Goal: Communication & Community: Answer question/provide support

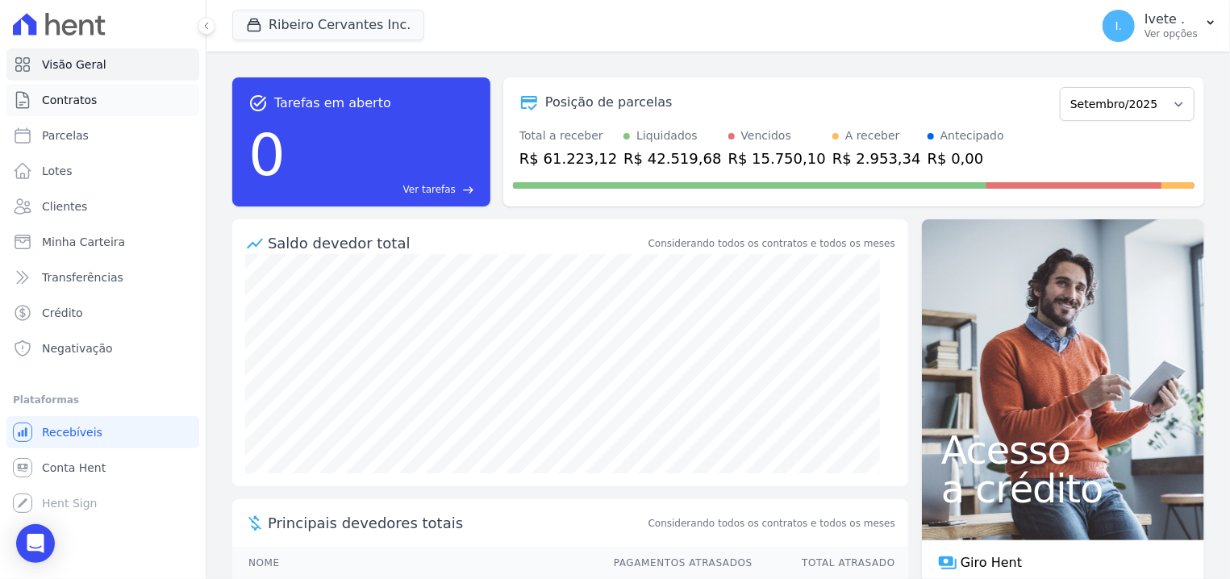
click at [80, 98] on span "Contratos" at bounding box center [69, 100] width 55 height 16
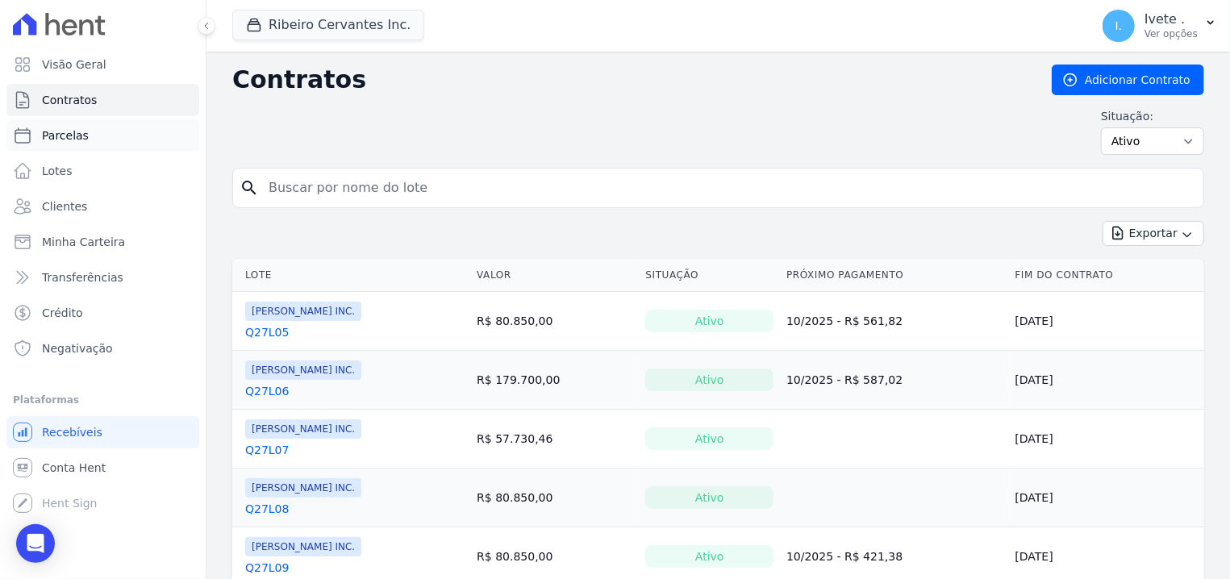
click at [56, 140] on span "Parcelas" at bounding box center [65, 135] width 47 height 16
select select
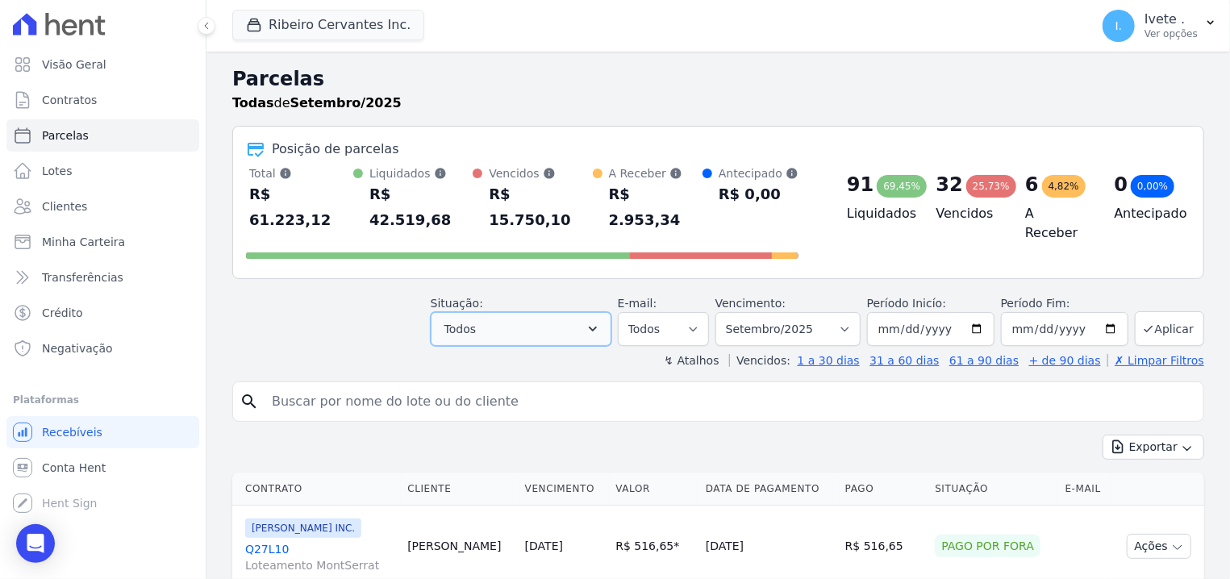
click at [601, 321] on icon "button" at bounding box center [593, 329] width 16 height 16
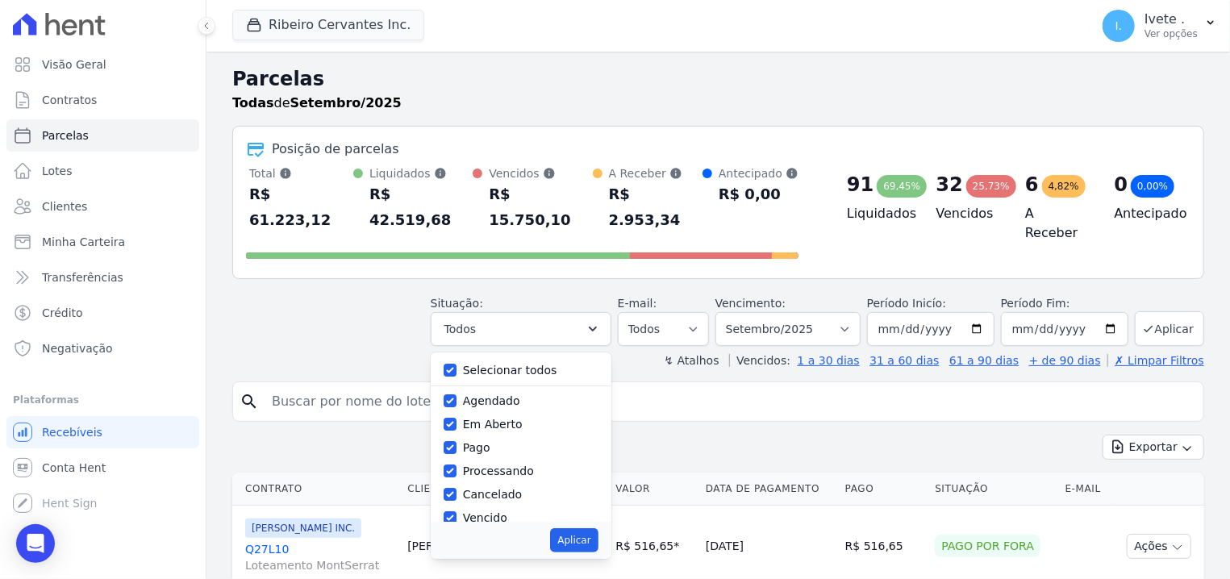
click at [495, 359] on div "Selecionar todos" at bounding box center [521, 370] width 155 height 23
click at [457, 364] on input "Selecionar todos" at bounding box center [450, 370] width 13 height 13
checkbox input "false"
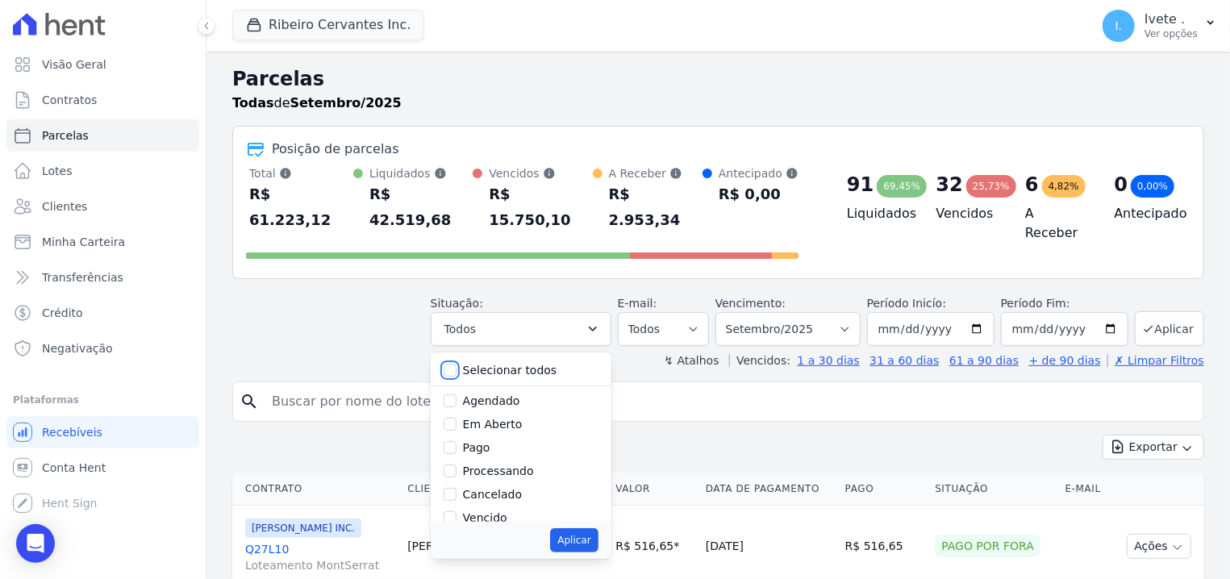
checkbox input "false"
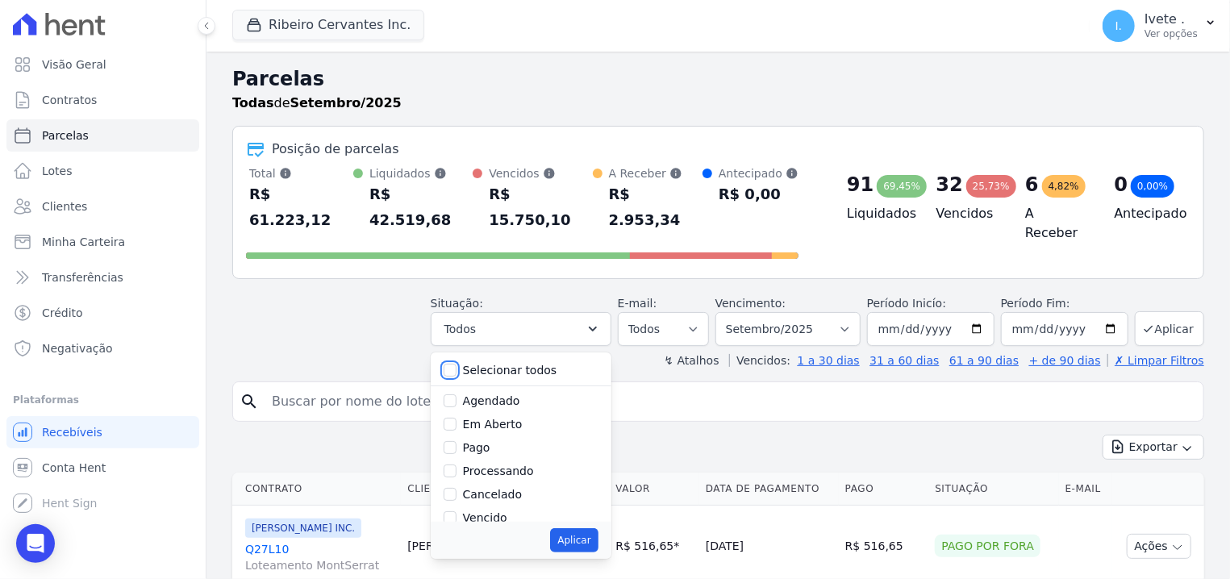
checkbox input "false"
click at [457, 420] on input "Vencido" at bounding box center [450, 426] width 13 height 13
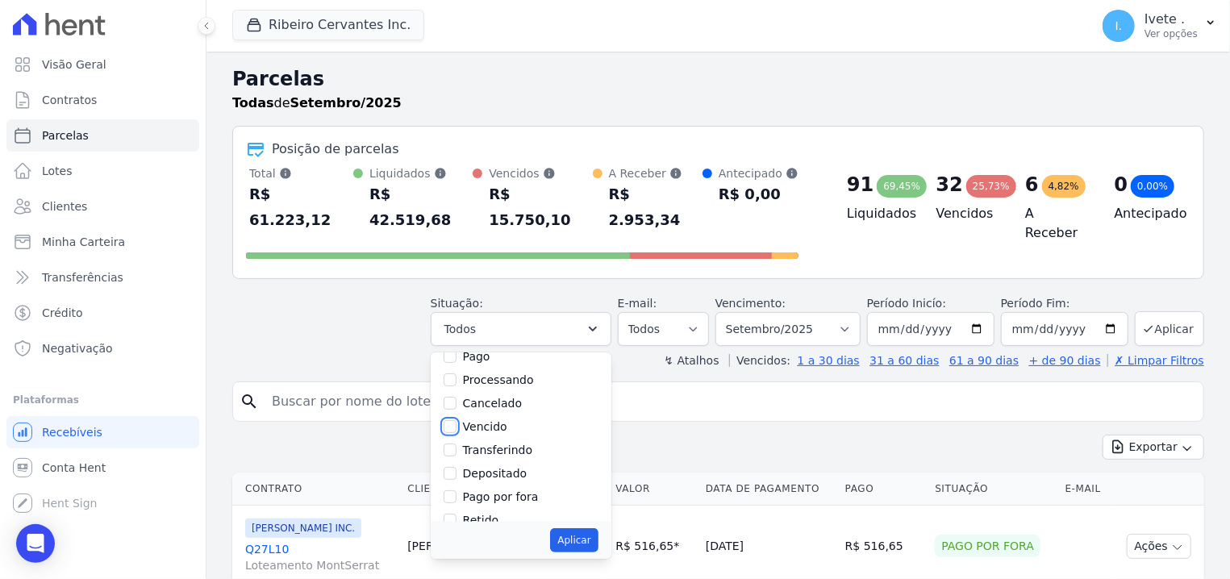
checkbox input "true"
click at [598, 528] on button "Aplicar" at bounding box center [574, 540] width 48 height 24
select select "overdue"
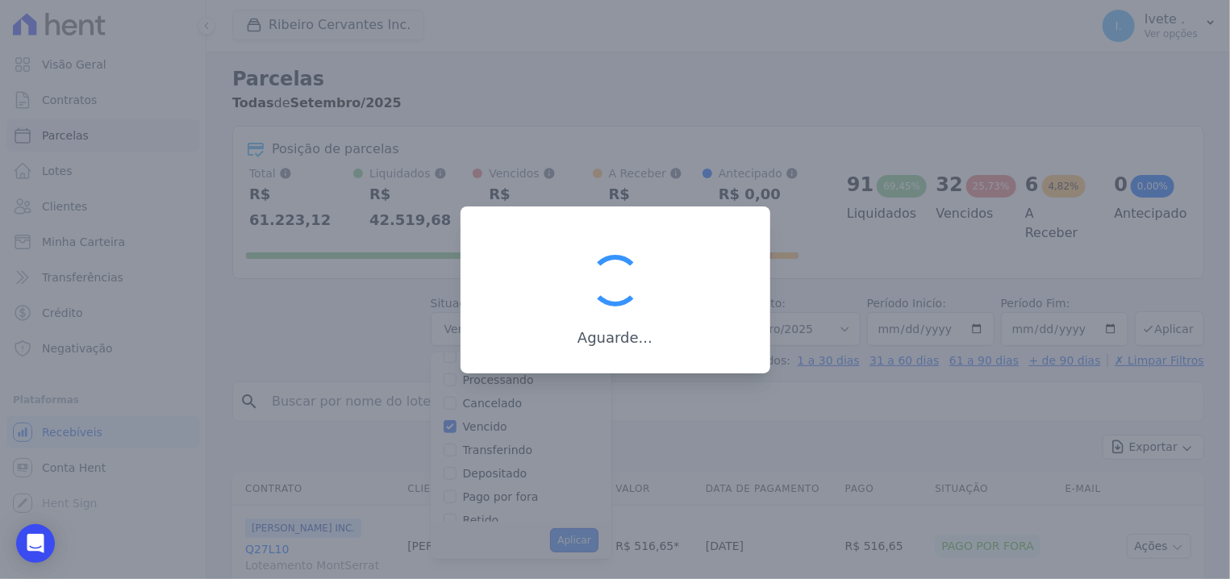
scroll to position [34, 0]
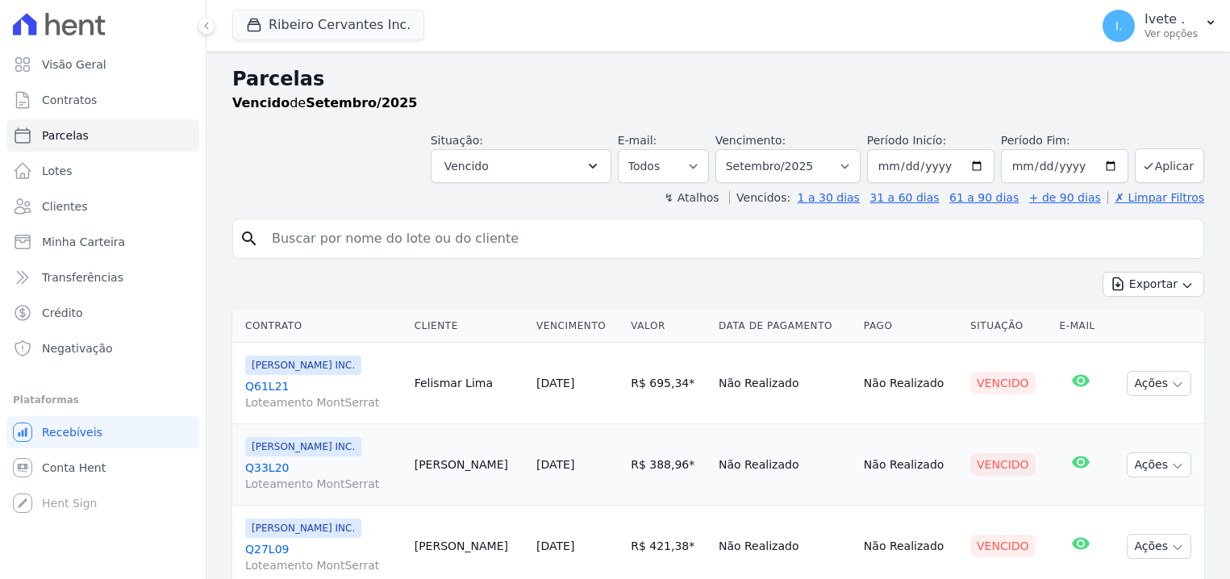
select select
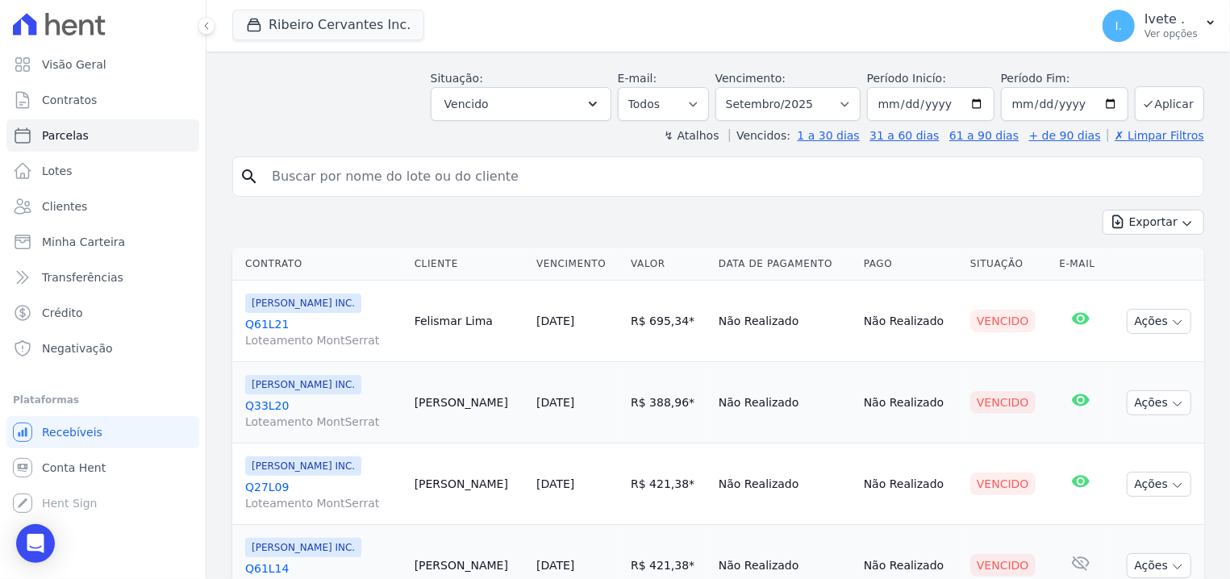
scroll to position [25, 0]
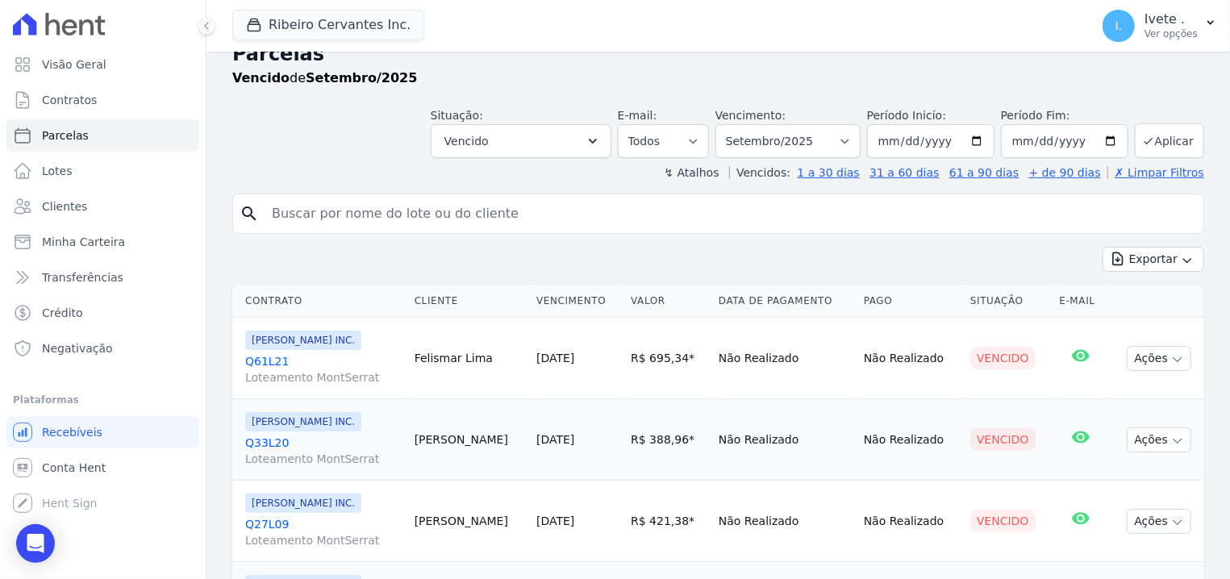
click at [275, 361] on link "Q61L21 Loteamento MontSerrat" at bounding box center [323, 369] width 157 height 32
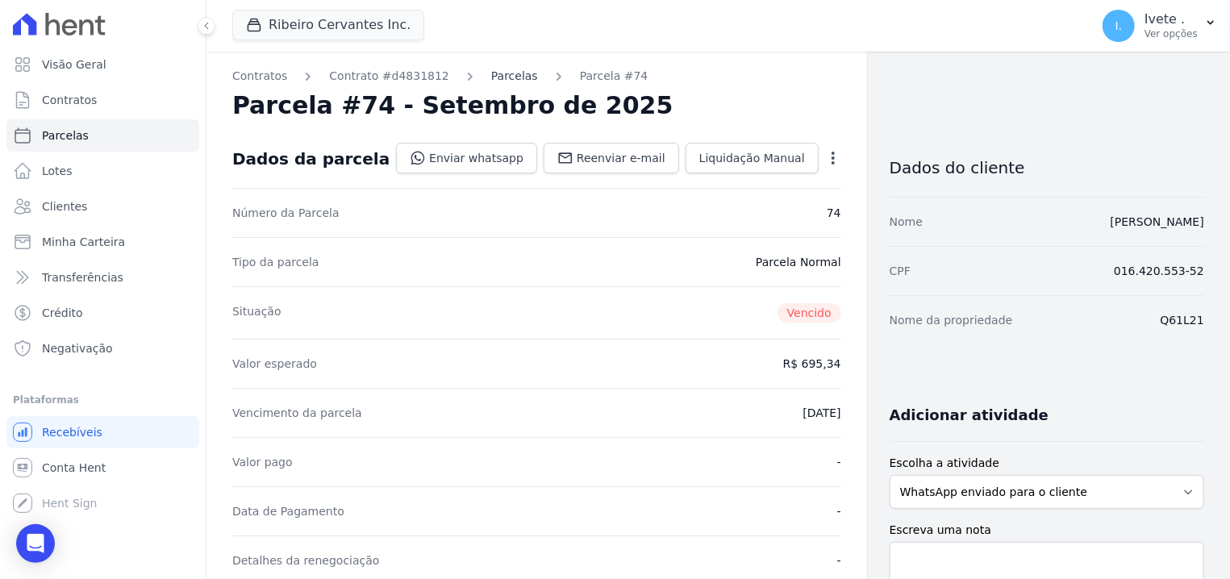
click at [491, 85] on link "Parcelas" at bounding box center [514, 76] width 47 height 17
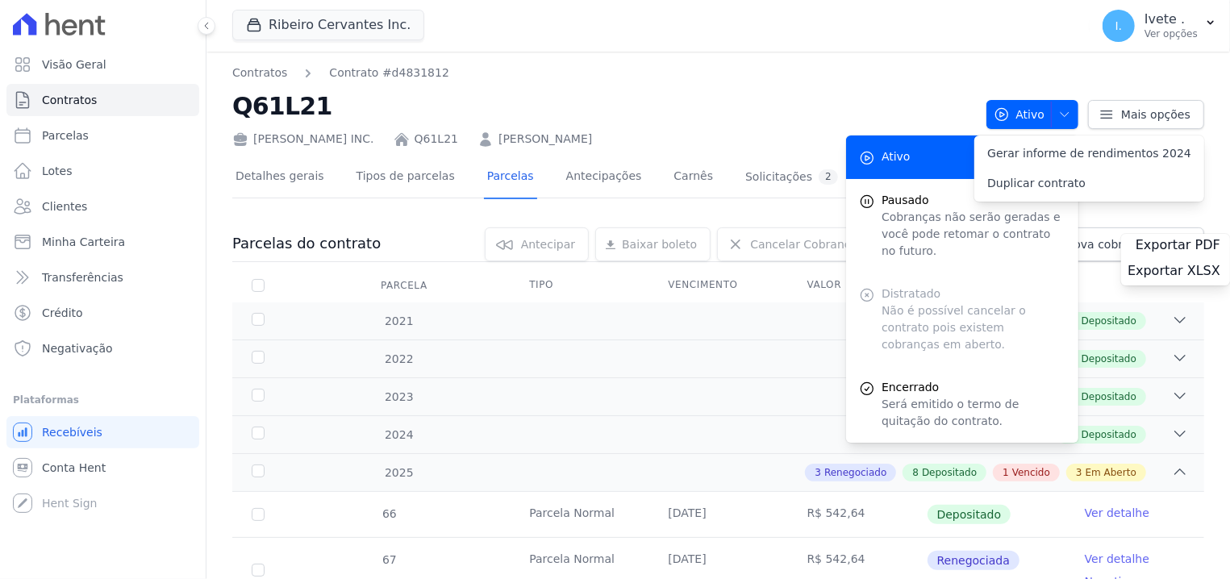
select select
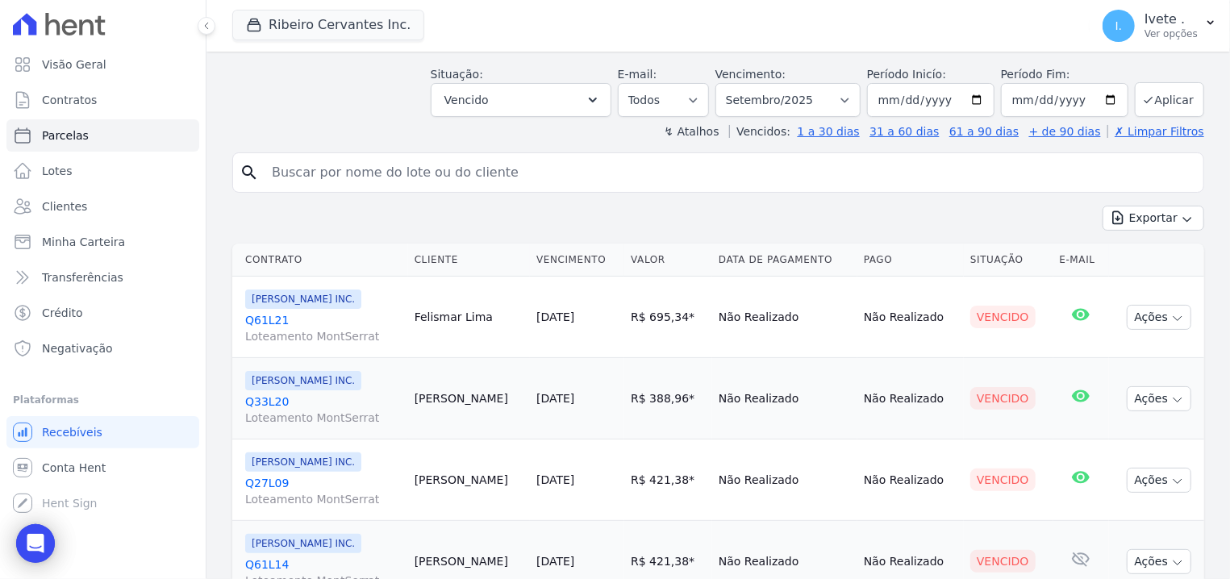
scroll to position [102, 0]
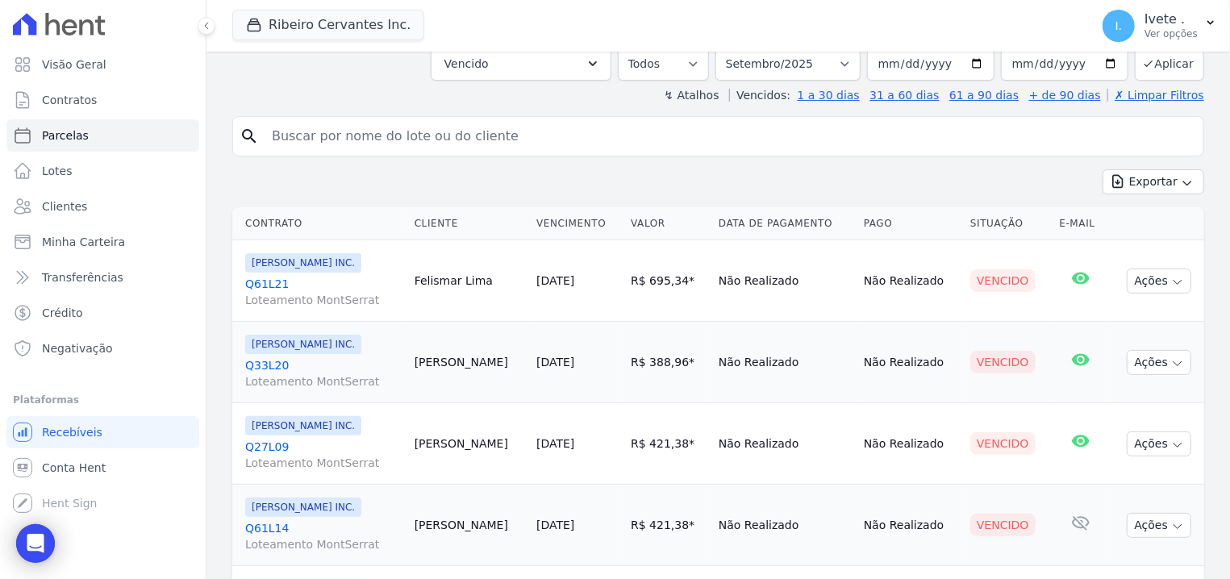
drag, startPoint x: 240, startPoint y: 278, endPoint x: 315, endPoint y: 278, distance: 75.0
click at [315, 278] on td "Ribeiro Cervantes INC. Q61L21 Loteamento MontSerrat" at bounding box center [320, 280] width 176 height 81
drag, startPoint x: 245, startPoint y: 358, endPoint x: 323, endPoint y: 357, distance: 77.5
click at [323, 357] on td "Ribeiro Cervantes INC. Q33L20 Loteamento MontSerrat" at bounding box center [320, 362] width 176 height 81
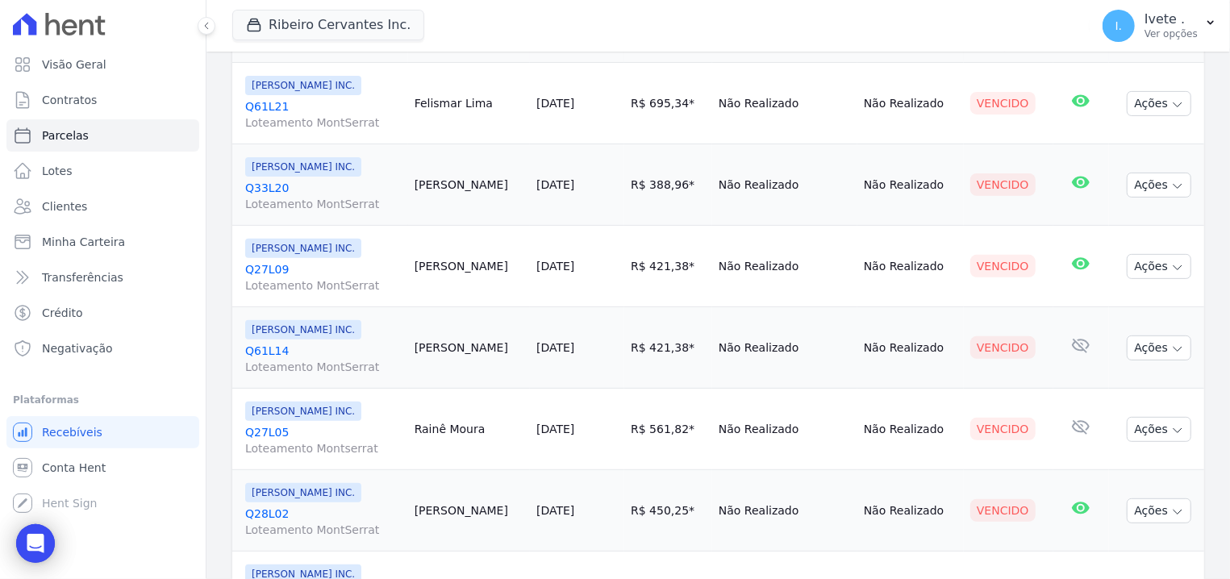
scroll to position [307, 0]
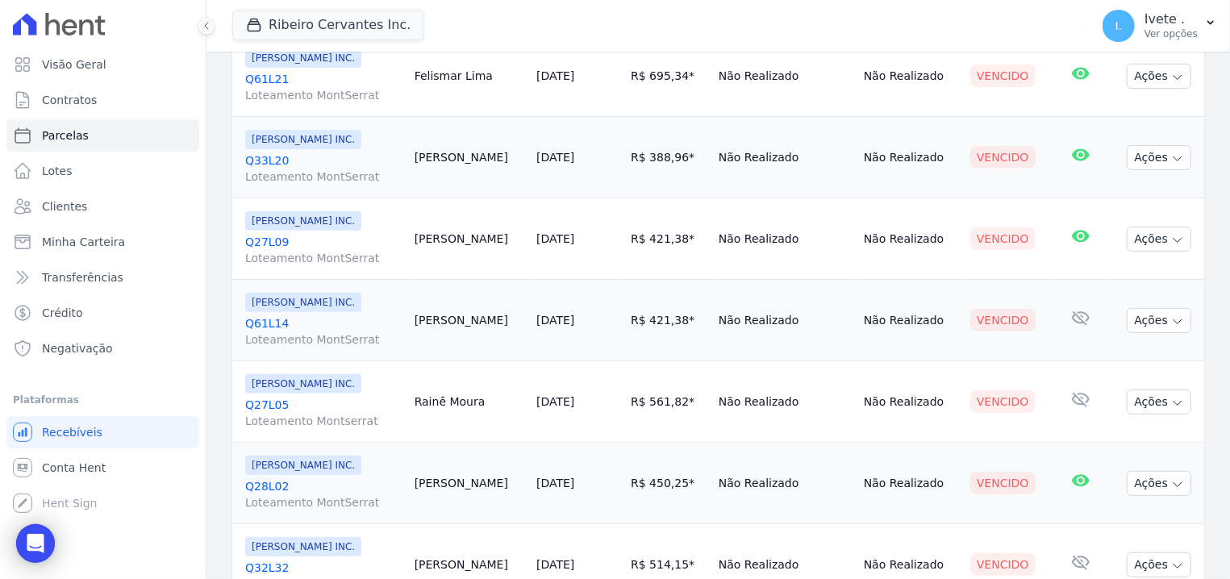
drag, startPoint x: 240, startPoint y: 238, endPoint x: 312, endPoint y: 248, distance: 72.5
click at [324, 244] on td "Ribeiro Cervantes INC. Q27L09 Loteamento MontSerrat" at bounding box center [320, 238] width 176 height 81
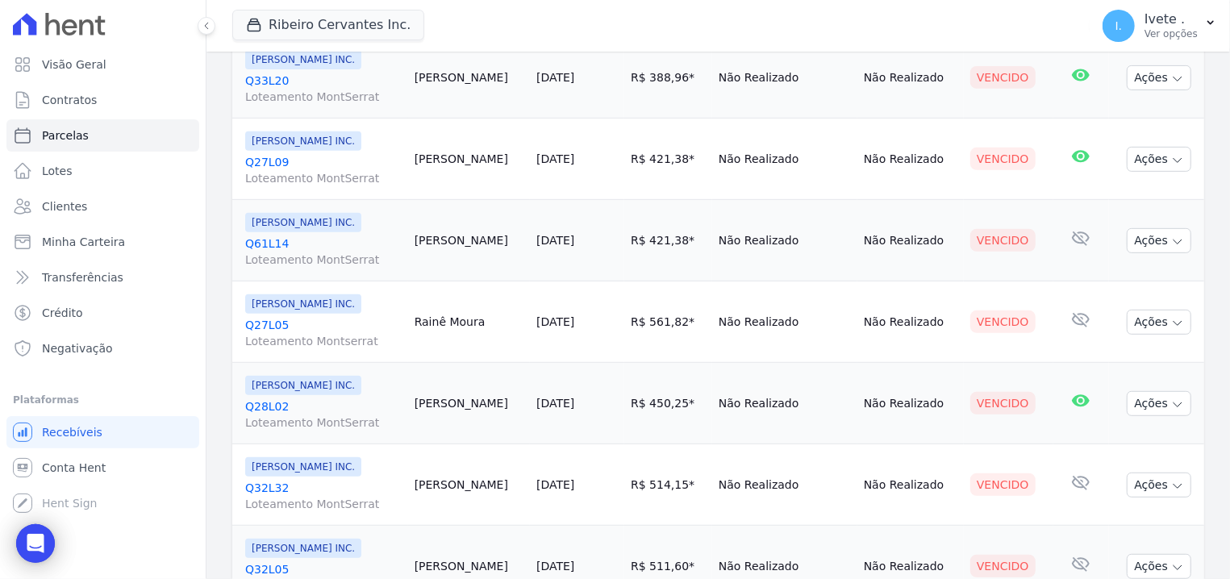
scroll to position [411, 0]
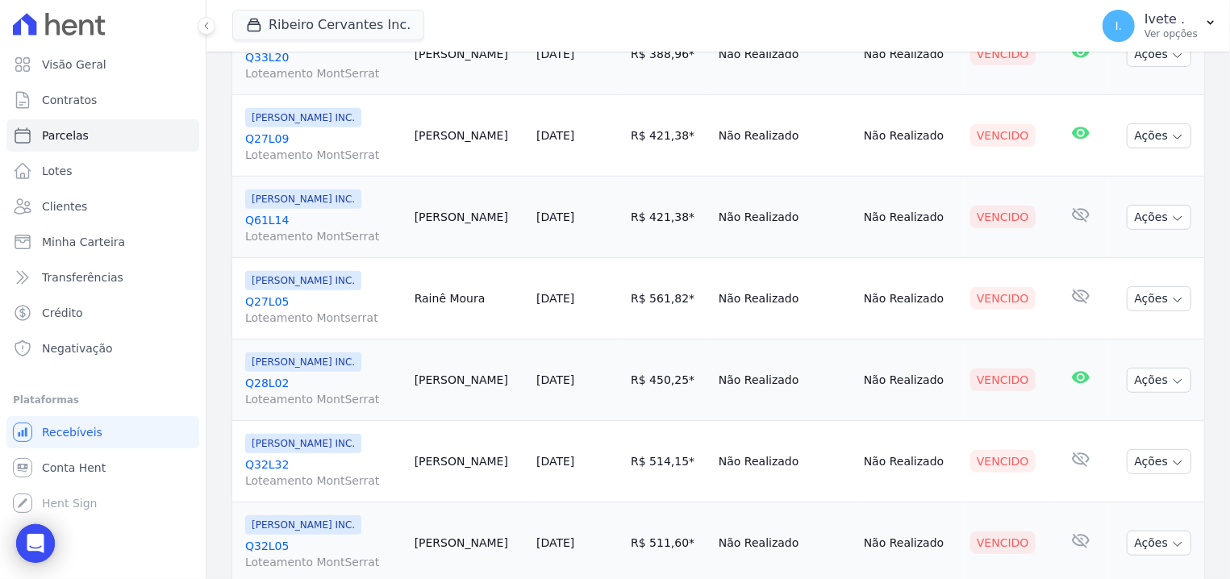
drag, startPoint x: 244, startPoint y: 213, endPoint x: 307, endPoint y: 217, distance: 63.9
click at [307, 217] on td "Ribeiro Cervantes INC. Q61L14 Loteamento MontSerrat" at bounding box center [320, 217] width 176 height 81
drag, startPoint x: 240, startPoint y: 299, endPoint x: 298, endPoint y: 299, distance: 58.1
click at [298, 299] on td "Ribeiro Cervantes INC. Q27L05 Loteamento Montserrat" at bounding box center [320, 298] width 176 height 81
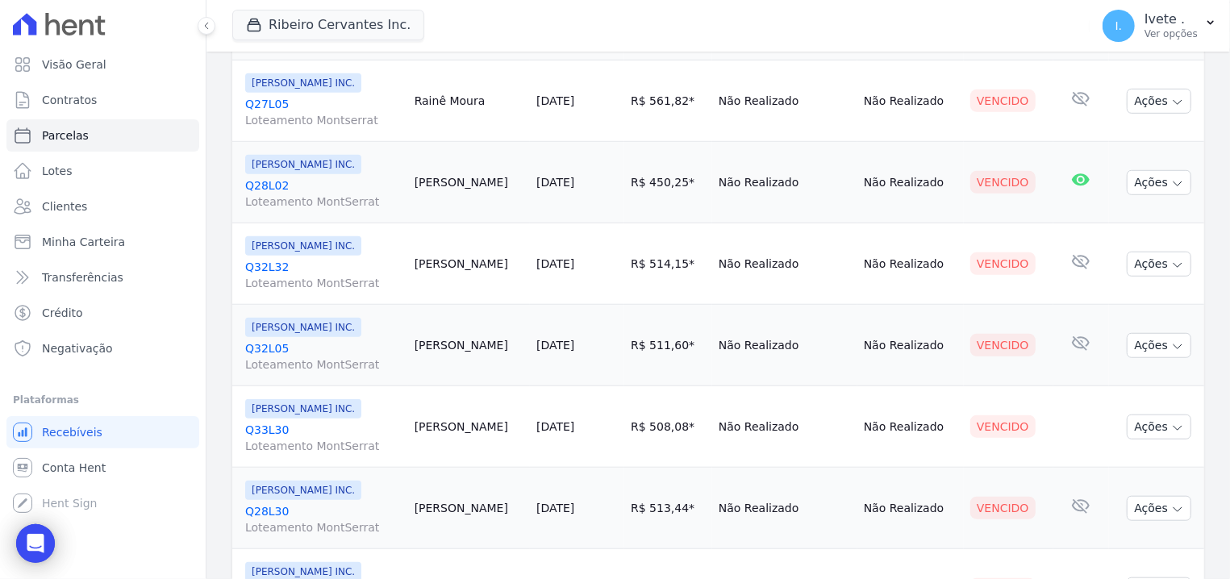
scroll to position [616, 0]
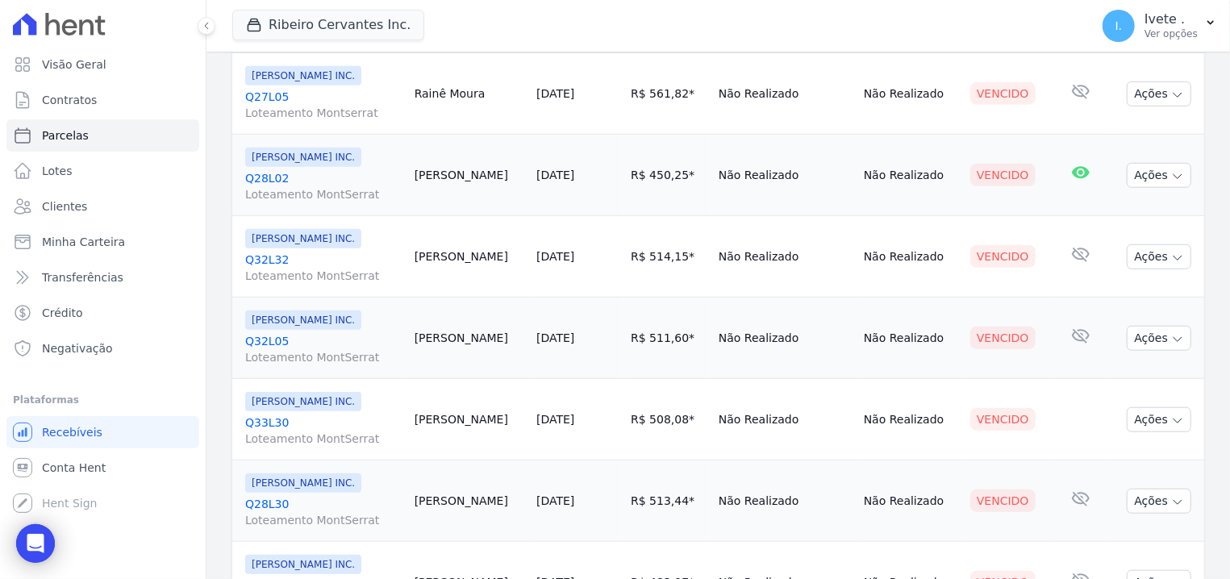
drag, startPoint x: 244, startPoint y: 169, endPoint x: 312, endPoint y: 180, distance: 68.6
click at [312, 180] on td "Ribeiro Cervantes INC. Q28L02 Loteamento MontSerrat" at bounding box center [320, 175] width 176 height 81
drag, startPoint x: 255, startPoint y: 254, endPoint x: 324, endPoint y: 257, distance: 69.5
click at [324, 257] on td "Ribeiro Cervantes INC. Q32L32 Loteamento MontSerrat" at bounding box center [320, 256] width 176 height 81
drag, startPoint x: 242, startPoint y: 333, endPoint x: 295, endPoint y: 337, distance: 53.4
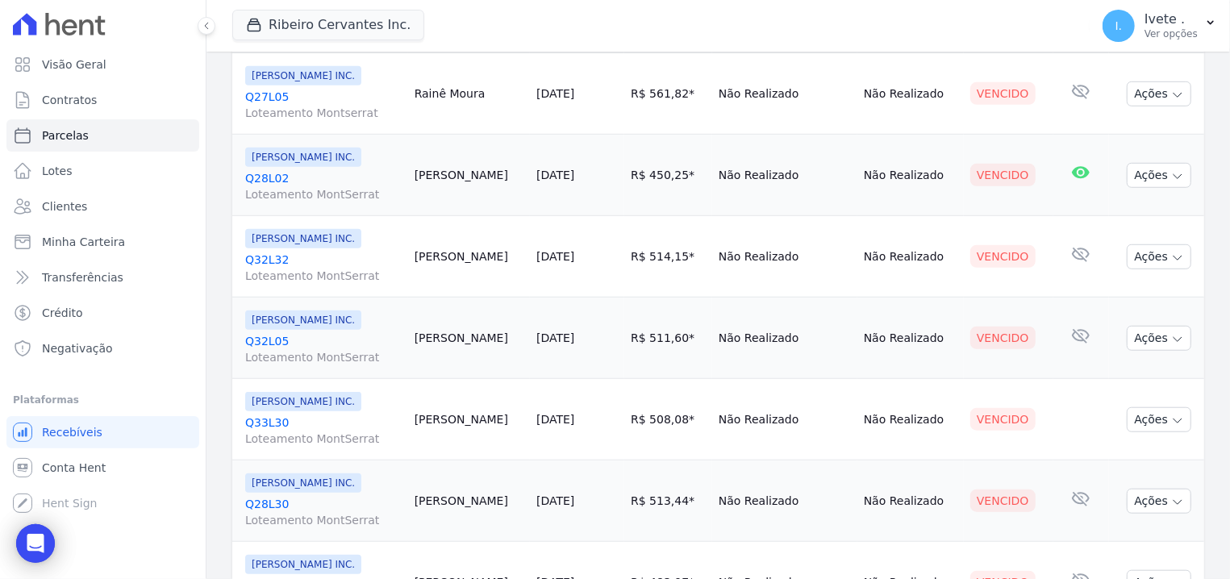
click at [295, 337] on td "Ribeiro Cervantes INC. Q32L05 Loteamento MontSerrat" at bounding box center [320, 338] width 176 height 81
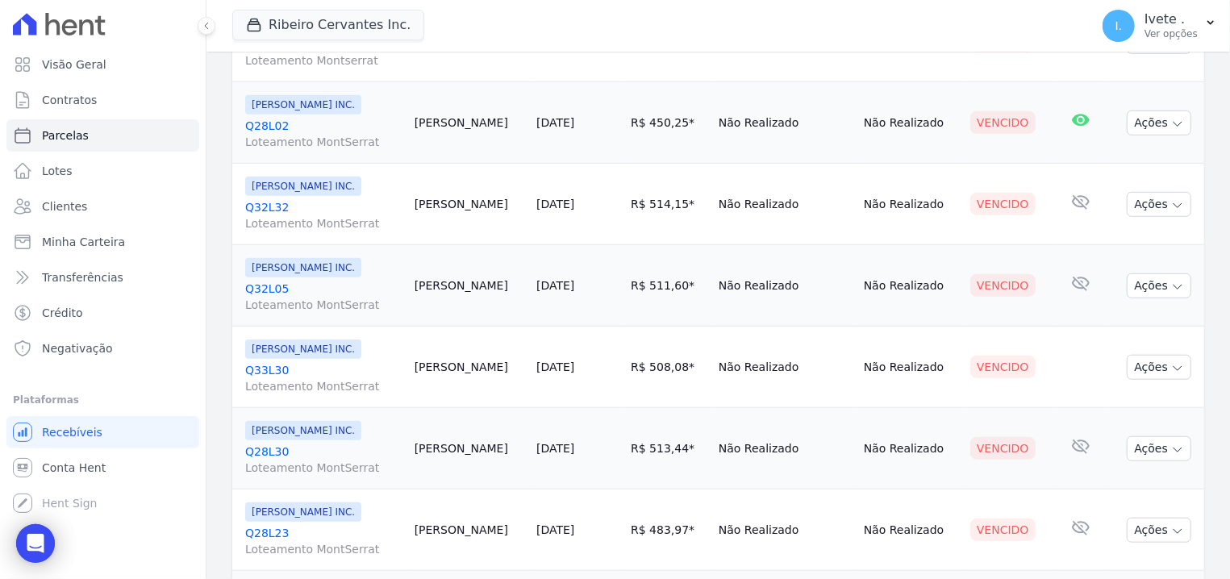
scroll to position [719, 0]
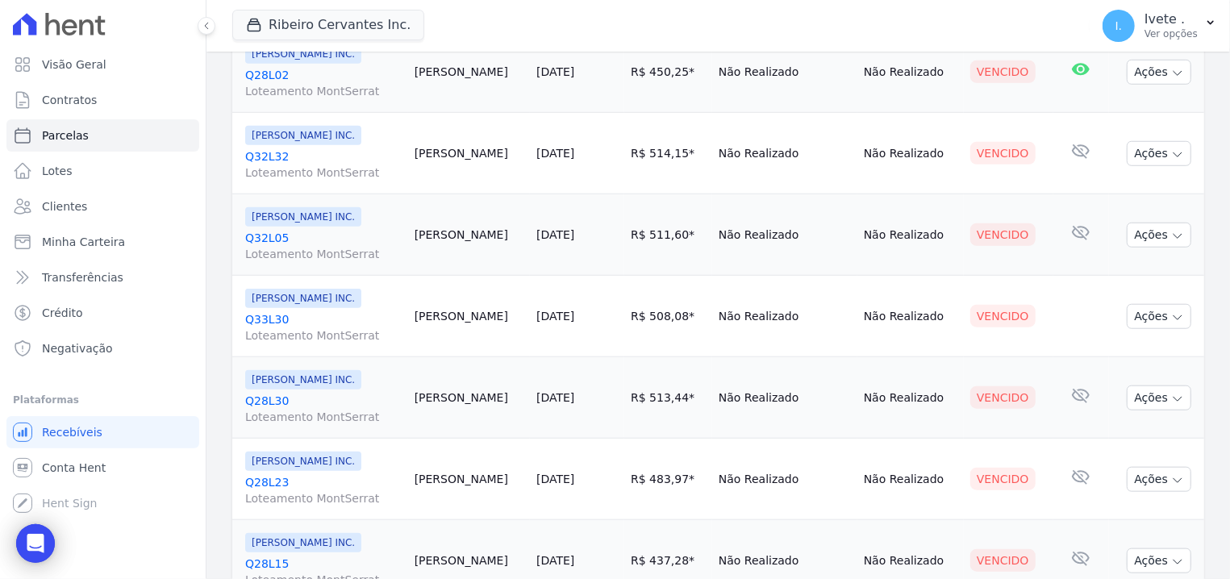
drag, startPoint x: 235, startPoint y: 319, endPoint x: 331, endPoint y: 319, distance: 96.0
click at [329, 321] on td "Ribeiro Cervantes INC. Q33L30 Loteamento MontSerrat" at bounding box center [320, 316] width 176 height 81
drag, startPoint x: 241, startPoint y: 399, endPoint x: 316, endPoint y: 411, distance: 75.9
click at [316, 411] on td "Ribeiro Cervantes INC. Q28L30 Loteamento MontSerrat" at bounding box center [320, 397] width 176 height 81
click at [202, 396] on div "Visão Geral Contratos Parcelas Lotes Clientes Minha Carteira Transferências Cré…" at bounding box center [103, 289] width 206 height 579
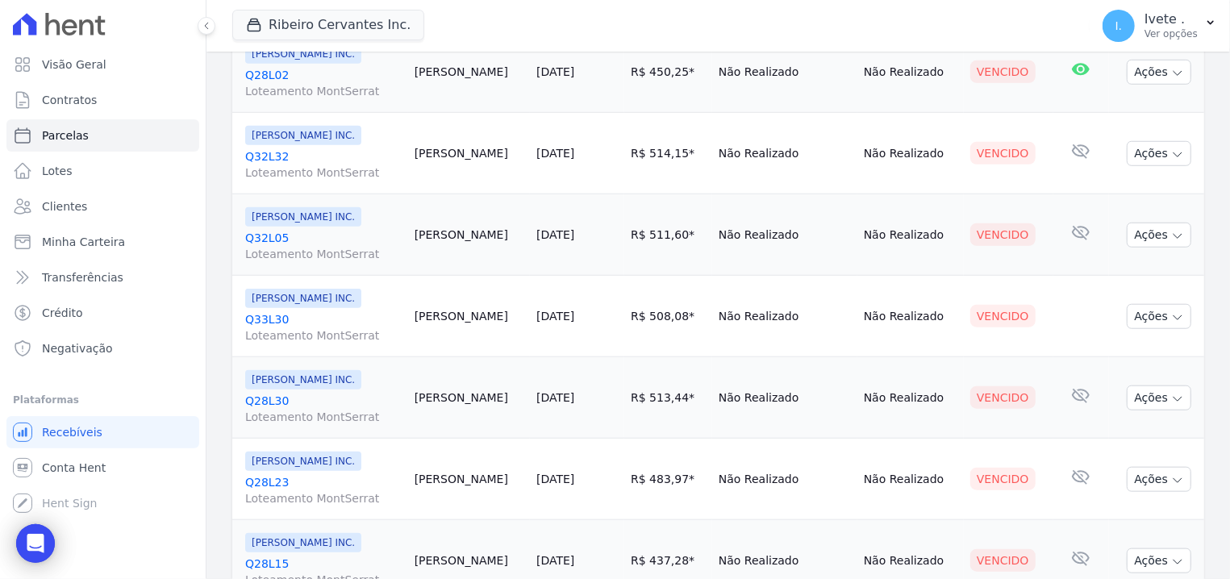
drag, startPoint x: 240, startPoint y: 395, endPoint x: 315, endPoint y: 399, distance: 74.3
click at [315, 399] on td "Ribeiro Cervantes INC. Q28L30 Loteamento MontSerrat" at bounding box center [320, 397] width 176 height 81
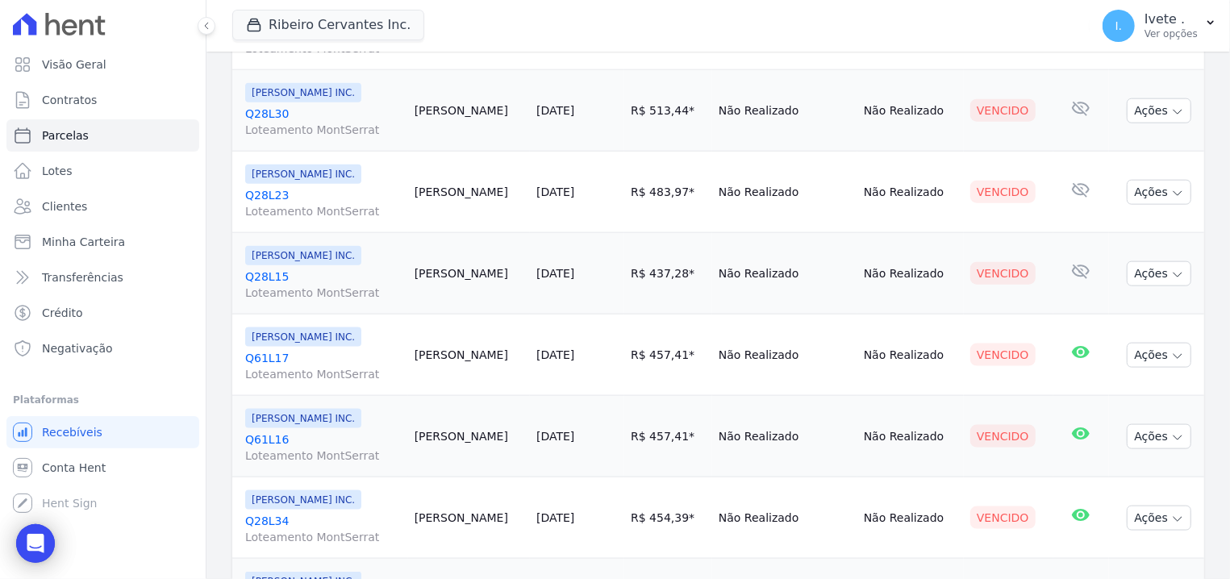
scroll to position [1027, 0]
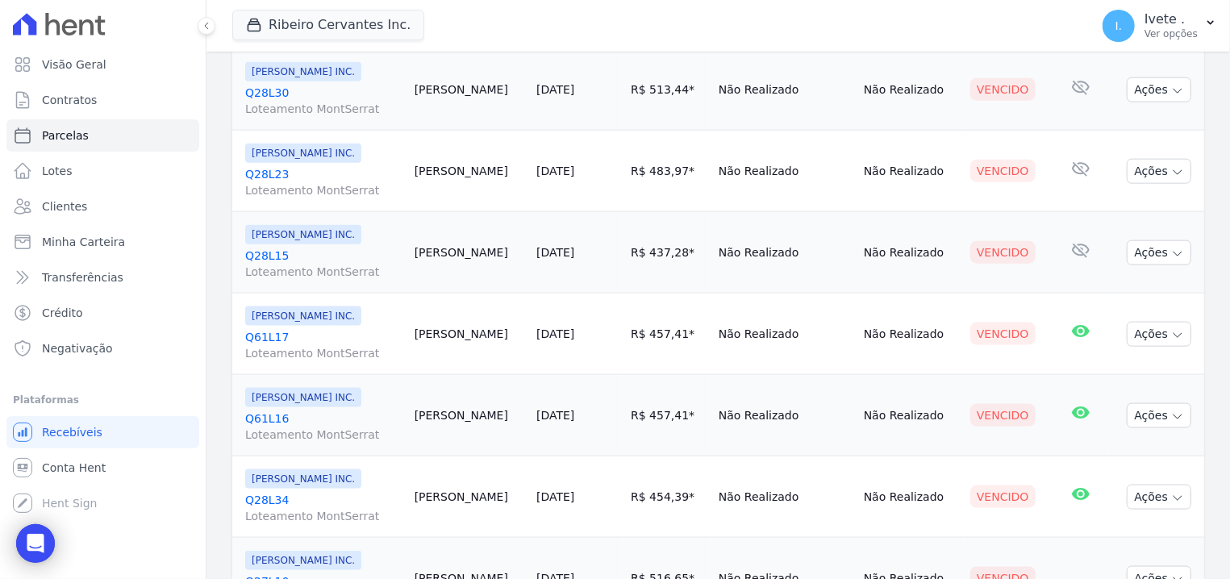
drag, startPoint x: 244, startPoint y: 168, endPoint x: 327, endPoint y: 164, distance: 82.4
click at [324, 165] on td "Ribeiro Cervantes INC. Q28L23 Loteamento MontSerrat" at bounding box center [320, 171] width 176 height 81
drag, startPoint x: 240, startPoint y: 171, endPoint x: 307, endPoint y: 171, distance: 67.0
click at [307, 171] on td "Ribeiro Cervantes INC. Q28L23 Loteamento MontSerrat" at bounding box center [320, 171] width 176 height 81
drag, startPoint x: 242, startPoint y: 252, endPoint x: 308, endPoint y: 255, distance: 66.2
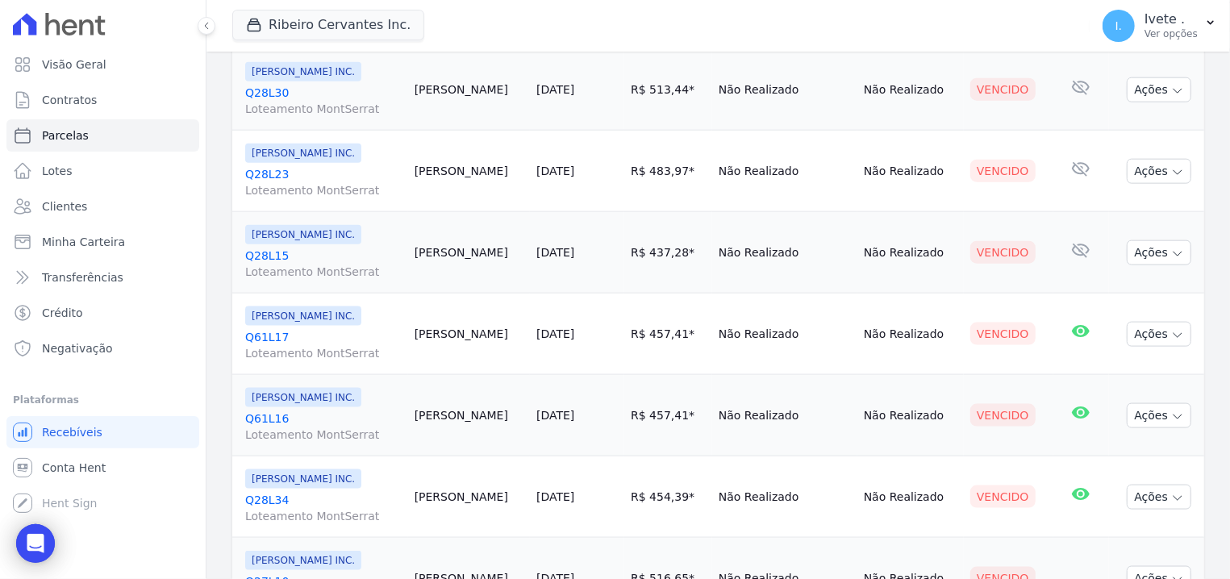
click at [308, 255] on td "Ribeiro Cervantes INC. Q28L15 Loteamento MontSerrat" at bounding box center [320, 252] width 176 height 81
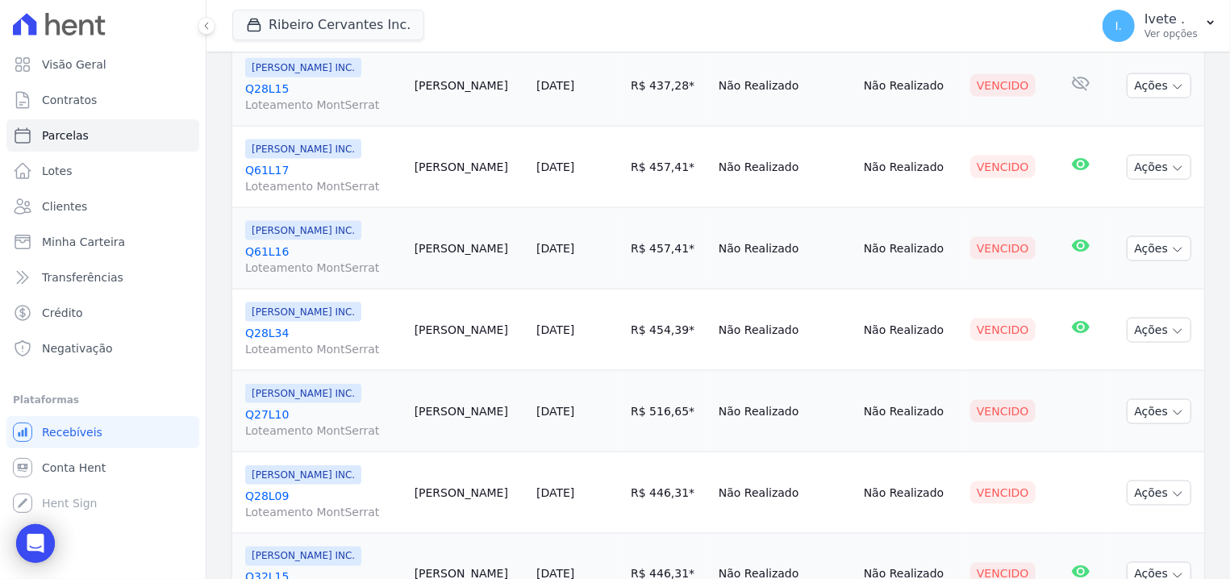
scroll to position [1232, 0]
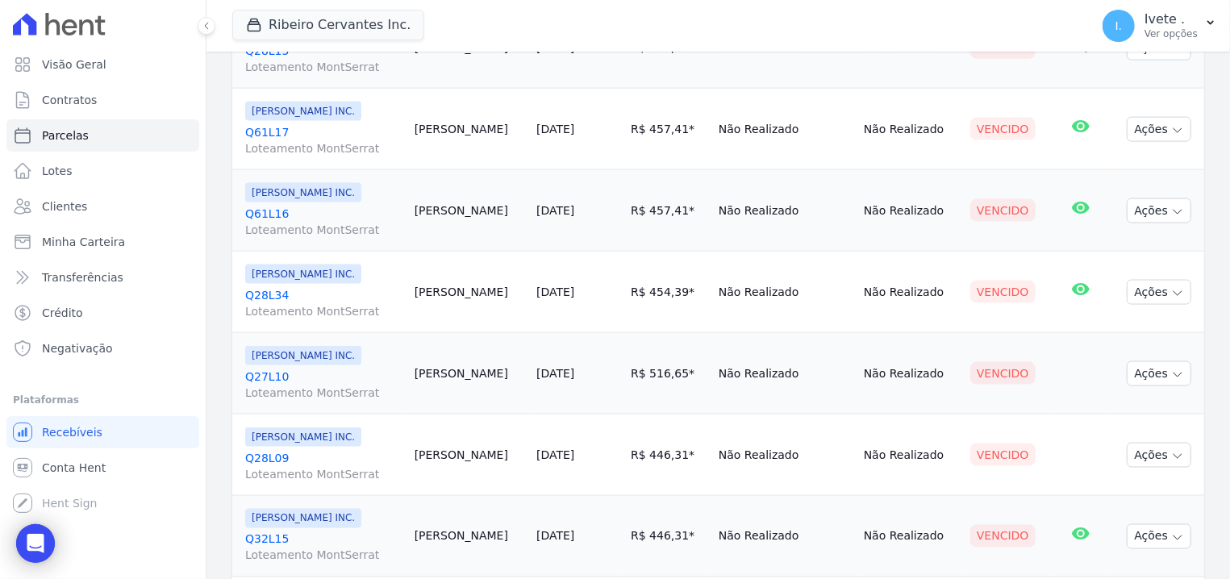
drag, startPoint x: 238, startPoint y: 132, endPoint x: 311, endPoint y: 137, distance: 73.6
click at [311, 137] on td "Ribeiro Cervantes INC. Q61L17 Loteamento MontSerrat" at bounding box center [320, 129] width 176 height 81
drag, startPoint x: 244, startPoint y: 208, endPoint x: 338, endPoint y: 198, distance: 94.9
click at [341, 209] on td "Ribeiro Cervantes INC. Q61L16 Loteamento MontSerrat" at bounding box center [320, 210] width 176 height 81
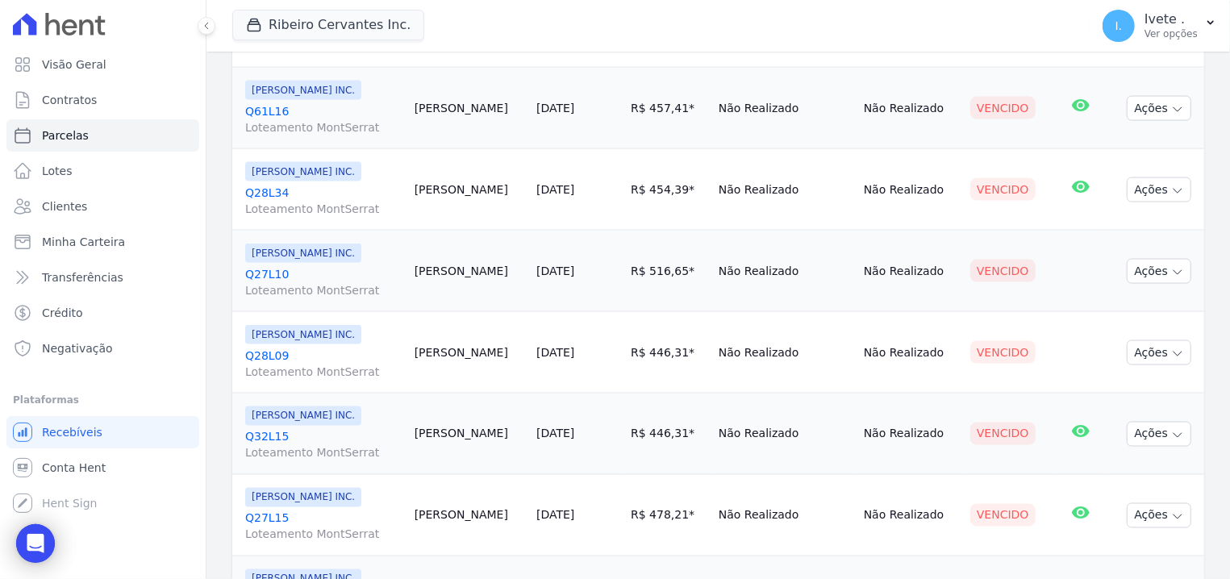
drag, startPoint x: 245, startPoint y: 182, endPoint x: 235, endPoint y: 191, distance: 13.7
click at [235, 191] on td "Ribeiro Cervantes INC. Q28L34 Loteamento MontSerrat" at bounding box center [320, 189] width 176 height 81
click at [207, 198] on div "Contrato Cliente Vencimento Valor Data de Pagamento Pago Situação E-mail Ribeir…" at bounding box center [719, 10] width 1024 height 2083
drag, startPoint x: 244, startPoint y: 188, endPoint x: 306, endPoint y: 202, distance: 62.8
click at [306, 202] on td "Ribeiro Cervantes INC. Q28L34 Loteamento MontSerrat" at bounding box center [320, 189] width 176 height 81
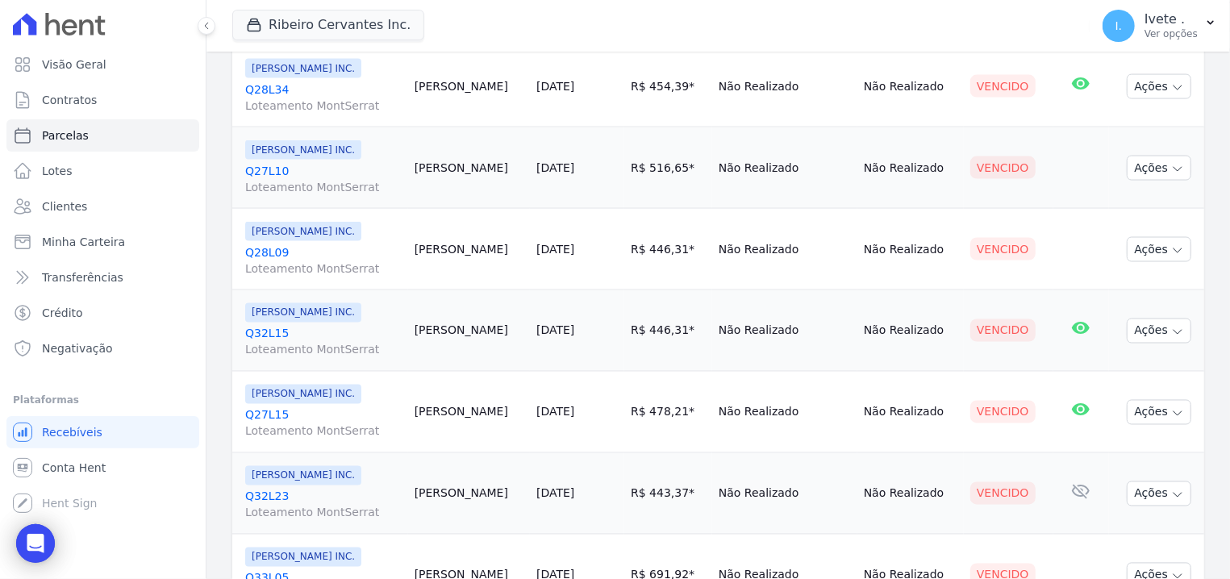
scroll to position [1540, 0]
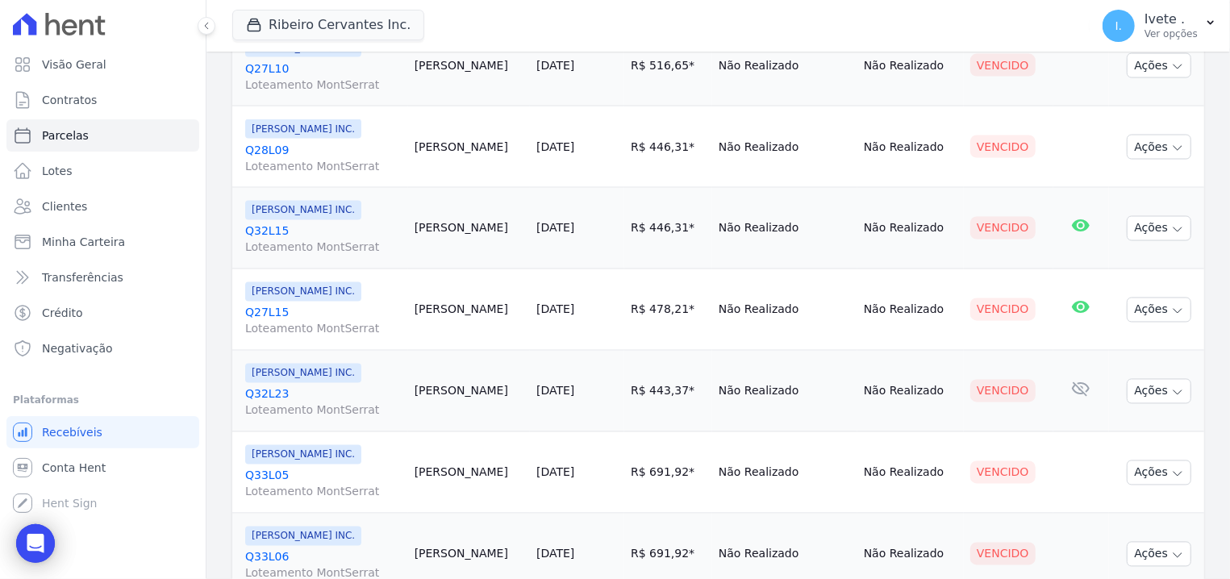
drag, startPoint x: 244, startPoint y: 60, endPoint x: 311, endPoint y: 71, distance: 67.9
click at [311, 70] on td "Ribeiro Cervantes INC. Q27L10 Loteamento MontSerrat" at bounding box center [320, 65] width 176 height 81
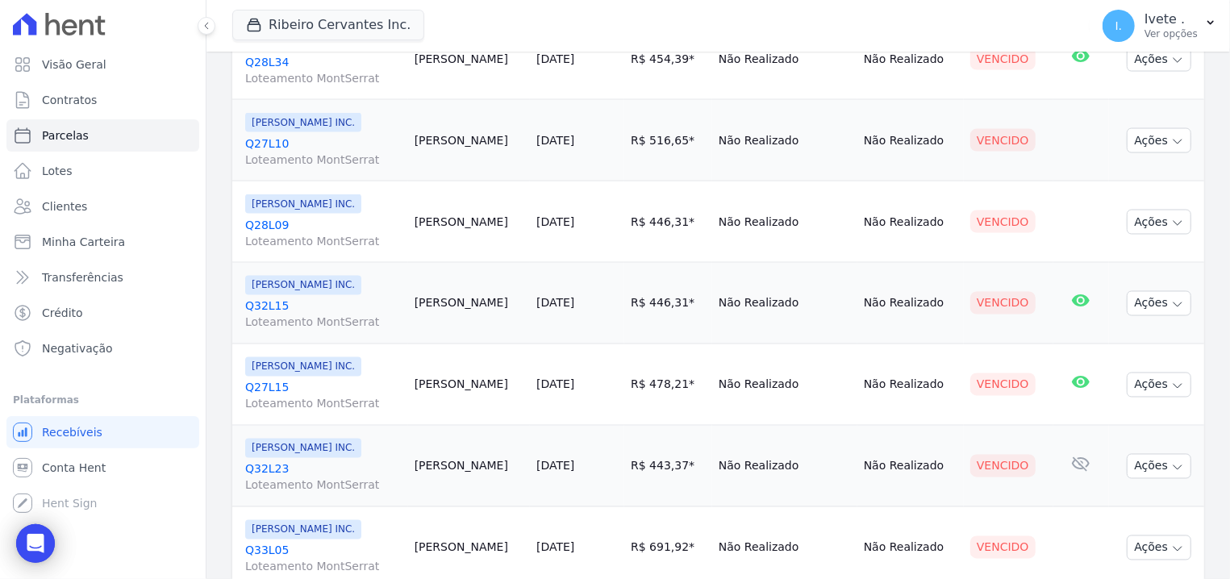
scroll to position [1438, 0]
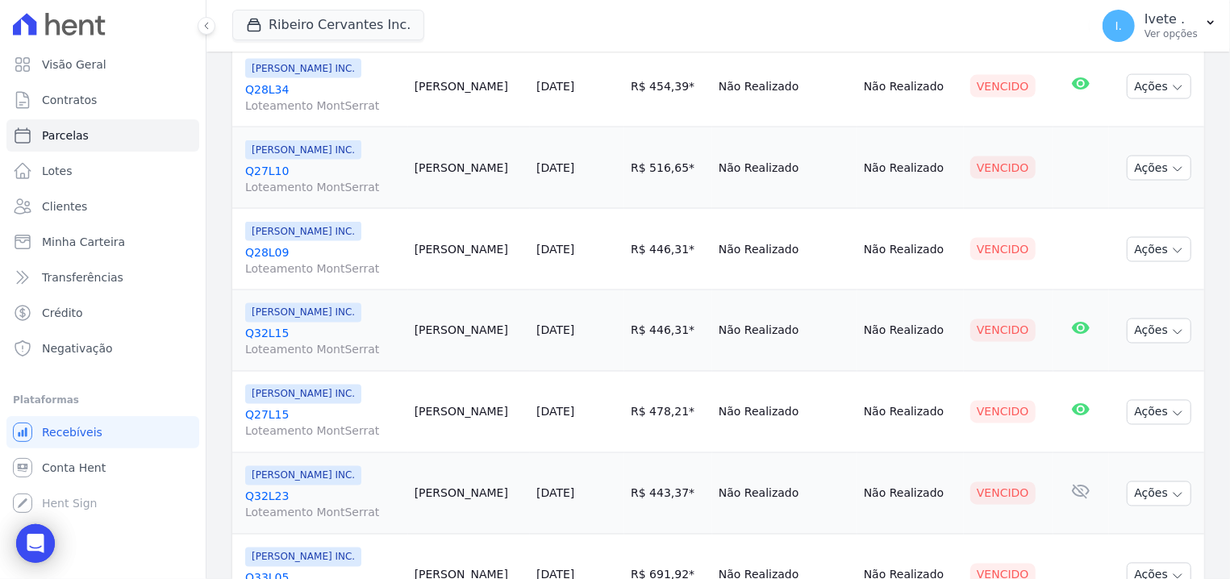
drag, startPoint x: 240, startPoint y: 169, endPoint x: 295, endPoint y: 170, distance: 54.9
click at [295, 170] on td "Ribeiro Cervantes INC. Q27L10 Loteamento MontSerrat" at bounding box center [320, 167] width 176 height 81
click at [188, 175] on link "Lotes" at bounding box center [102, 171] width 193 height 32
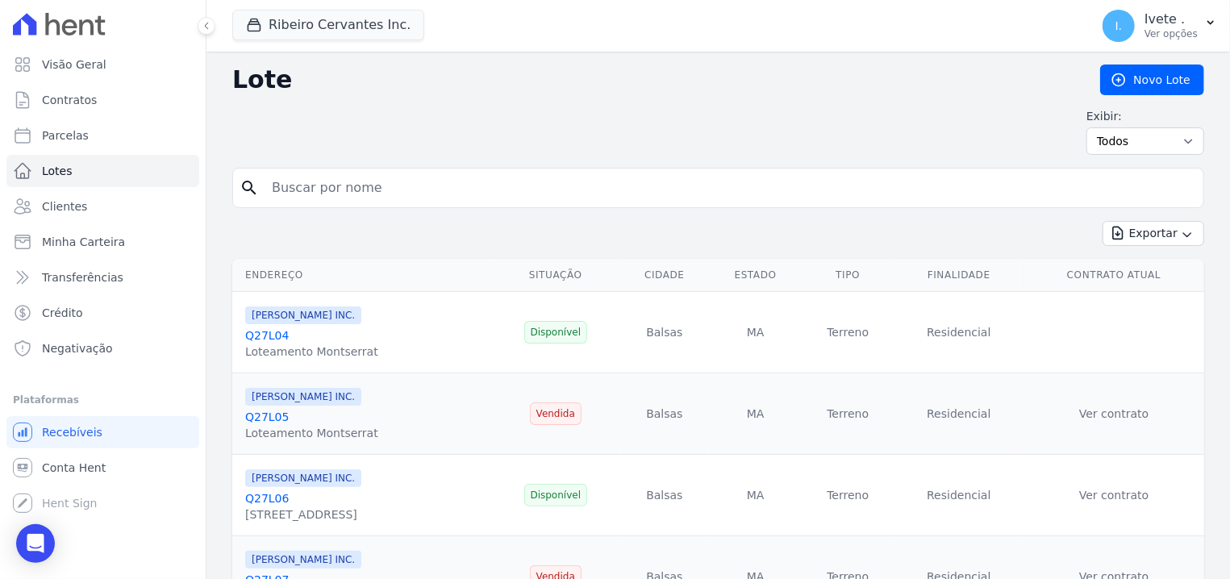
select select
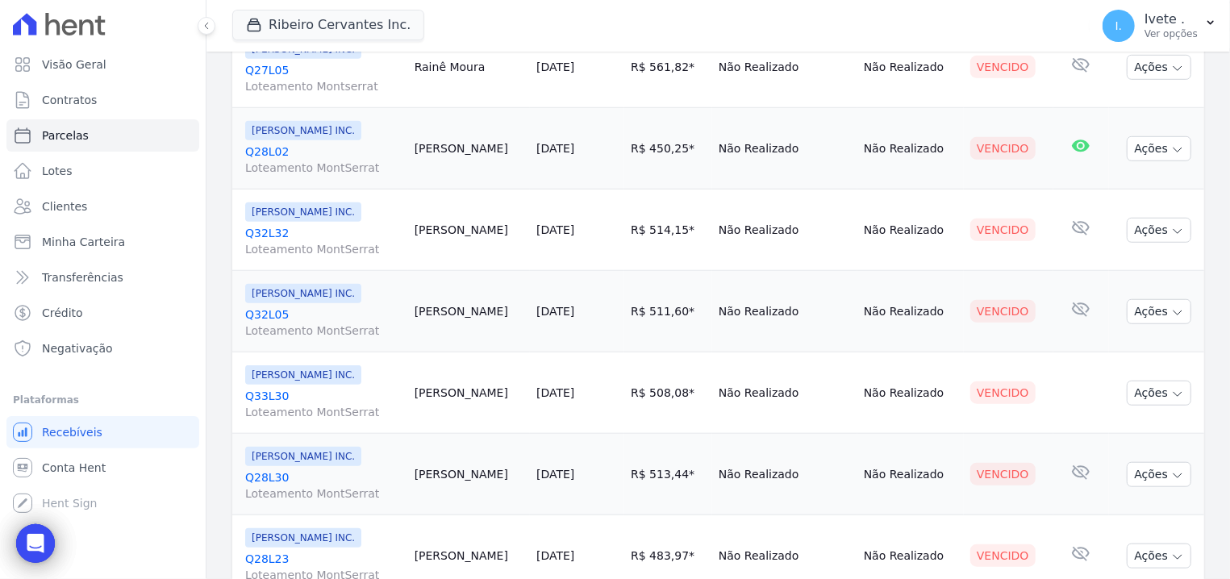
scroll to position [641, 0]
drag, startPoint x: 242, startPoint y: 311, endPoint x: 304, endPoint y: 323, distance: 63.3
click at [304, 323] on td "Ribeiro Cervantes INC. Q32L05 Loteamento MontSerrat" at bounding box center [320, 312] width 176 height 81
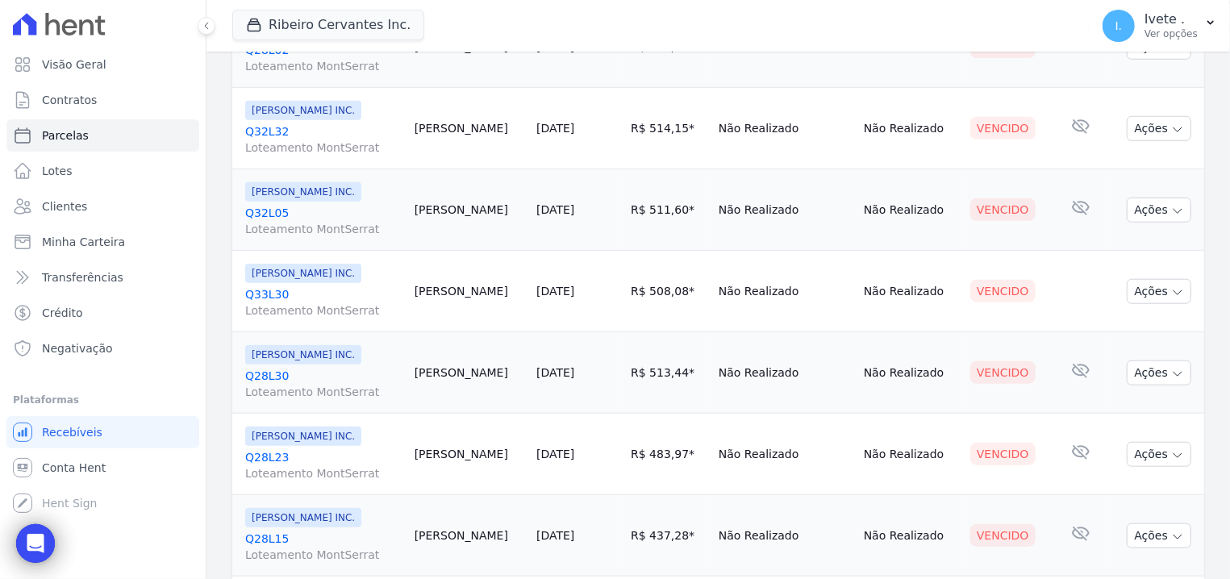
drag, startPoint x: 240, startPoint y: 287, endPoint x: 307, endPoint y: 299, distance: 67.1
click at [307, 299] on td "Ribeiro Cervantes INC. Q33L30 Loteamento MontSerrat" at bounding box center [320, 291] width 176 height 81
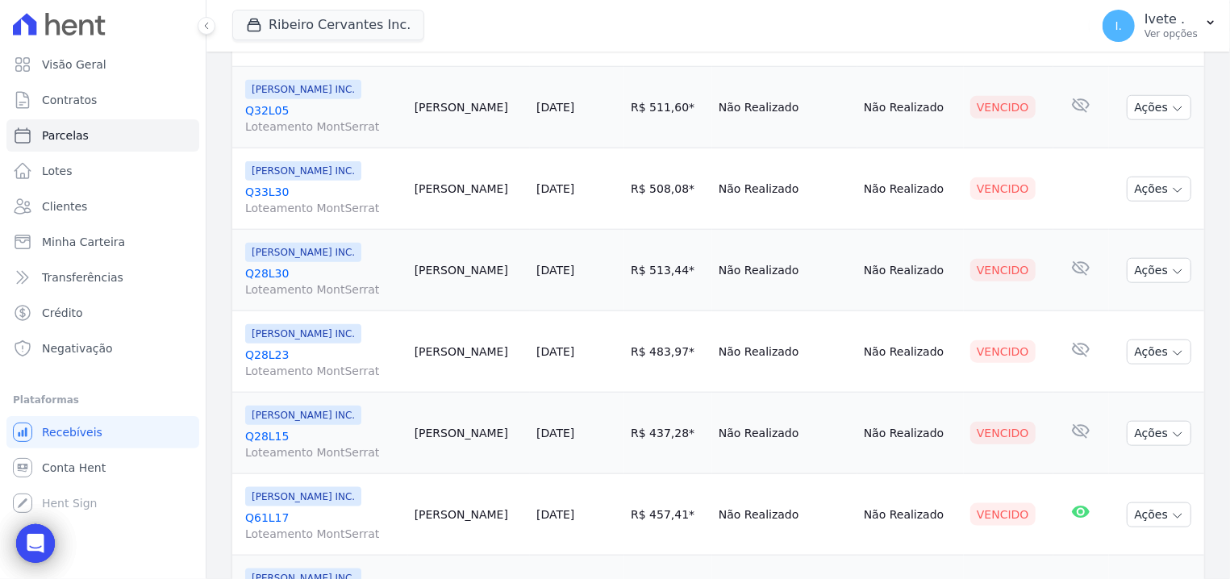
drag, startPoint x: 241, startPoint y: 268, endPoint x: 308, endPoint y: 273, distance: 67.1
click at [307, 273] on td "Ribeiro Cervantes INC. Q28L30 Loteamento MontSerrat" at bounding box center [320, 270] width 176 height 81
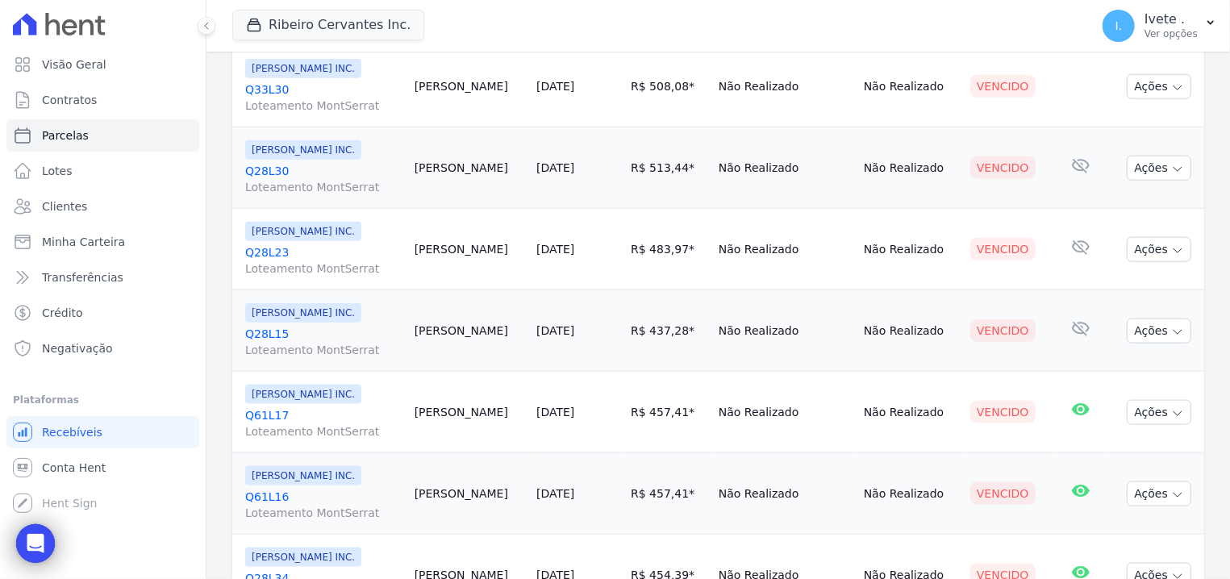
drag, startPoint x: 241, startPoint y: 249, endPoint x: 340, endPoint y: 253, distance: 99.3
click at [340, 253] on td "Ribeiro Cervantes INC. Q28L23 Loteamento MontSerrat" at bounding box center [320, 249] width 176 height 81
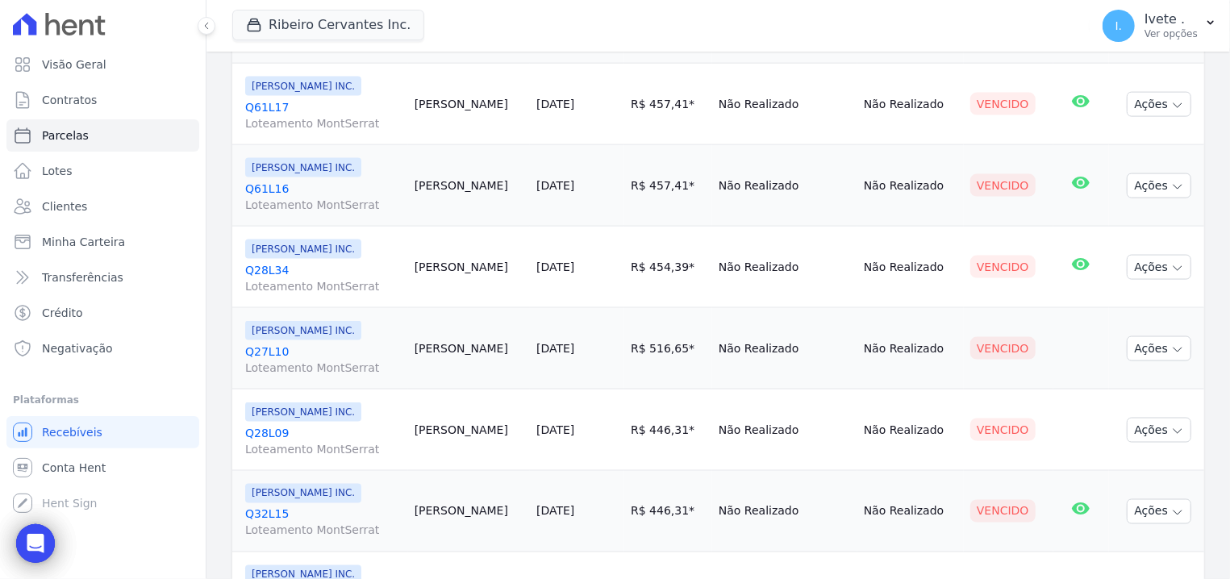
scroll to position [1155, 0]
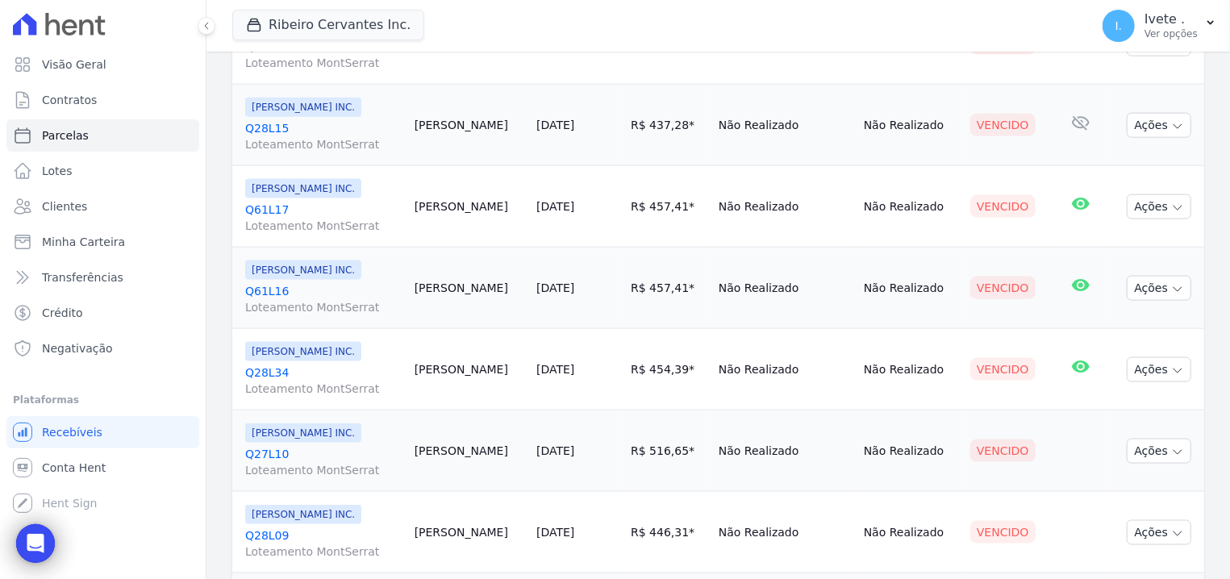
drag, startPoint x: 244, startPoint y: 130, endPoint x: 324, endPoint y: 123, distance: 79.4
click at [324, 123] on td "Ribeiro Cervantes INC. Q28L15 Loteamento MontSerrat" at bounding box center [320, 125] width 176 height 81
drag, startPoint x: 244, startPoint y: 206, endPoint x: 304, endPoint y: 215, distance: 60.4
click at [304, 215] on td "Ribeiro Cervantes INC. Q61L17 Loteamento MontSerrat" at bounding box center [320, 206] width 176 height 81
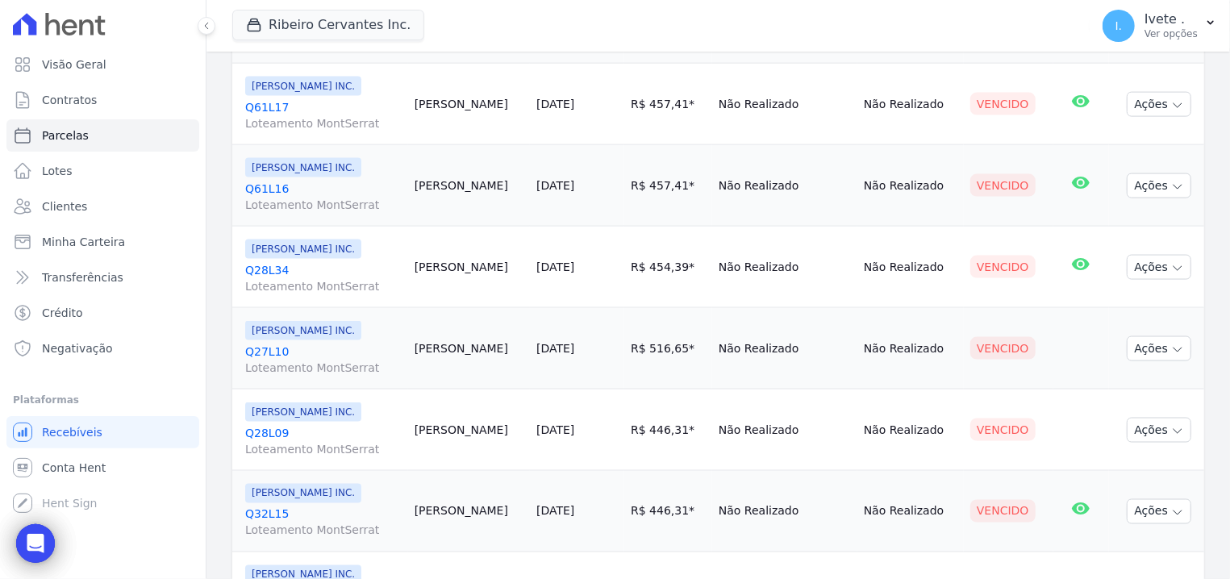
drag, startPoint x: 244, startPoint y: 180, endPoint x: 232, endPoint y: 192, distance: 17.1
click at [232, 192] on div "Contrato Cliente Vencimento Valor Data de Pagamento Pago Situação E-mail Ribeir…" at bounding box center [718, 88] width 972 height 2070
click at [229, 196] on div "Contrato Cliente Vencimento Valor Data de Pagamento Pago Situação E-mail Ribeir…" at bounding box center [719, 87] width 1024 height 2083
drag, startPoint x: 239, startPoint y: 183, endPoint x: 278, endPoint y: 192, distance: 40.5
click at [304, 192] on td "Ribeiro Cervantes INC. Q61L16 Loteamento MontSerrat" at bounding box center [320, 185] width 176 height 81
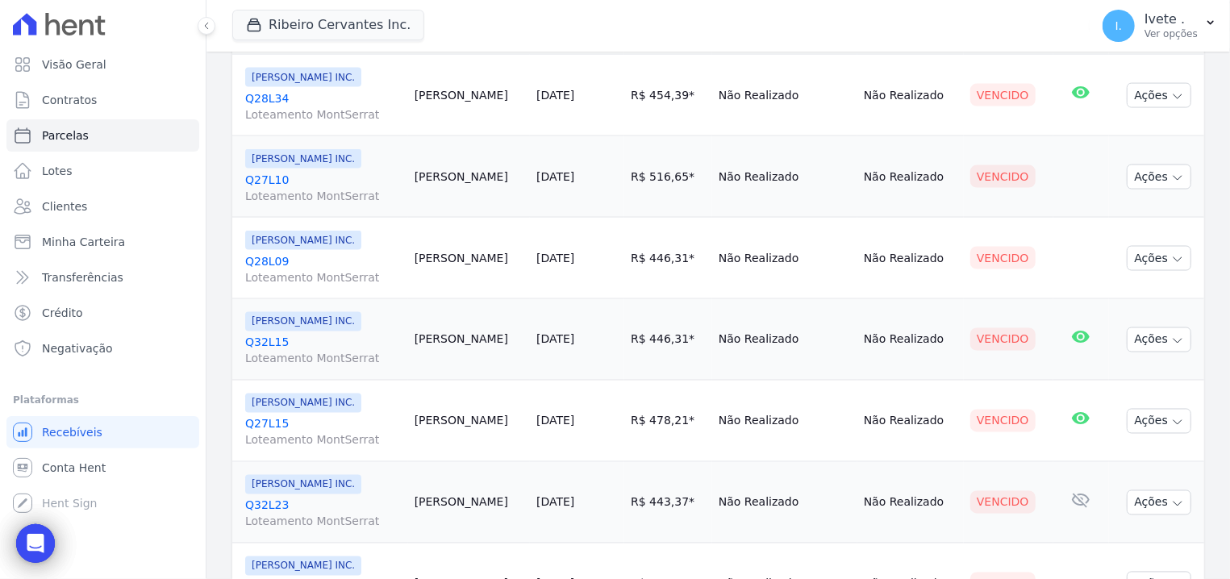
scroll to position [1463, 0]
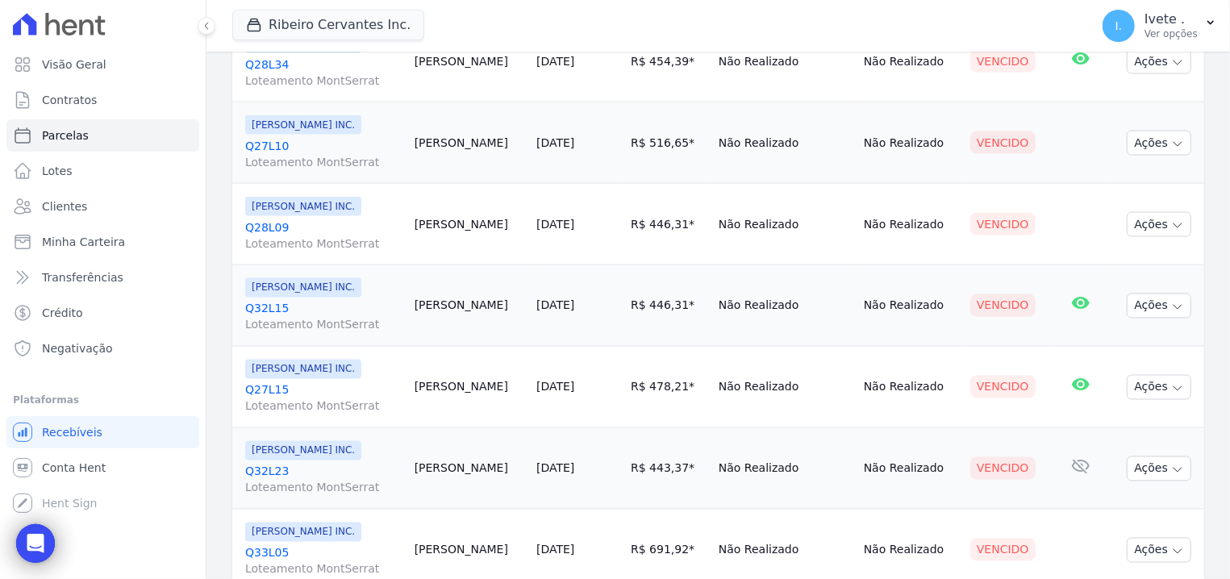
drag, startPoint x: 244, startPoint y: 59, endPoint x: 304, endPoint y: 68, distance: 60.4
click at [304, 68] on td "Ribeiro Cervantes INC. Q28L34 Loteamento MontSerrat" at bounding box center [320, 61] width 176 height 81
drag, startPoint x: 245, startPoint y: 142, endPoint x: 303, endPoint y: 148, distance: 58.4
click at [303, 148] on td "Ribeiro Cervantes INC. Q27L10 Loteamento MontSerrat" at bounding box center [320, 142] width 176 height 81
drag, startPoint x: 244, startPoint y: 222, endPoint x: 295, endPoint y: 223, distance: 51.7
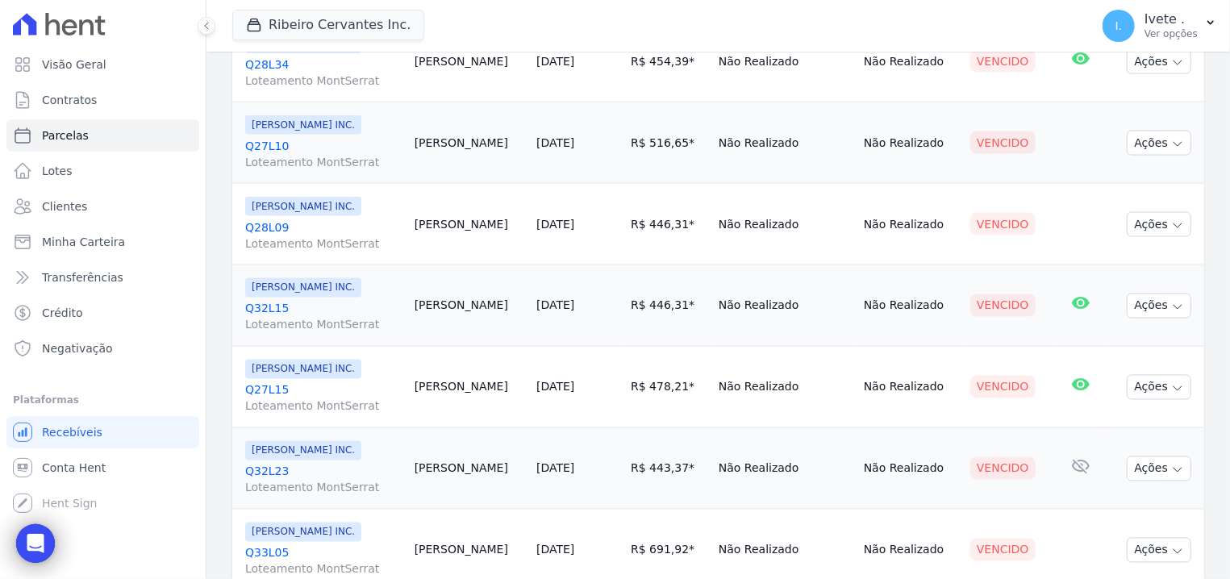
click at [301, 227] on td "Ribeiro Cervantes INC. Q28L09 Loteamento MontSerrat" at bounding box center [320, 224] width 176 height 81
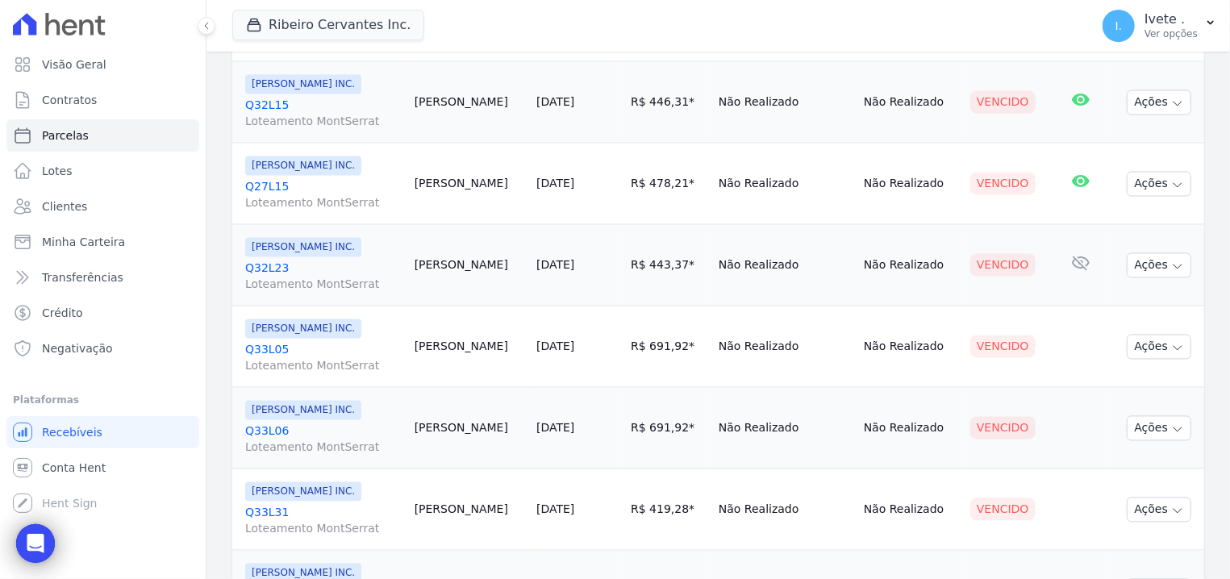
scroll to position [1668, 0]
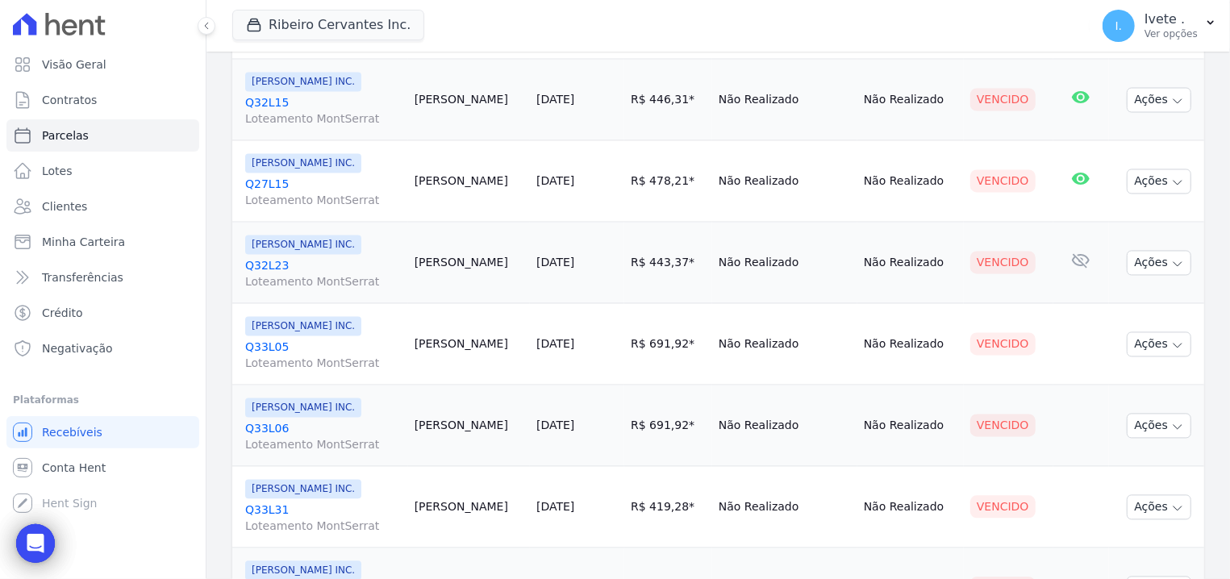
drag, startPoint x: 242, startPoint y: 102, endPoint x: 308, endPoint y: 115, distance: 67.4
click at [308, 115] on td "Ribeiro Cervantes INC. Q32L15 Loteamento MontSerrat" at bounding box center [320, 100] width 176 height 81
drag, startPoint x: 242, startPoint y: 100, endPoint x: 295, endPoint y: 106, distance: 53.6
click at [295, 106] on td "Ribeiro Cervantes INC. Q32L15 Loteamento MontSerrat" at bounding box center [320, 100] width 176 height 81
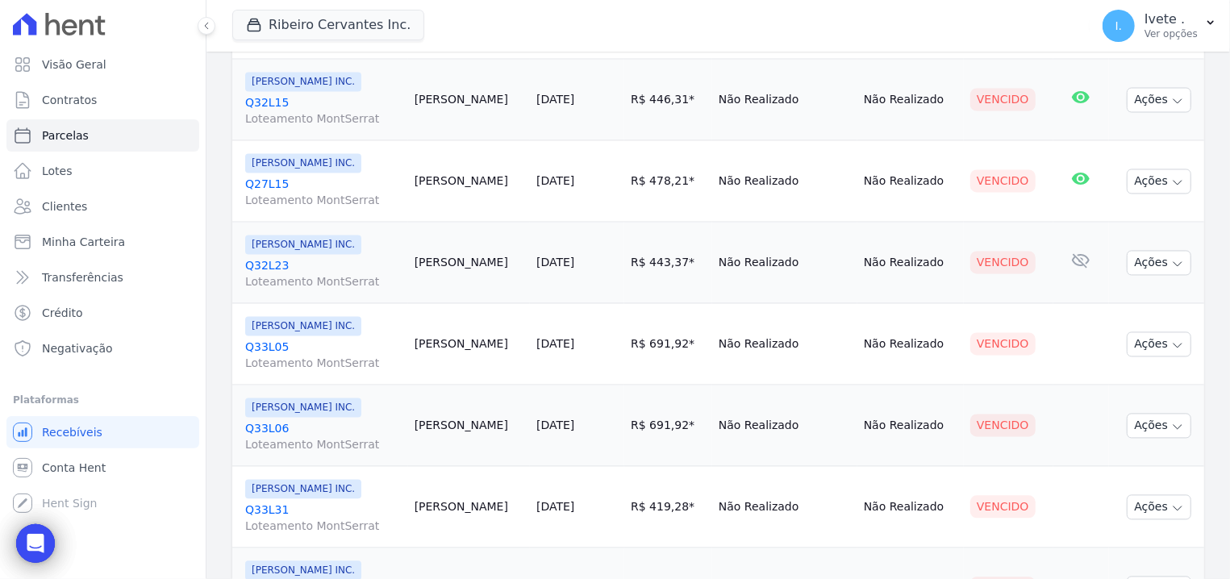
drag, startPoint x: 241, startPoint y: 179, endPoint x: 300, endPoint y: 184, distance: 59.1
click at [300, 184] on td "Ribeiro Cervantes INC. Q27L15 Loteamento MontSerrat" at bounding box center [320, 181] width 176 height 81
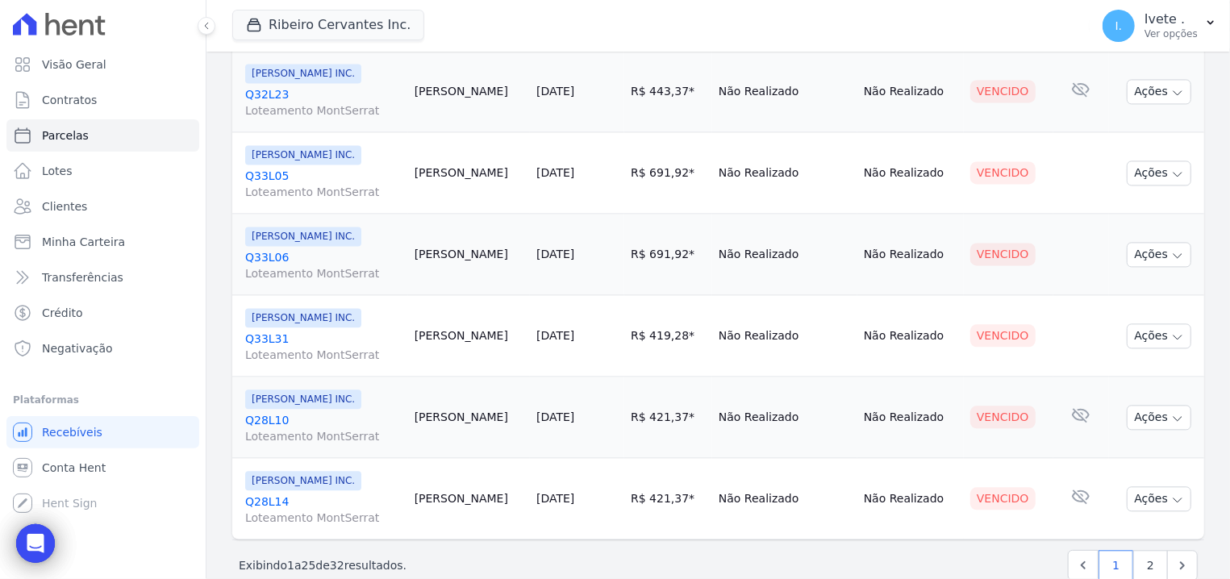
scroll to position [1873, 0]
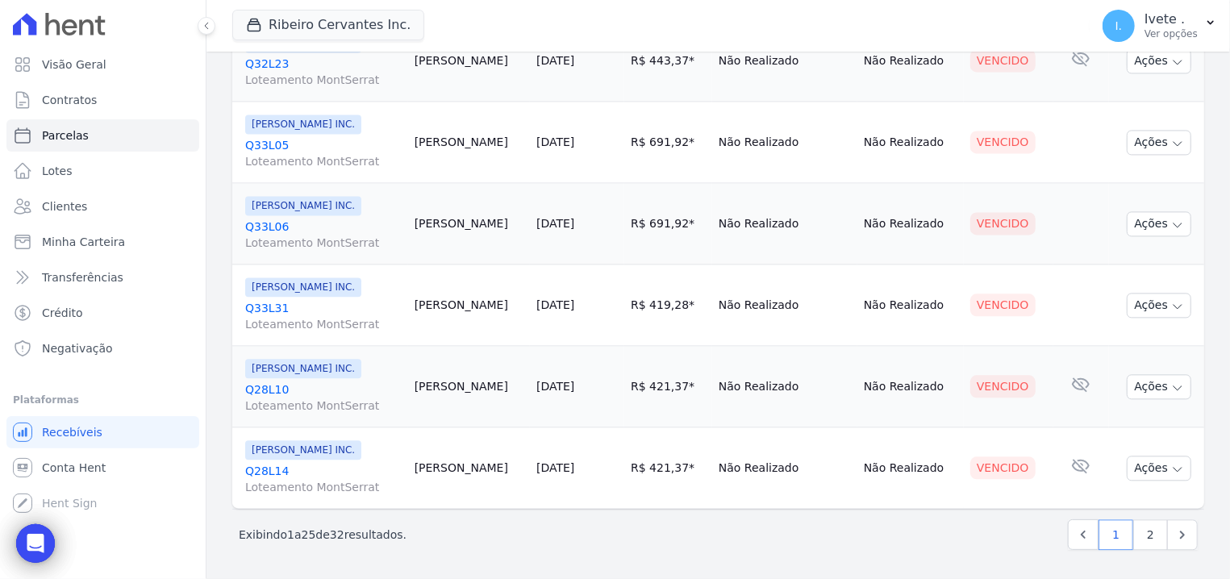
drag, startPoint x: 244, startPoint y: 59, endPoint x: 307, endPoint y: 66, distance: 63.3
click at [307, 66] on td "Ribeiro Cervantes INC. Q32L23 Loteamento MontSerrat" at bounding box center [320, 60] width 176 height 81
drag, startPoint x: 242, startPoint y: 140, endPoint x: 314, endPoint y: 142, distance: 71.8
click at [314, 142] on td "Ribeiro Cervantes INC. Q33L05 Loteamento MontSerrat" at bounding box center [320, 142] width 176 height 81
drag, startPoint x: 244, startPoint y: 217, endPoint x: 303, endPoint y: 228, distance: 60.8
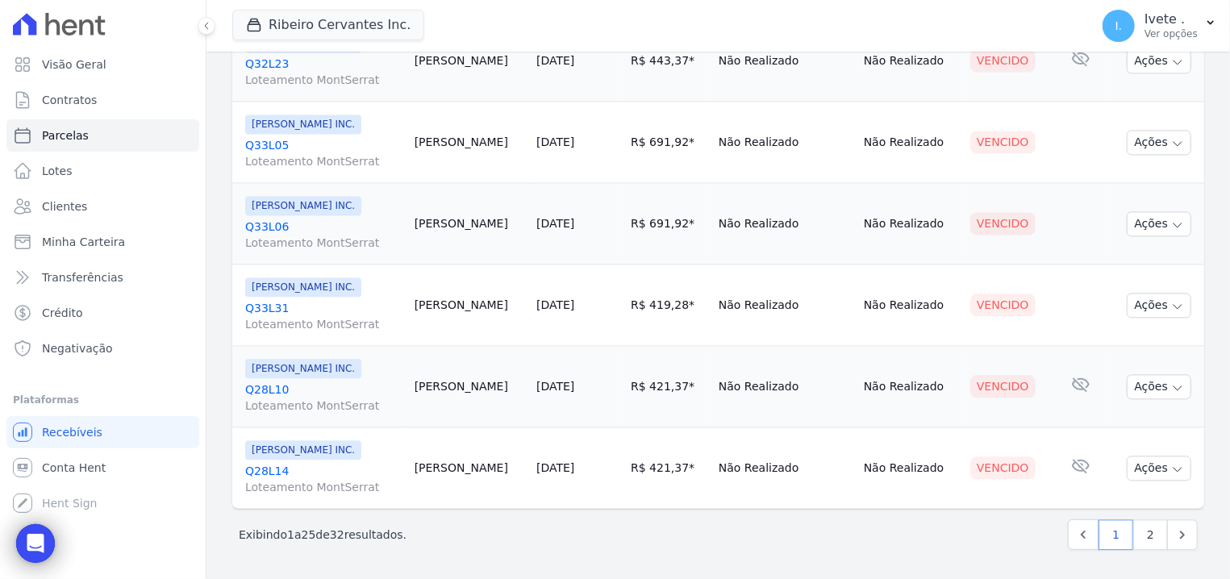
click at [303, 228] on td "Ribeiro Cervantes INC. Q33L06 Loteamento MontSerrat" at bounding box center [320, 223] width 176 height 81
drag, startPoint x: 241, startPoint y: 303, endPoint x: 317, endPoint y: 311, distance: 76.3
click at [317, 311] on td "Ribeiro Cervantes INC. Q33L31 Loteamento MontSerrat" at bounding box center [320, 305] width 176 height 81
drag, startPoint x: 242, startPoint y: 383, endPoint x: 310, endPoint y: 387, distance: 67.9
click at [310, 387] on td "Ribeiro Cervantes INC. Q28L10 Loteamento MontSerrat" at bounding box center [320, 386] width 176 height 81
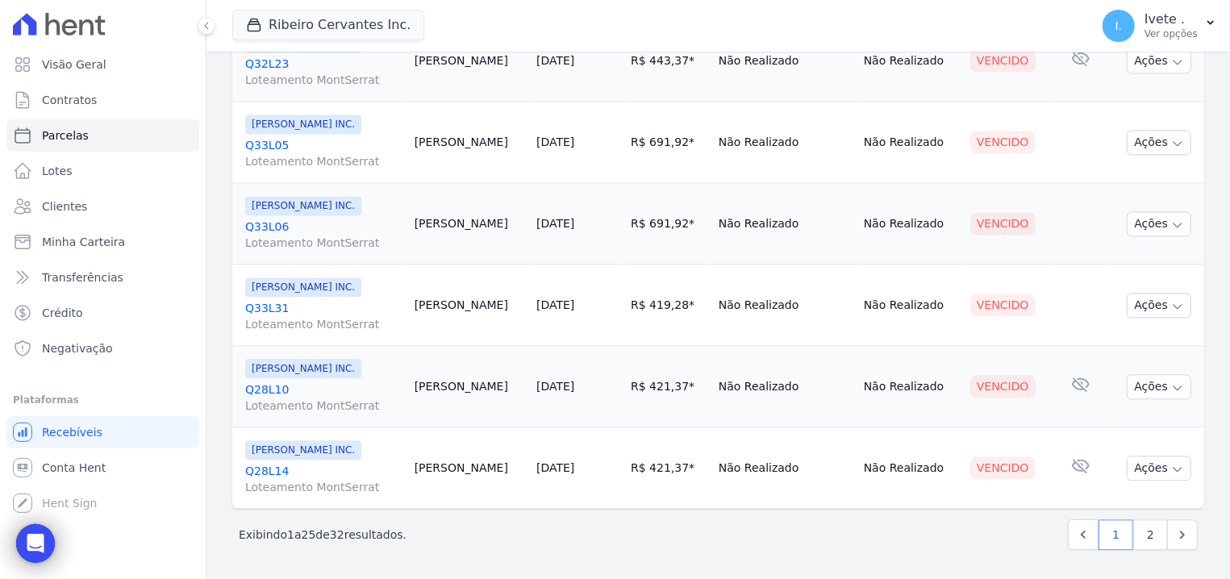
drag, startPoint x: 247, startPoint y: 462, endPoint x: 222, endPoint y: 472, distance: 26.8
drag, startPoint x: 245, startPoint y: 466, endPoint x: 299, endPoint y: 466, distance: 54.1
click at [299, 466] on td "Ribeiro Cervantes INC. Q28L14 Loteamento MontSerrat" at bounding box center [320, 468] width 176 height 81
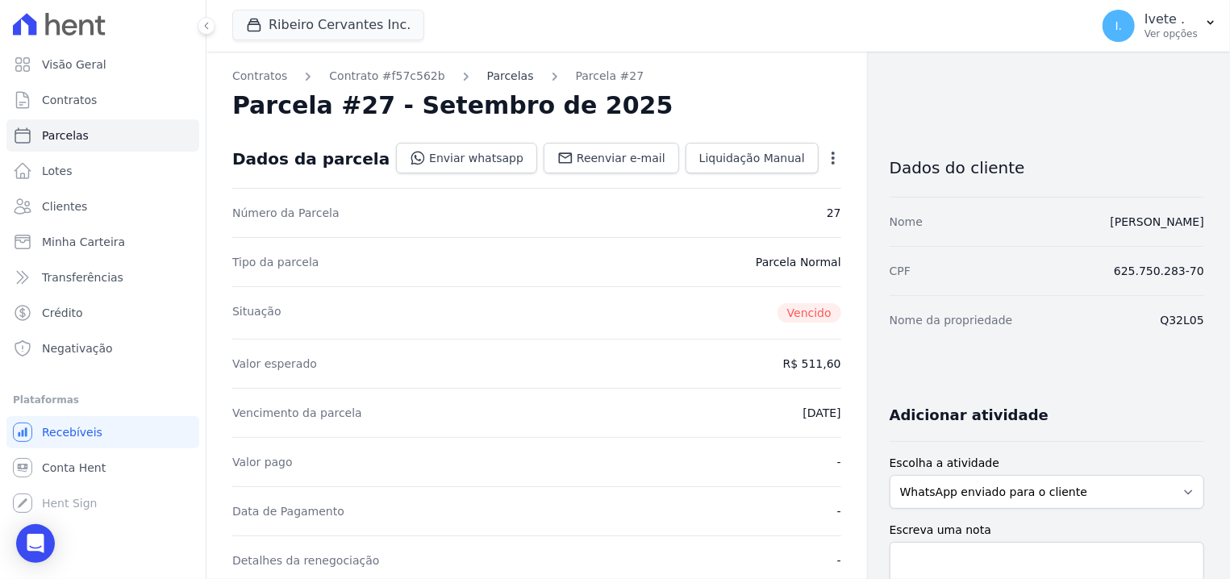
click at [487, 77] on link "Parcelas" at bounding box center [510, 76] width 47 height 17
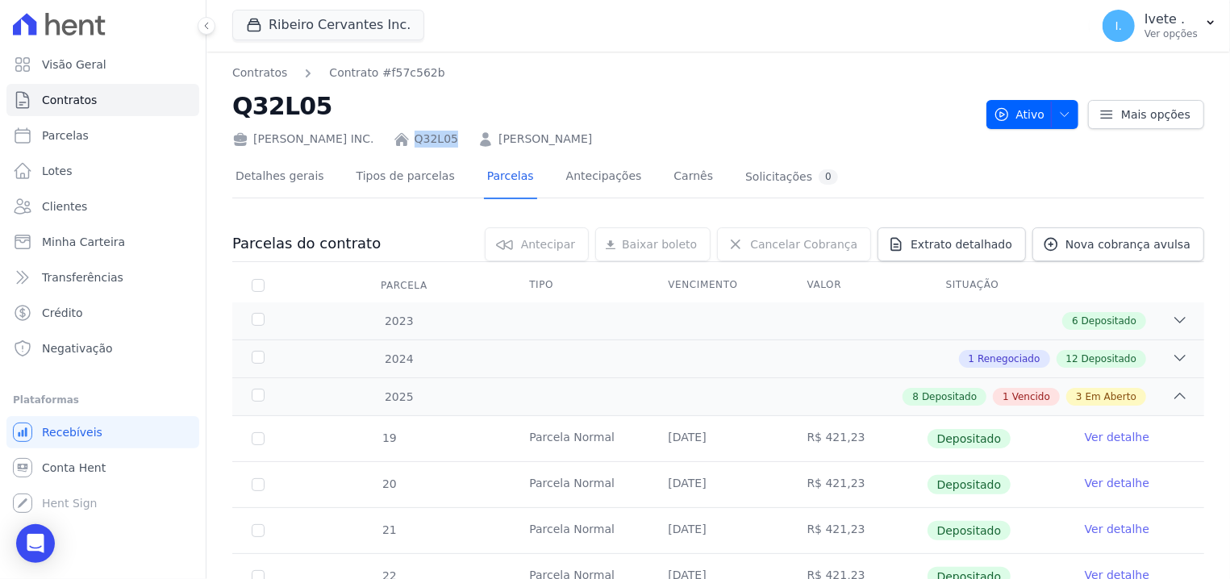
drag, startPoint x: 404, startPoint y: 132, endPoint x: 462, endPoint y: 132, distance: 58.1
click at [462, 132] on div "Ribeiro Cervantes INC. Q32L05 Antonio Barbosa Filho" at bounding box center [602, 135] width 741 height 23
copy div "Q32L05"
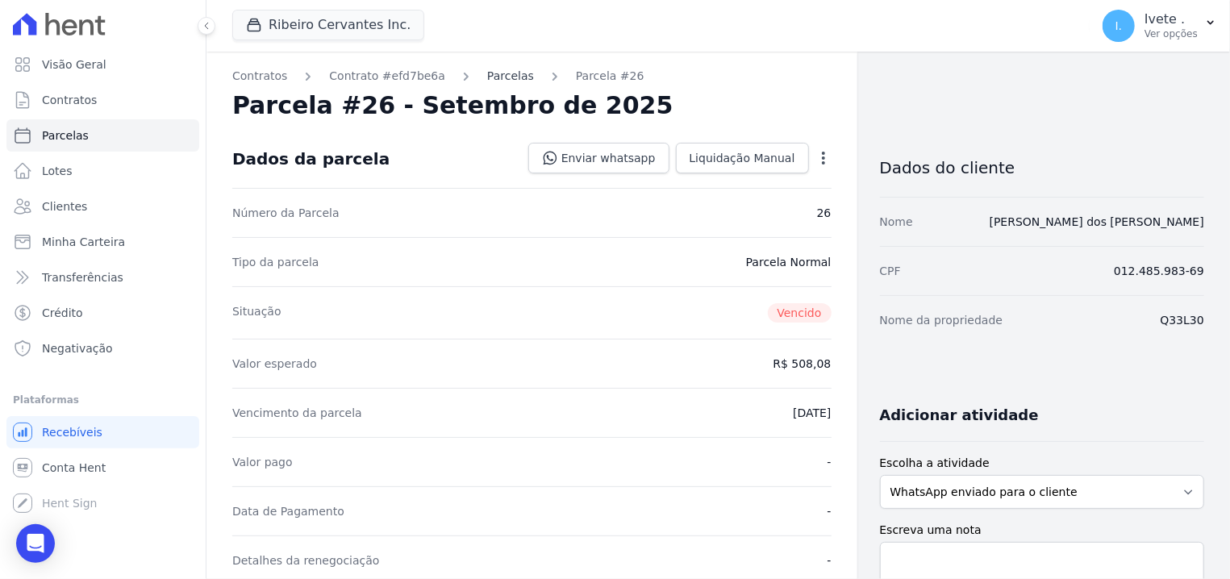
click at [489, 80] on link "Parcelas" at bounding box center [510, 76] width 47 height 17
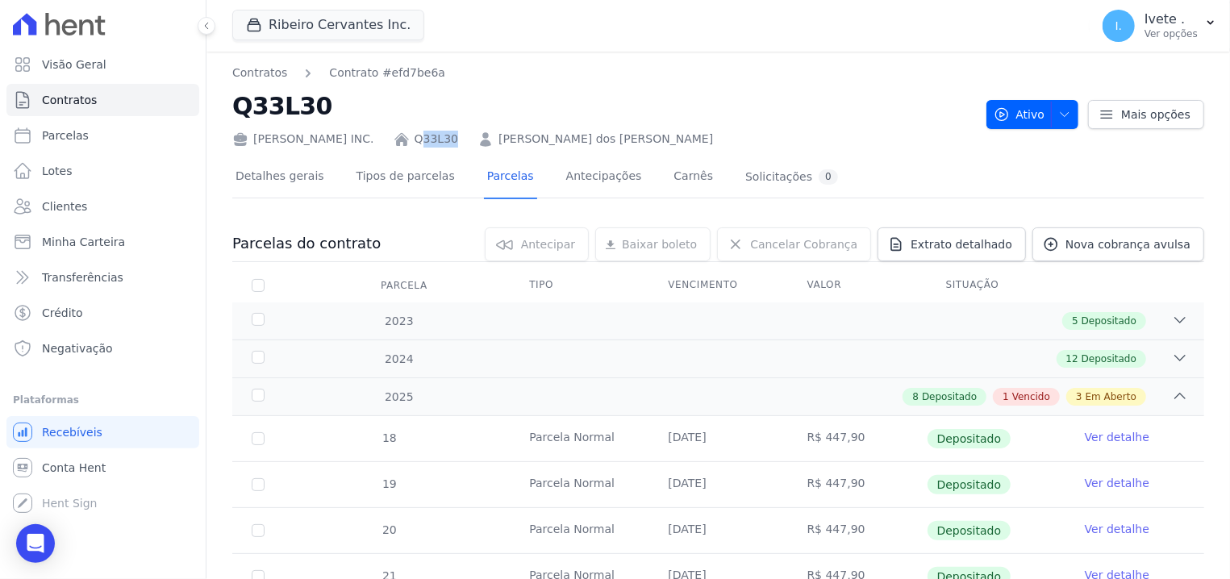
drag, startPoint x: 411, startPoint y: 130, endPoint x: 433, endPoint y: 139, distance: 24.3
click at [435, 139] on div "Ribeiro Cervantes INC. Q33L30 Eduardo dos Santos Nascimento" at bounding box center [602, 135] width 741 height 23
click at [419, 136] on link "Q33L30" at bounding box center [437, 139] width 44 height 17
drag, startPoint x: 403, startPoint y: 129, endPoint x: 445, endPoint y: 134, distance: 43.0
click at [449, 138] on div "Ribeiro Cervantes INC. Q33L30 Eduardo dos Santos Nascimento" at bounding box center [602, 135] width 741 height 23
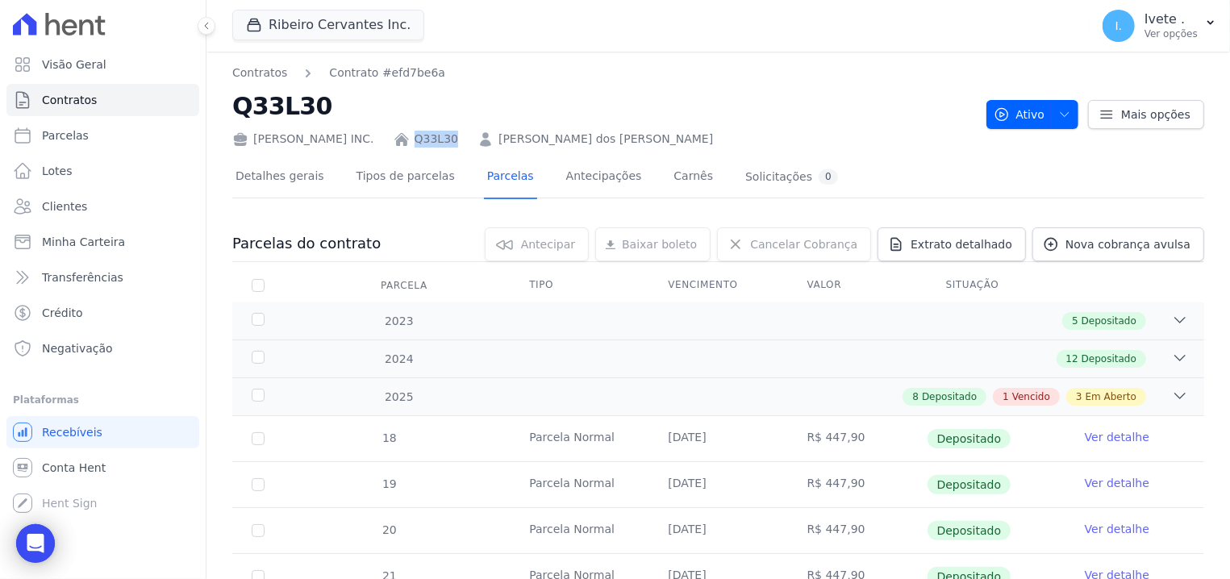
copy div "Q33L30"
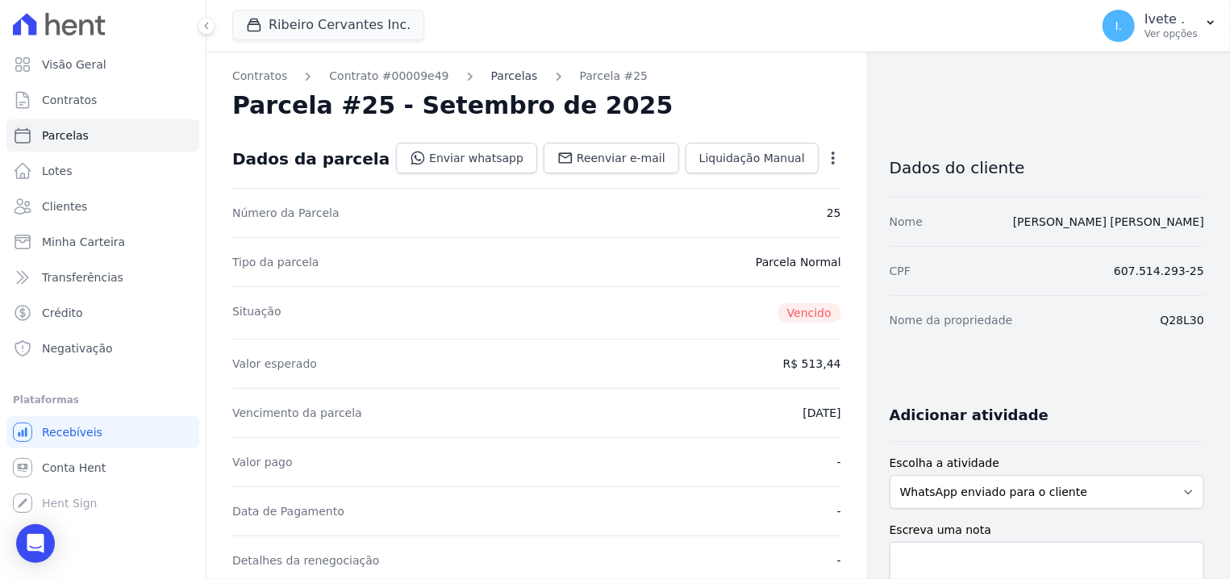
click at [491, 69] on link "Parcelas" at bounding box center [514, 76] width 47 height 17
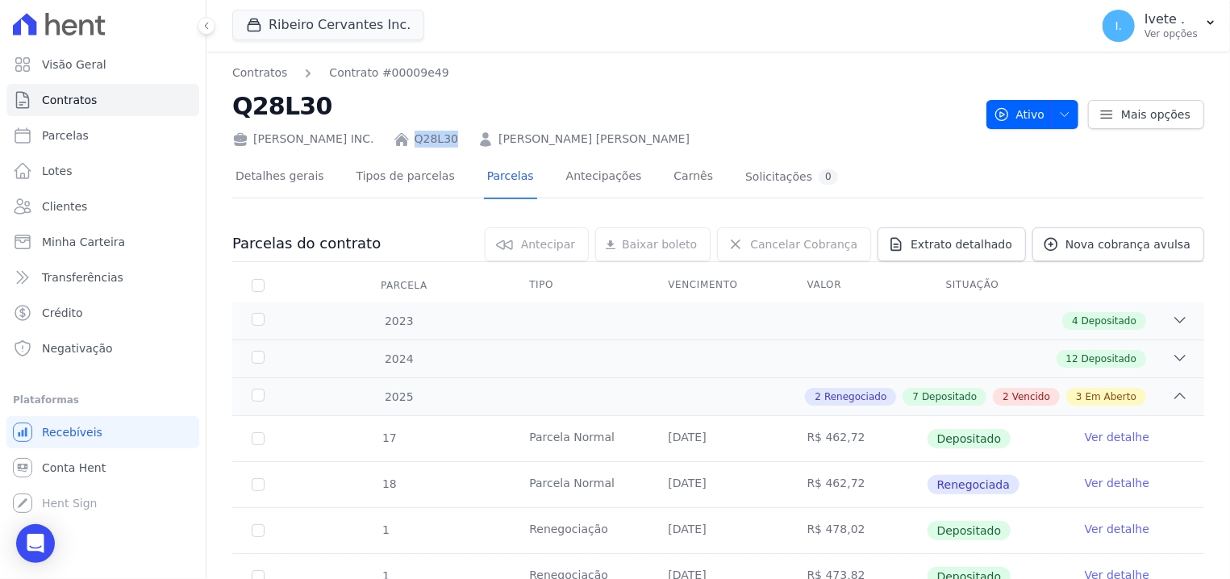
drag, startPoint x: 401, startPoint y: 128, endPoint x: 446, endPoint y: 132, distance: 45.3
click at [446, 132] on div "Ribeiro Cervantes INC. Q28L30 Carlos Santos de Assunção" at bounding box center [602, 135] width 741 height 23
copy div "Q28L30"
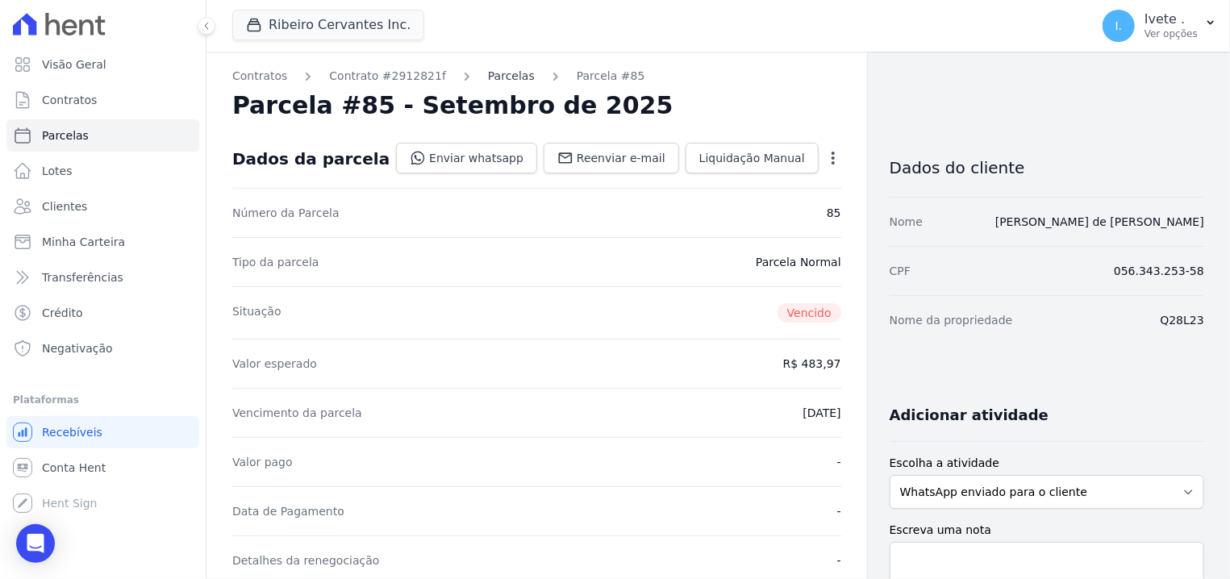
click at [488, 74] on link "Parcelas" at bounding box center [511, 76] width 47 height 17
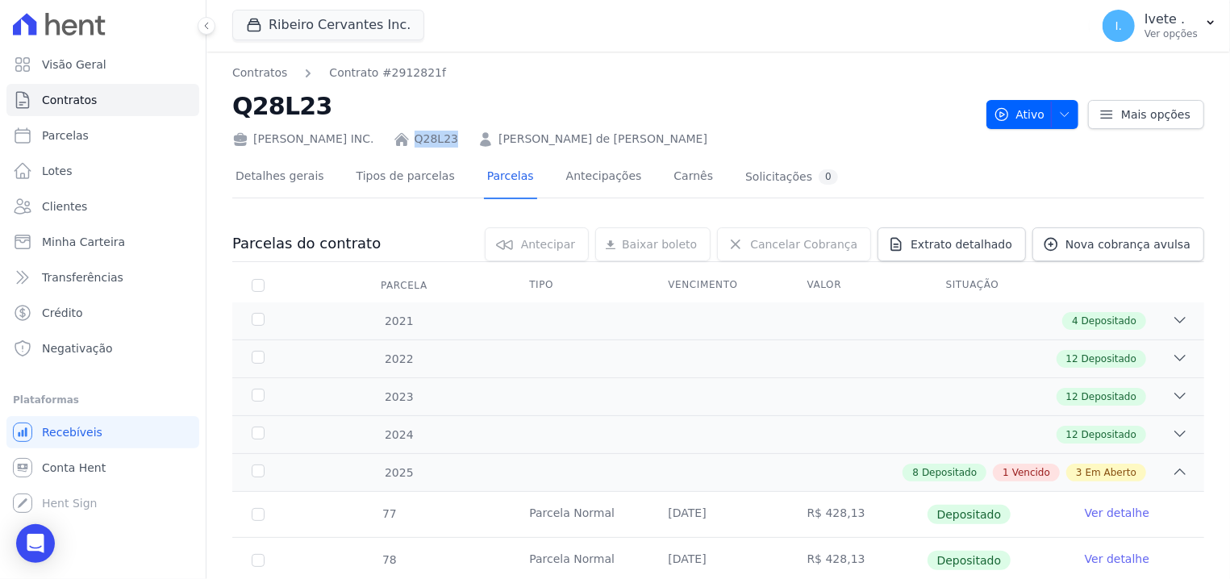
drag, startPoint x: 401, startPoint y: 127, endPoint x: 453, endPoint y: 131, distance: 51.8
click at [453, 131] on div "Ribeiro Cervantes INC. Q28L23 Roberto Andrade de Castro Silva" at bounding box center [602, 135] width 741 height 23
copy div "Q28L23"
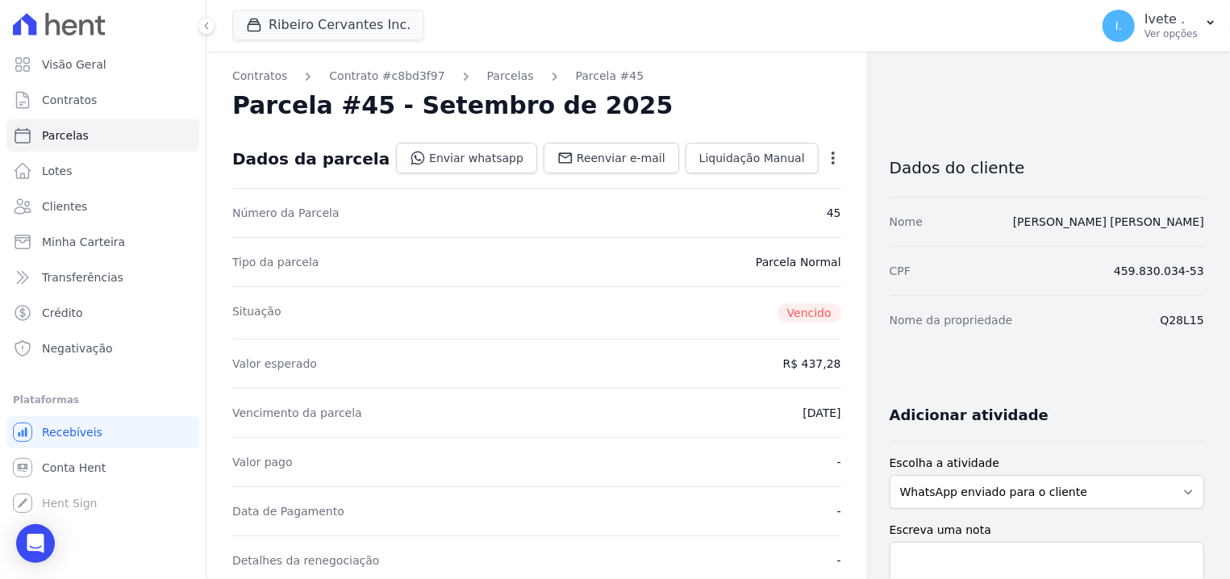
click at [487, 75] on link "Parcelas" at bounding box center [510, 76] width 47 height 17
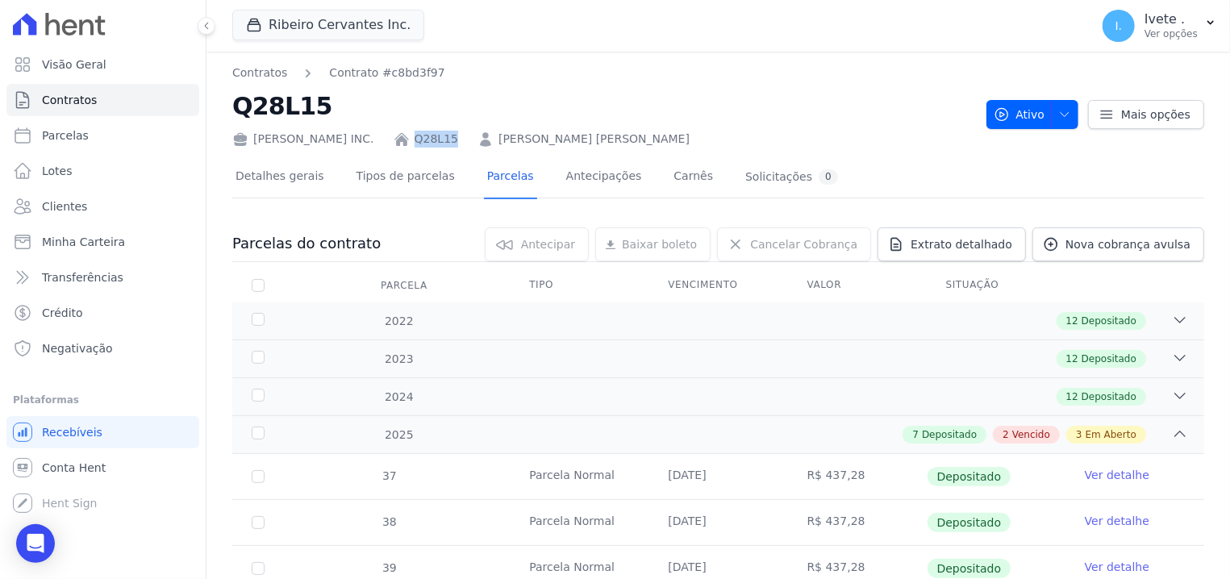
drag, startPoint x: 407, startPoint y: 132, endPoint x: 449, endPoint y: 130, distance: 42.0
click at [449, 130] on div "[PERSON_NAME] INC. Q28L15 [PERSON_NAME] [PERSON_NAME]" at bounding box center [602, 135] width 741 height 23
copy div "Q28L15"
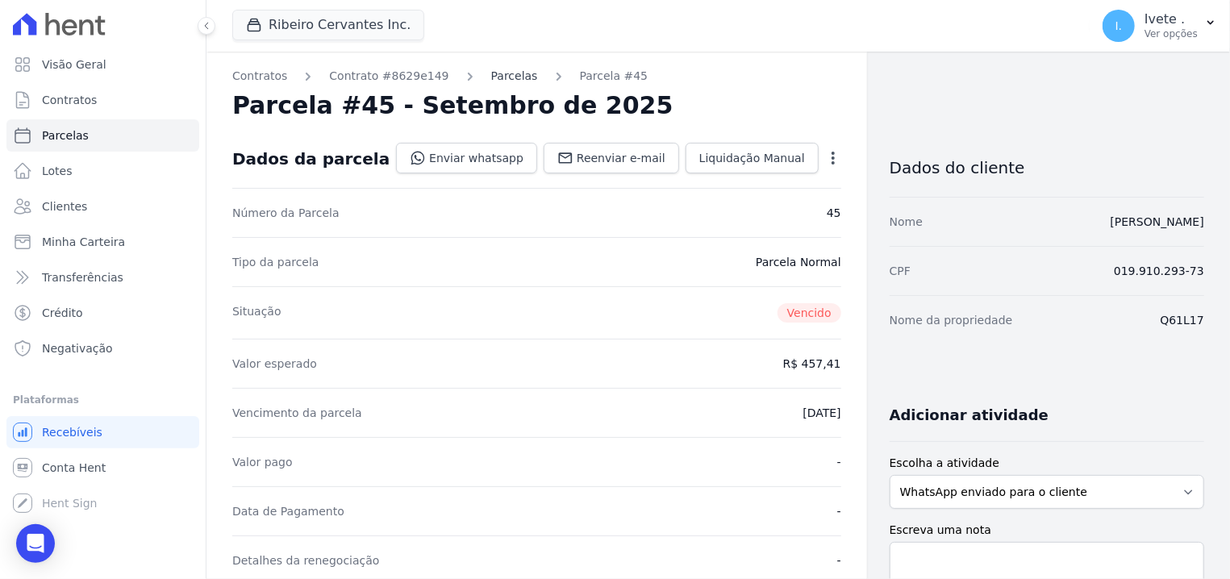
click at [491, 80] on link "Parcelas" at bounding box center [514, 76] width 47 height 17
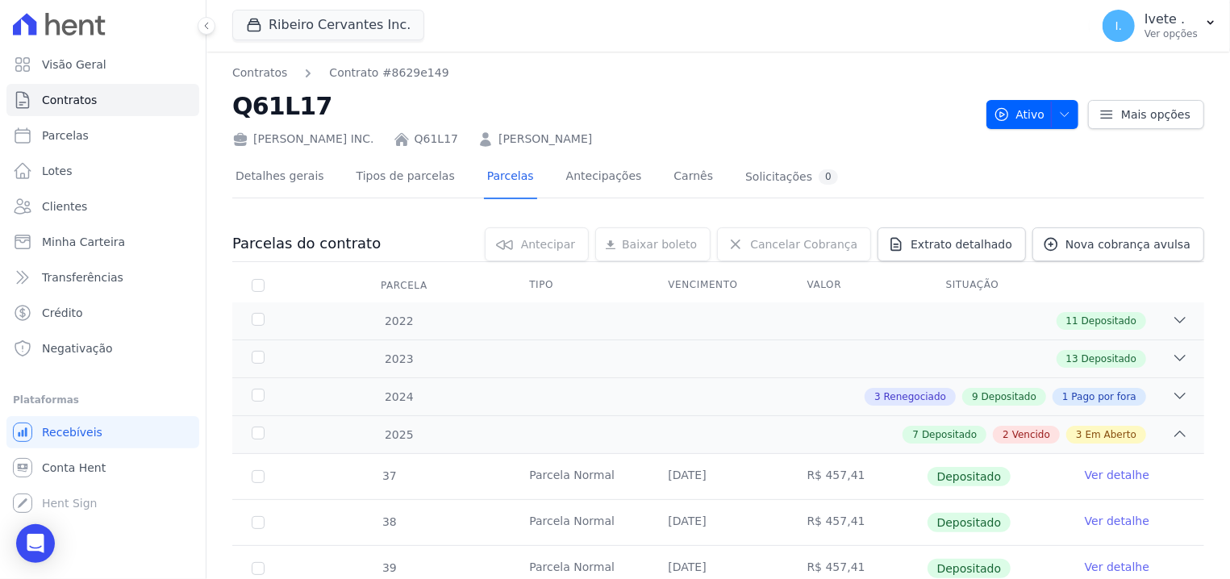
drag, startPoint x: 404, startPoint y: 130, endPoint x: 478, endPoint y: 132, distance: 73.5
click at [478, 132] on div "Ribeiro Cervantes INC. Q61L17 Velton Castro Rodrigues" at bounding box center [602, 135] width 741 height 23
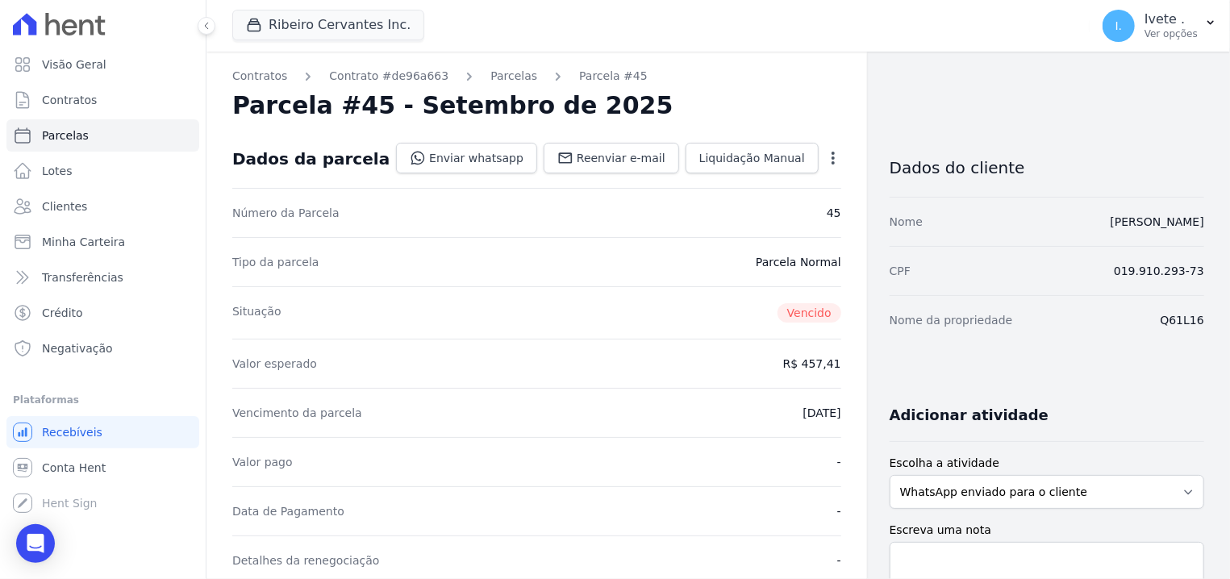
click at [492, 87] on div "Contratos Contrato #de96a663 [GEOGRAPHIC_DATA] Parcela #45 [GEOGRAPHIC_DATA] #4…" at bounding box center [537, 572] width 661 height 1041
click at [491, 81] on link "Parcelas" at bounding box center [514, 76] width 47 height 17
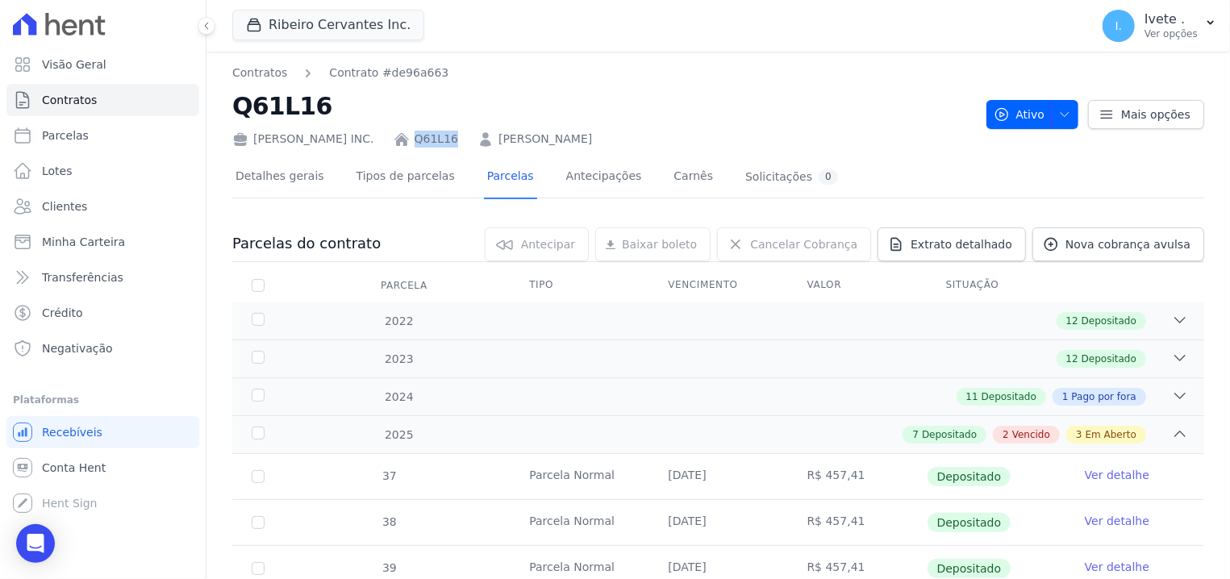
drag, startPoint x: 403, startPoint y: 132, endPoint x: 461, endPoint y: 141, distance: 58.8
click at [461, 141] on div "[PERSON_NAME] INC. Q61L16 [PERSON_NAME]" at bounding box center [602, 135] width 741 height 23
copy div "Q61L16"
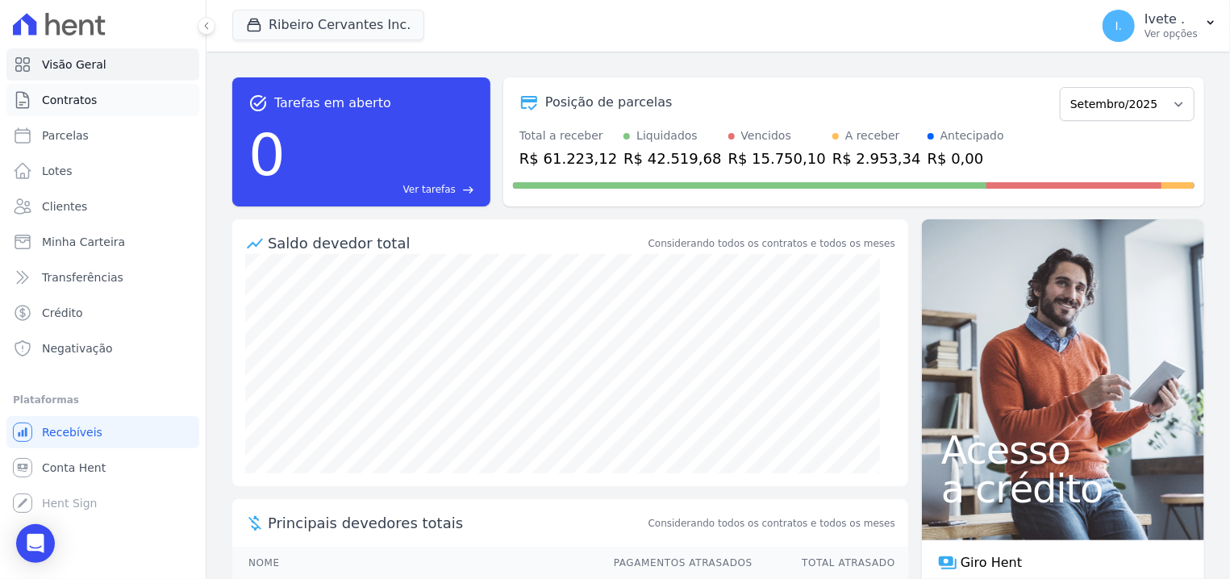
click at [106, 98] on link "Contratos" at bounding box center [102, 100] width 193 height 32
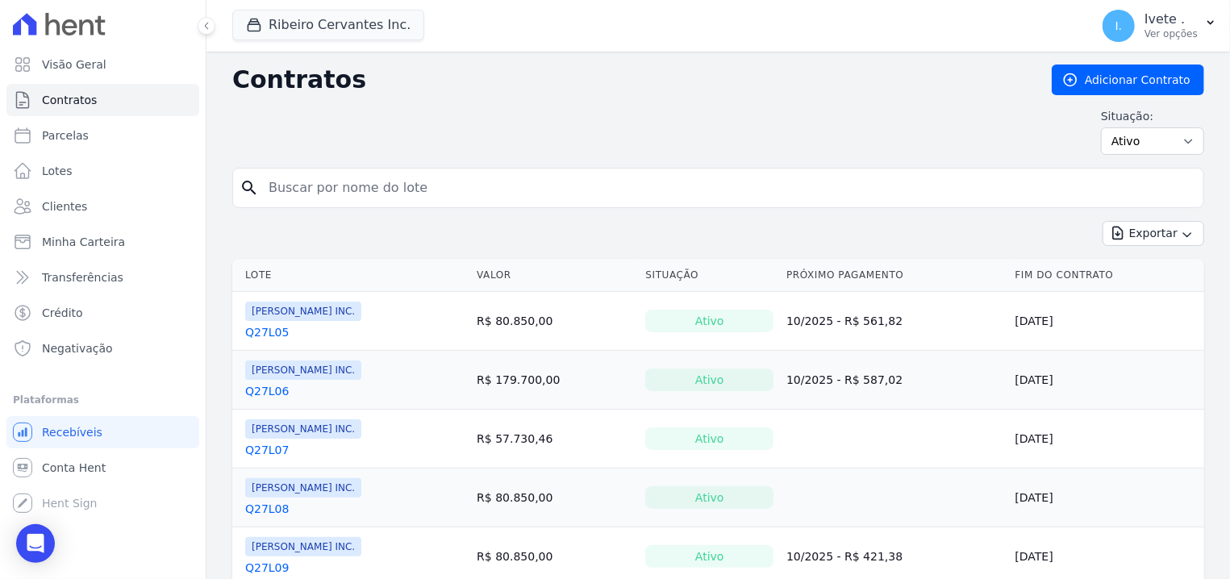
click at [335, 174] on div "search" at bounding box center [718, 188] width 972 height 40
click at [330, 195] on input "search" at bounding box center [728, 188] width 938 height 32
type input "Q27L15"
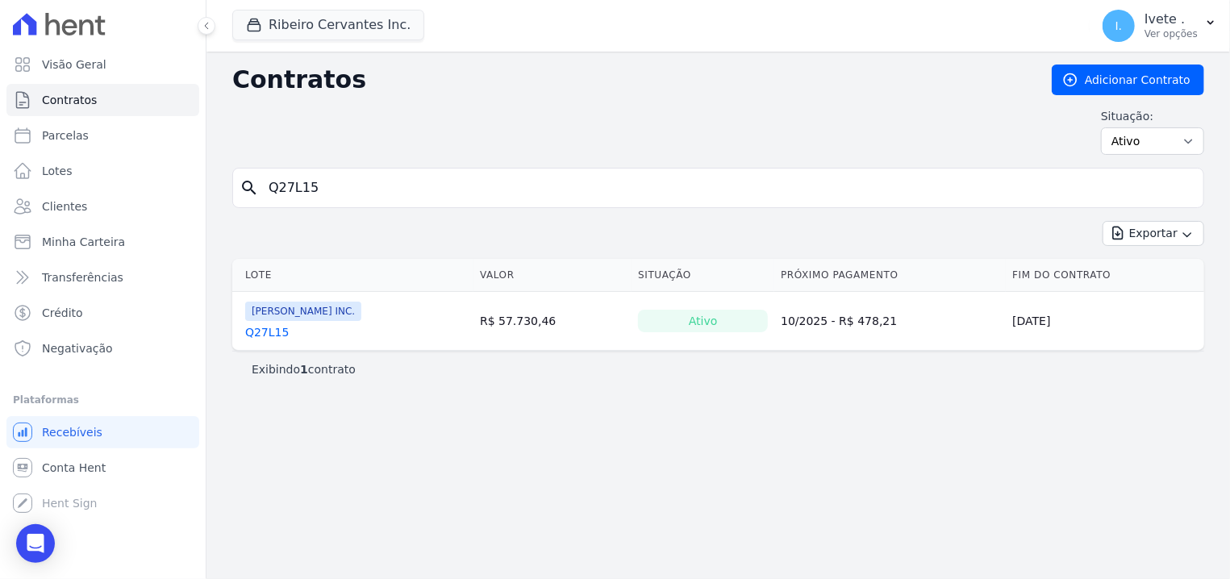
click at [247, 333] on link "Q27L15" at bounding box center [267, 332] width 44 height 16
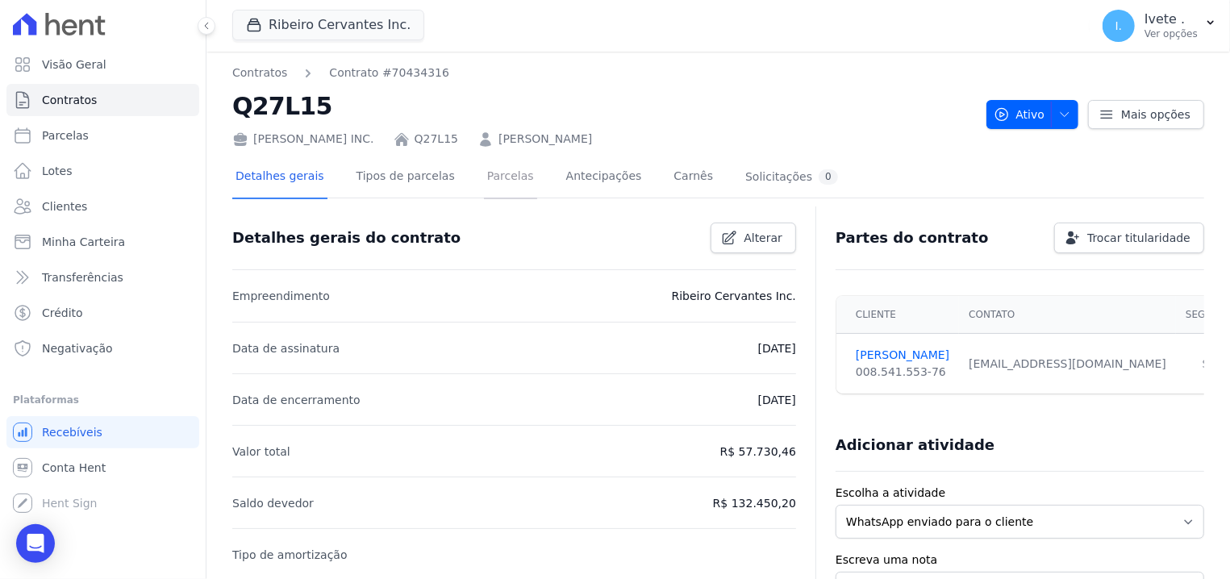
click at [485, 187] on link "Parcelas" at bounding box center [510, 178] width 53 height 43
click at [670, 180] on link "Carnês" at bounding box center [693, 178] width 46 height 43
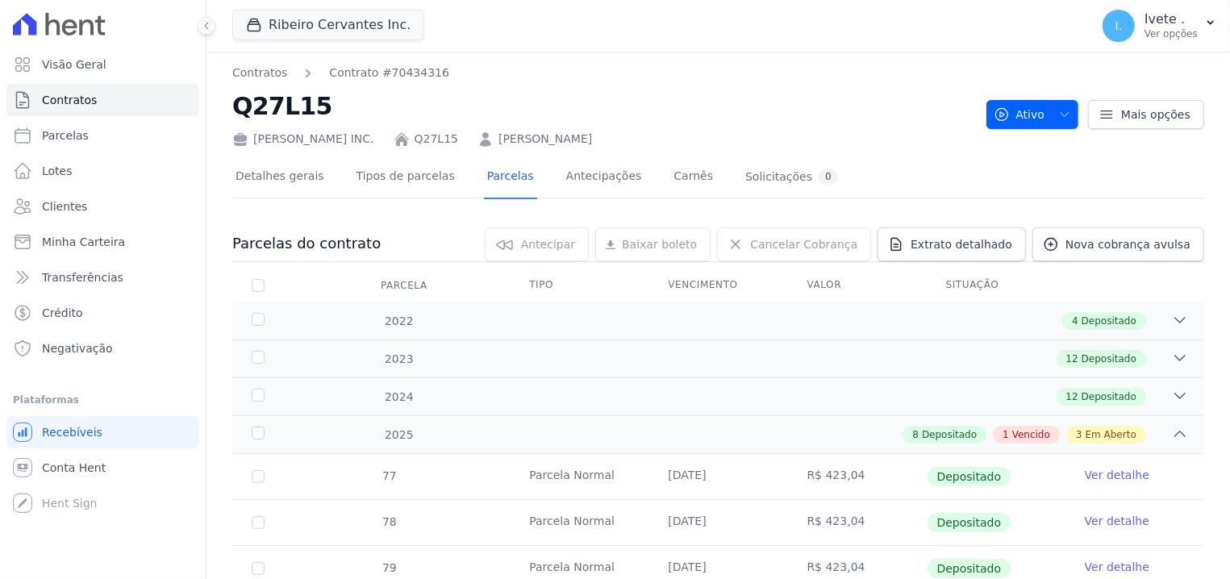
scroll to position [102, 0]
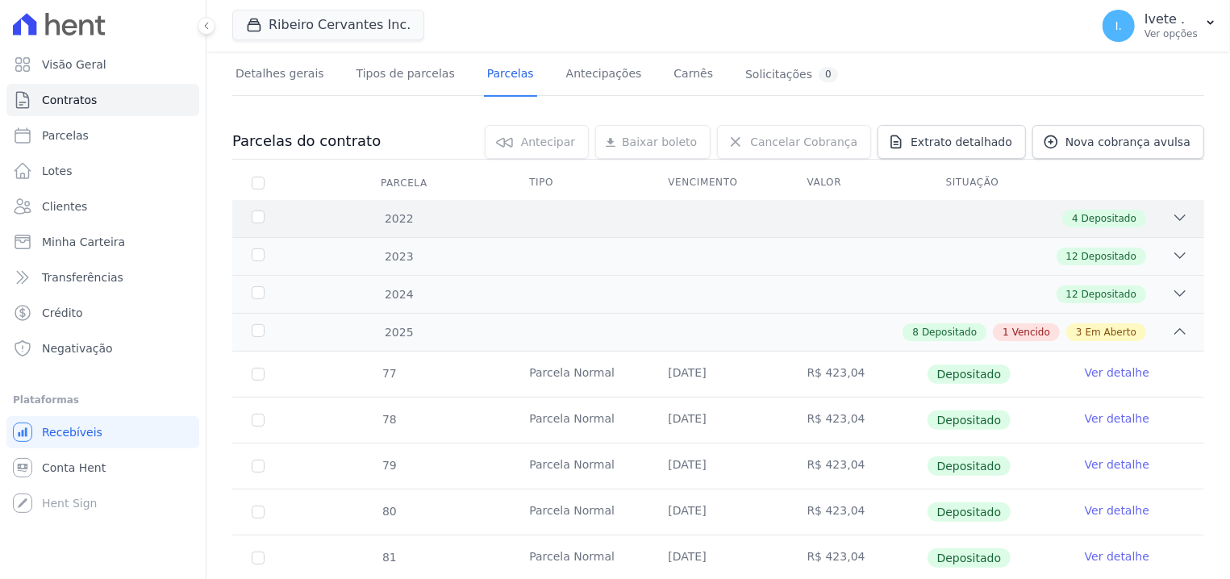
click at [1168, 206] on div "2022 4 Depositado" at bounding box center [718, 218] width 972 height 37
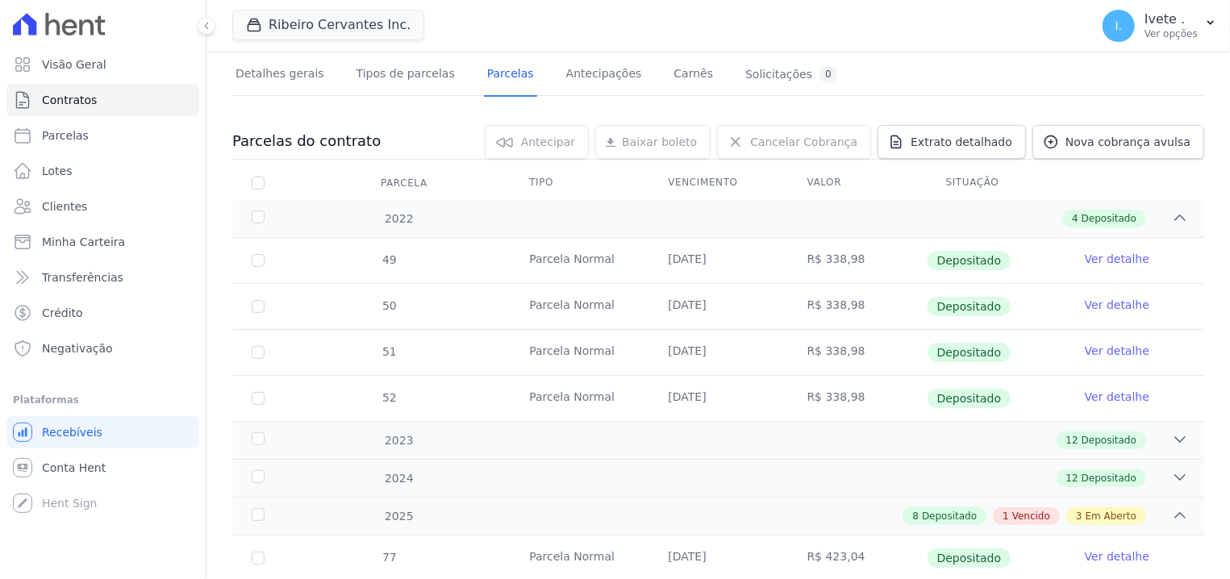
click at [1094, 261] on link "Ver detalhe" at bounding box center [1117, 259] width 65 height 16
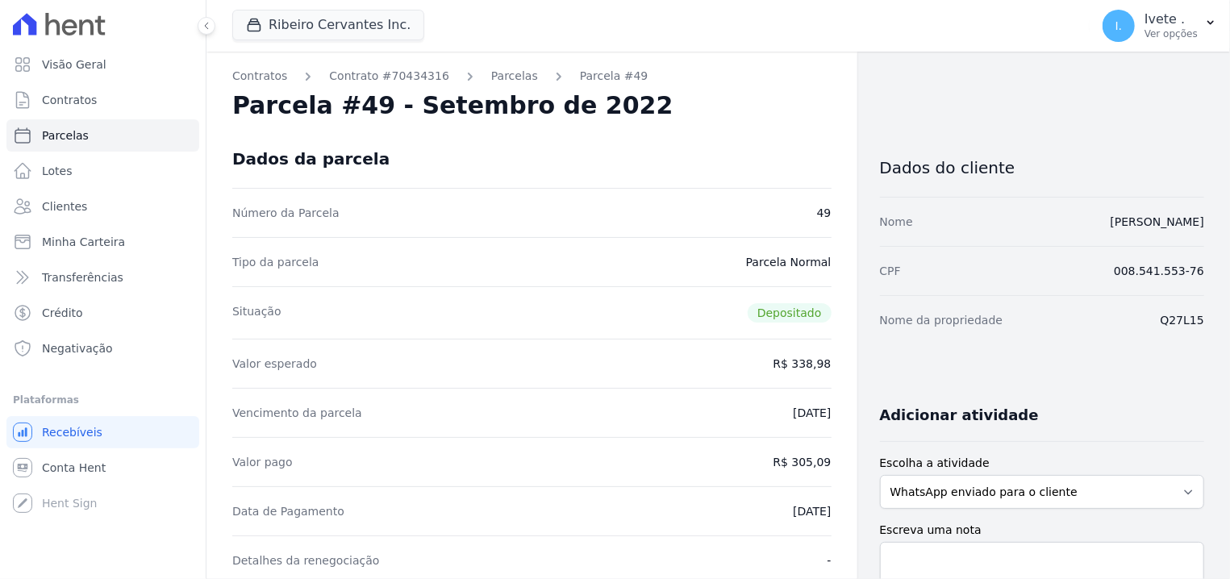
click at [1094, 261] on div "CPF 008.541.553-76" at bounding box center [1042, 270] width 324 height 49
click at [880, 475] on select "WhatsApp enviado para o cliente Adicionar um comentário Ligação feita para o cl…" at bounding box center [1042, 492] width 324 height 34
click at [1129, 500] on select "WhatsApp enviado para o cliente Adicionar um comentário Ligação feita para o cl…" at bounding box center [1042, 492] width 324 height 34
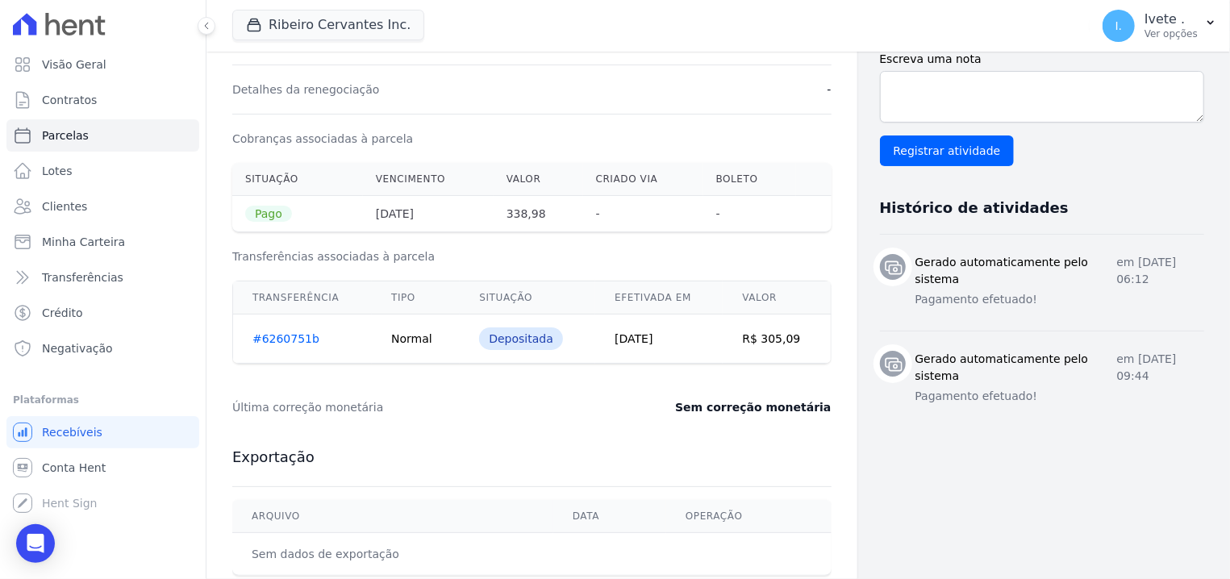
scroll to position [493, 0]
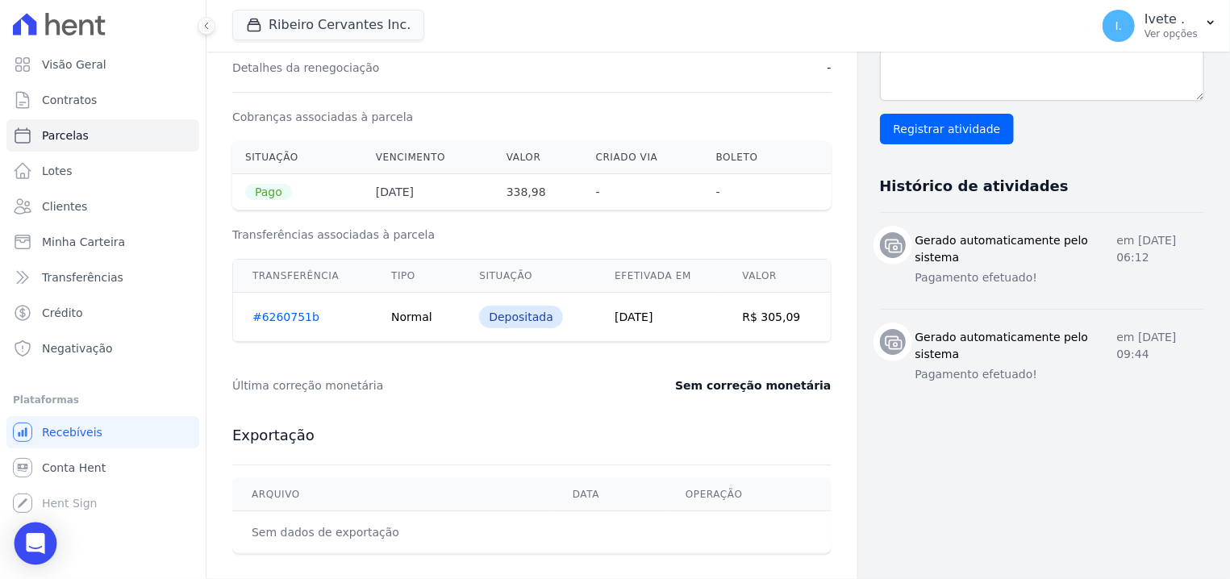
click at [23, 551] on div "Open Intercom Messenger" at bounding box center [36, 544] width 43 height 43
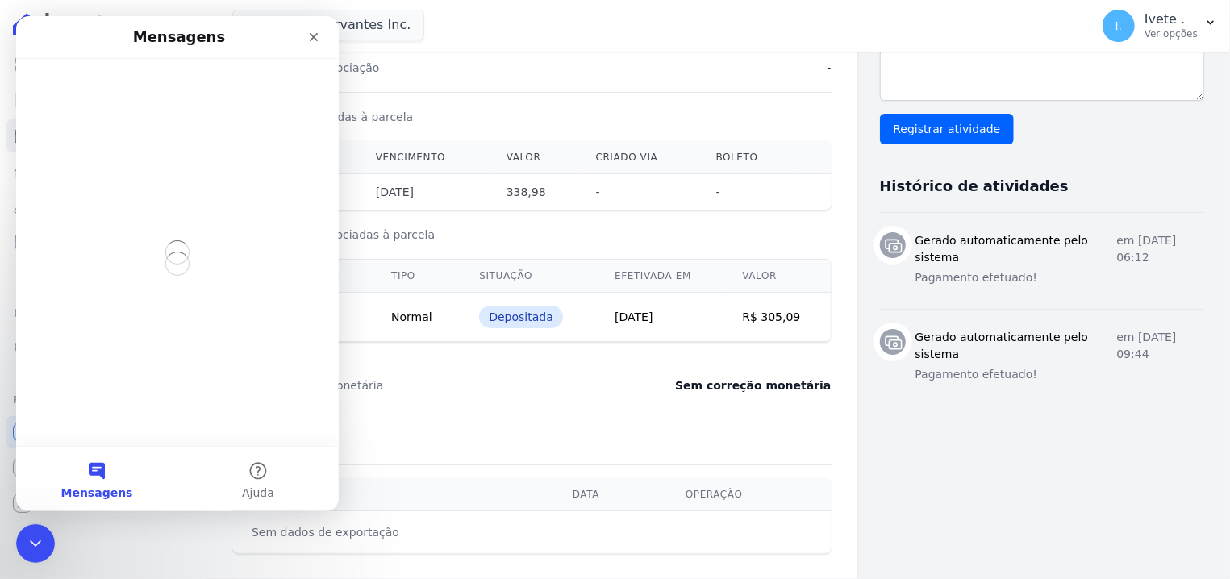
scroll to position [0, 0]
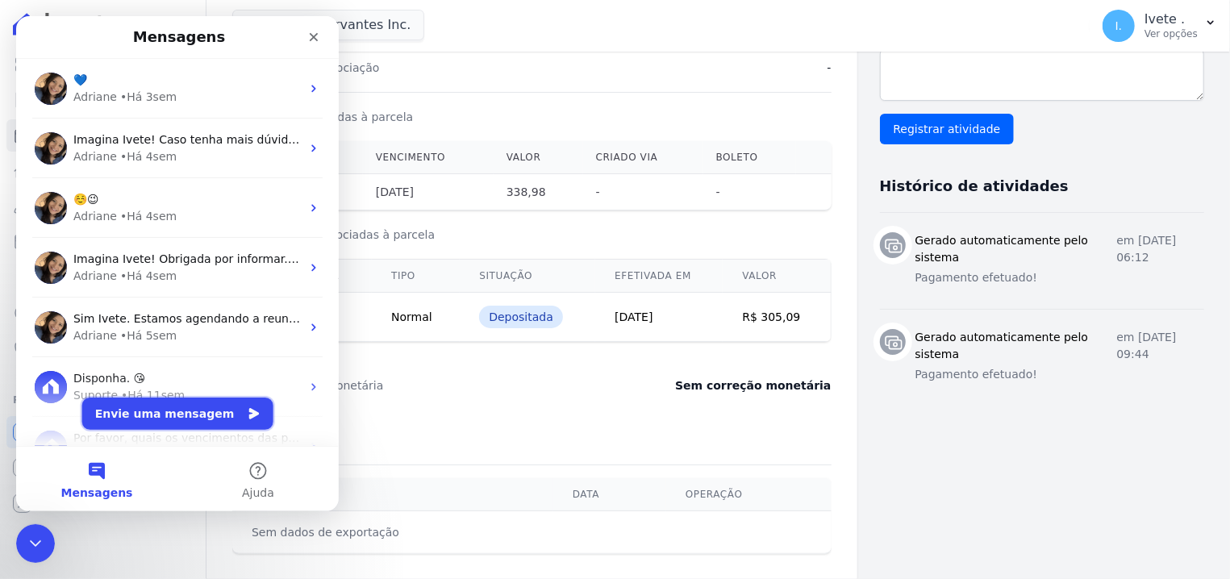
click at [187, 402] on button "Envie uma mensagem" at bounding box center [177, 414] width 191 height 32
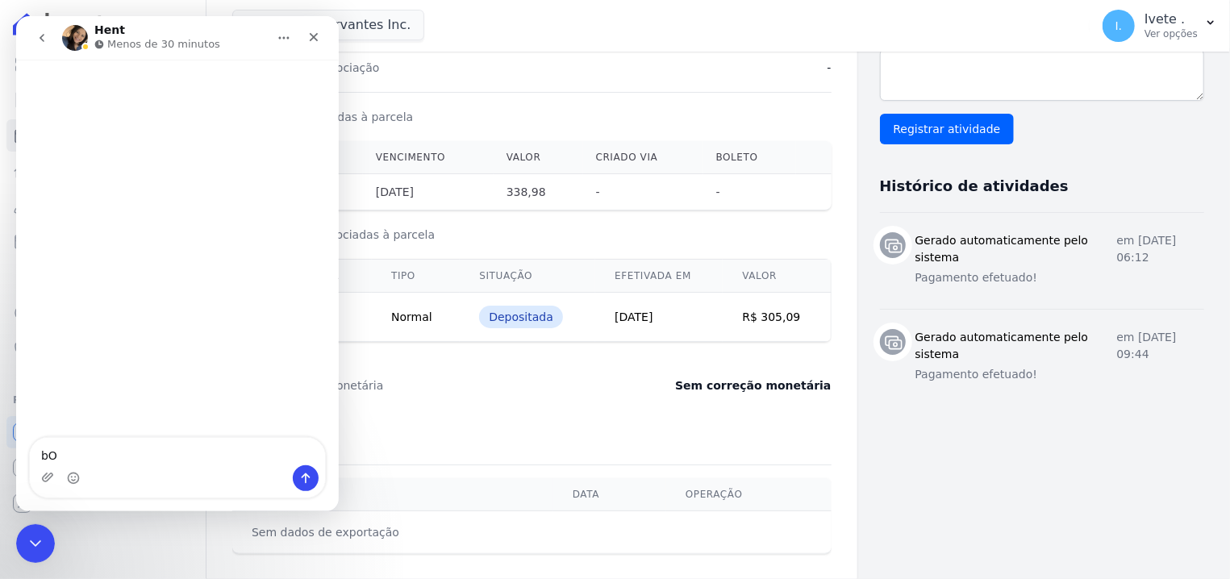
type textarea "b"
type textarea "Bom dia!"
type textarea "P"
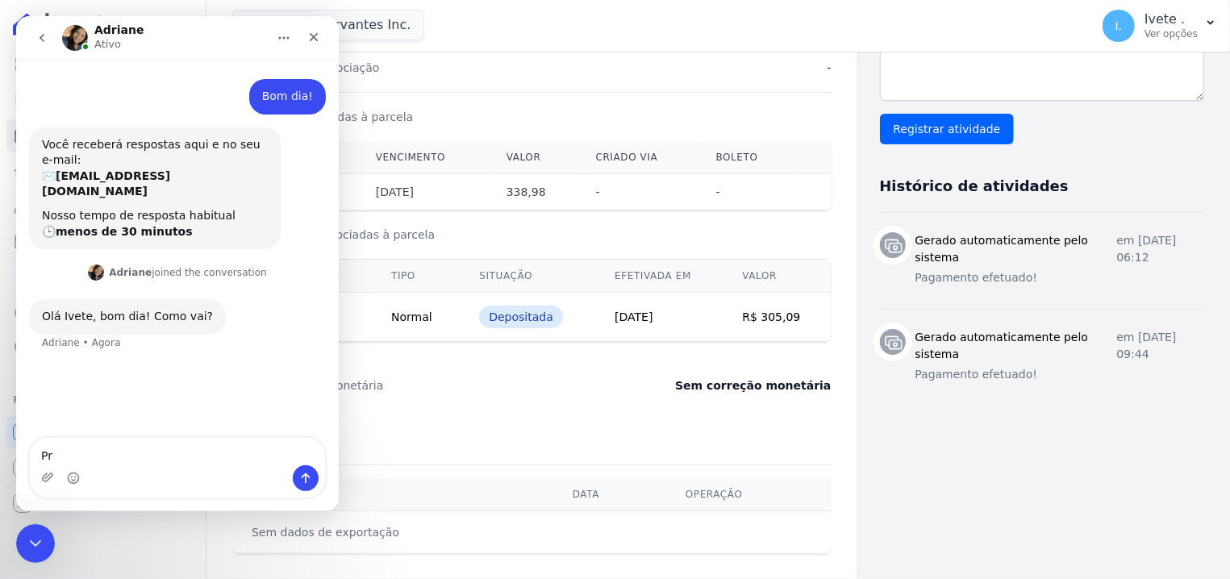
type textarea "P"
type textarea "Bem e você?"
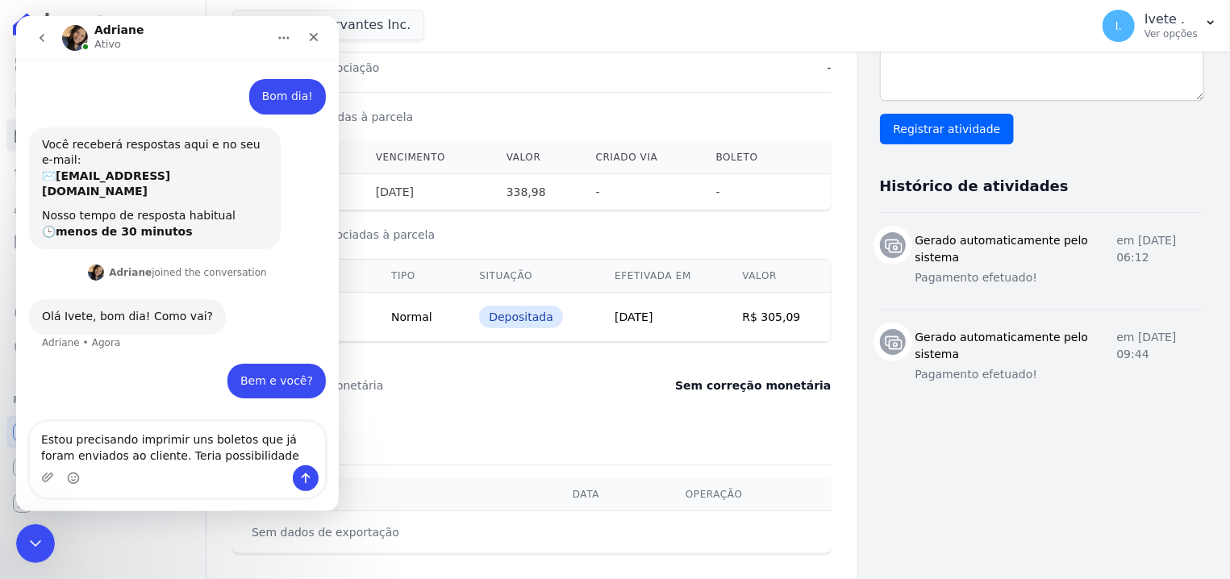
type textarea "Estou precisando imprimir uns boletos que já foram enviados ao cliente. Teria p…"
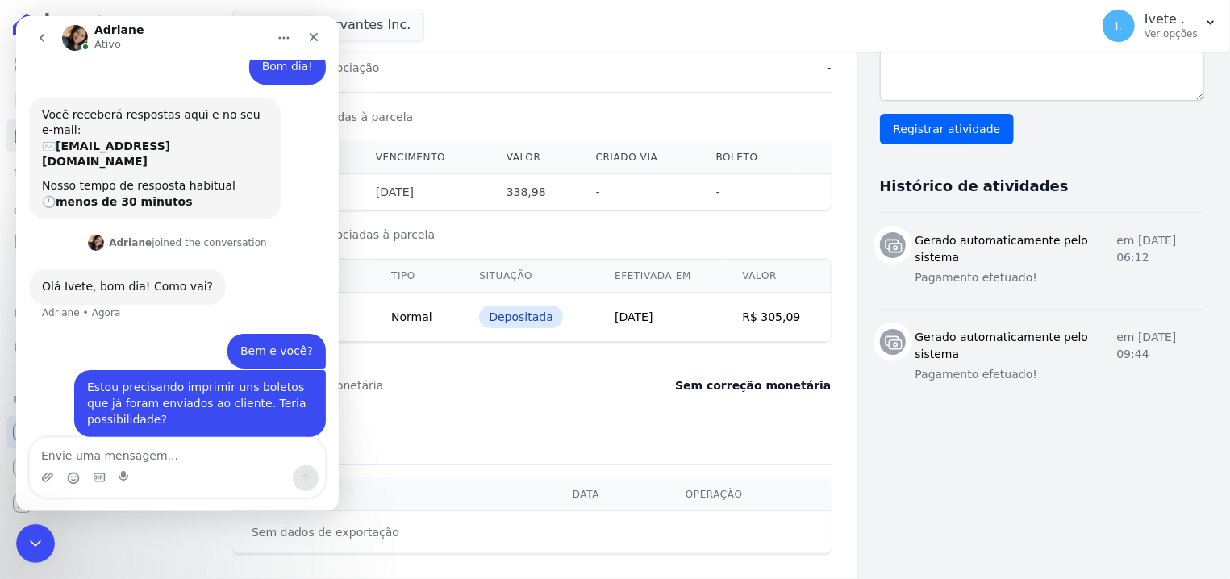
scroll to position [31, 0]
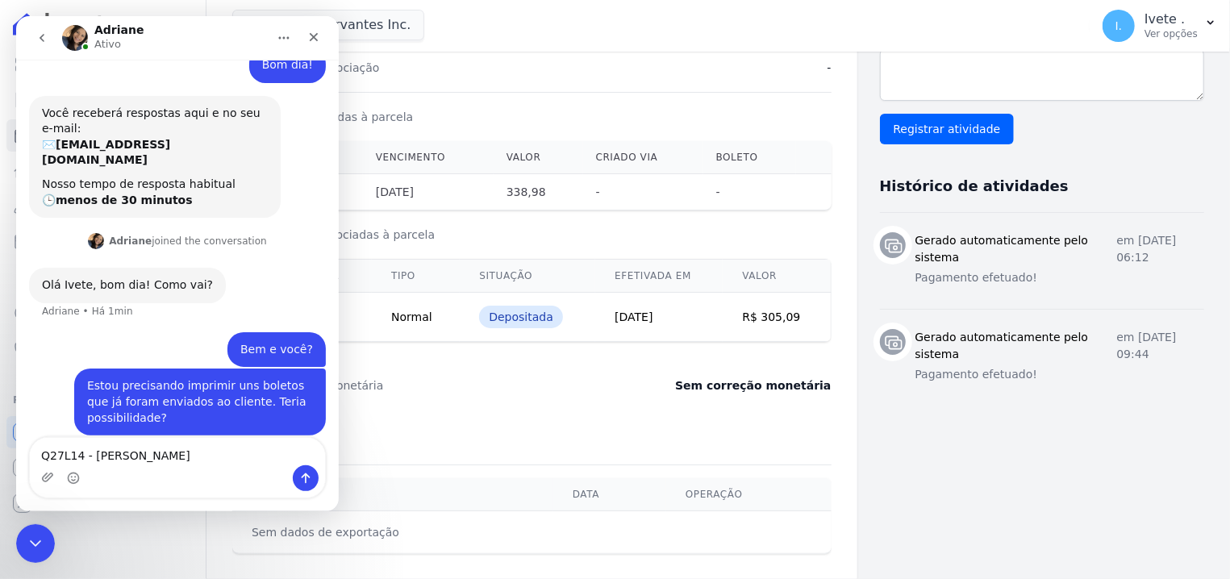
type textarea "Q27L14 - [PERSON_NAME]"
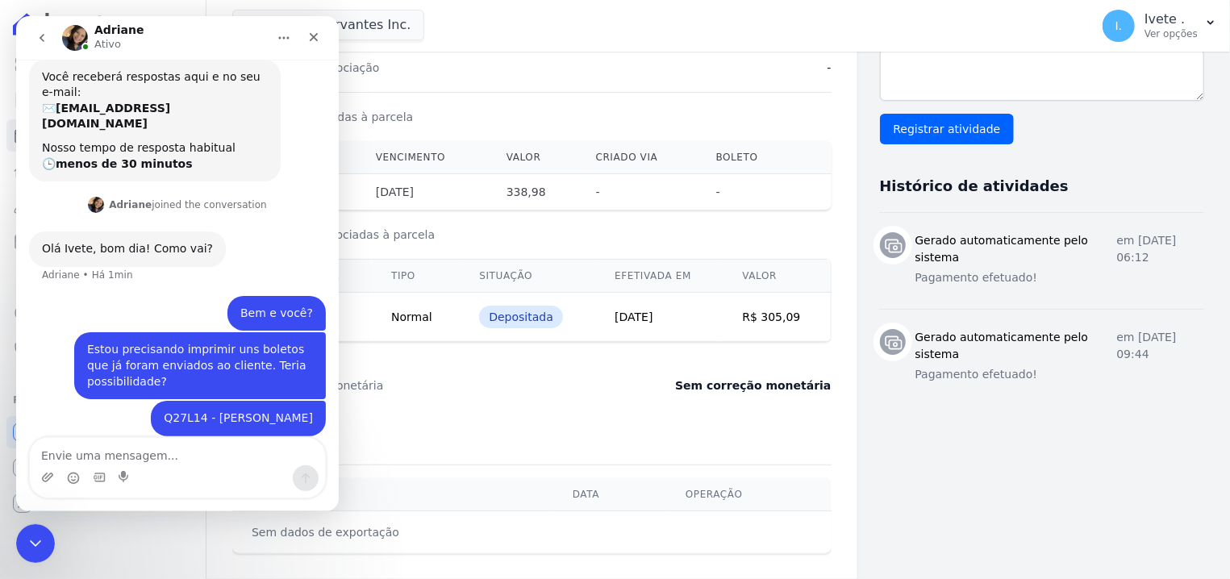
scroll to position [67, 0]
click at [194, 385] on div "Estou precisando imprimir uns boletos que já foram enviados ao cliente. Teria p…" at bounding box center [177, 367] width 297 height 69
click at [194, 456] on textarea "Envie uma mensagem..." at bounding box center [177, 451] width 295 height 27
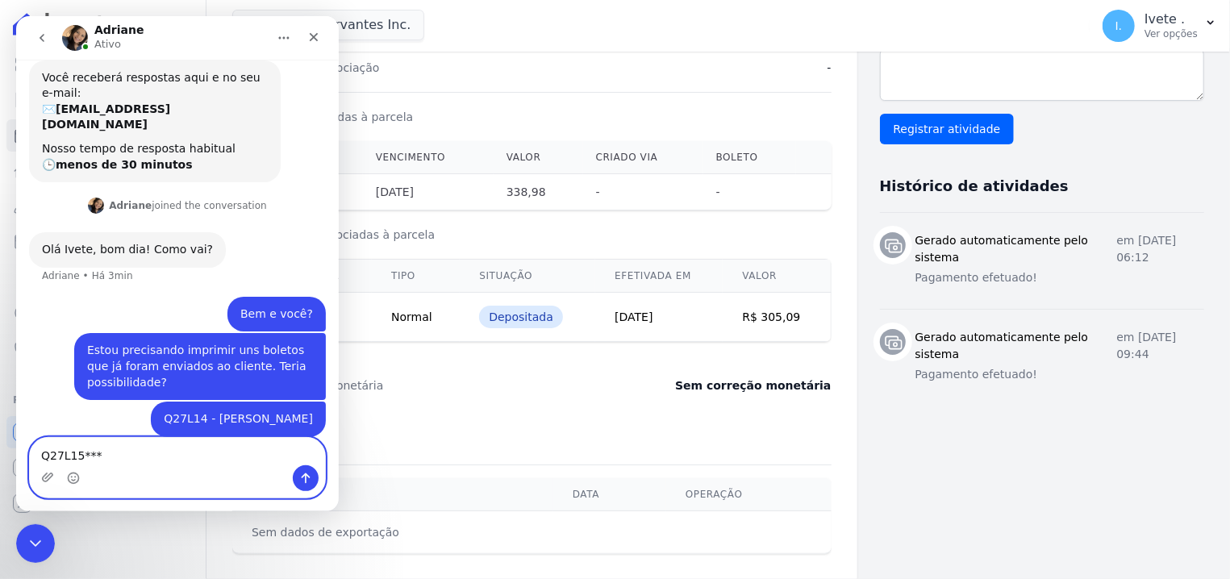
type textarea "Q27L15****"
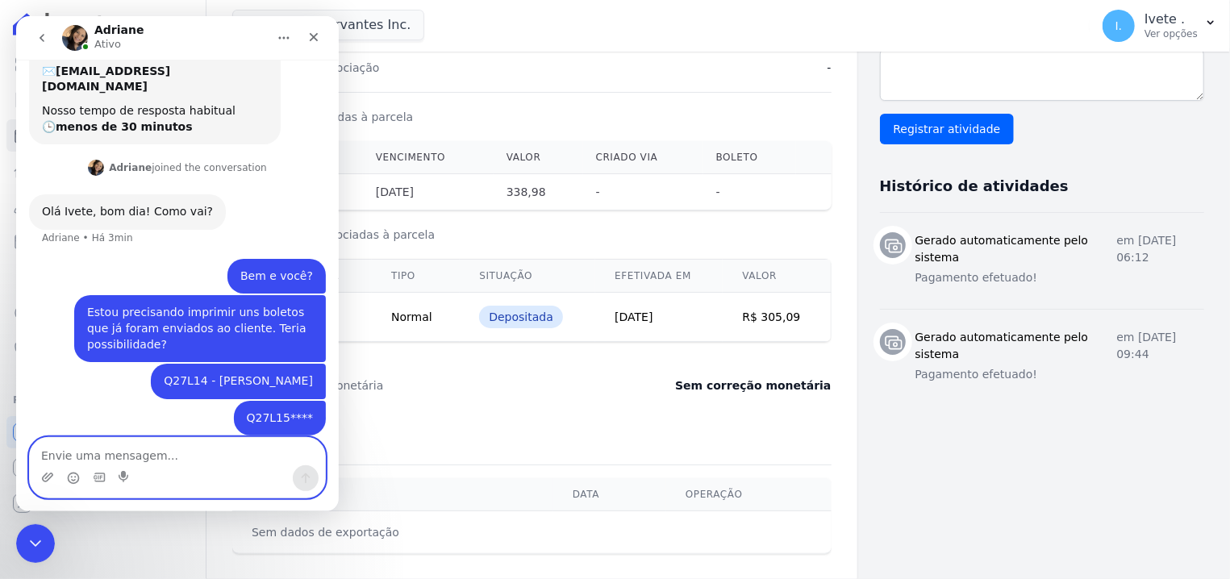
scroll to position [104, 0]
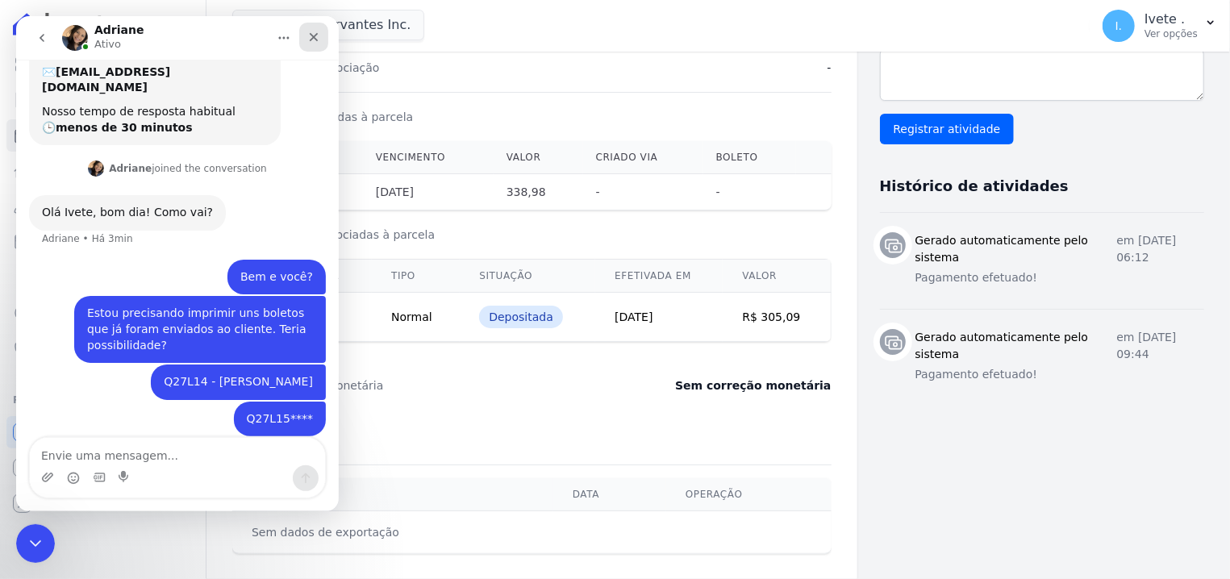
click at [311, 29] on div "Fechar" at bounding box center [313, 37] width 29 height 29
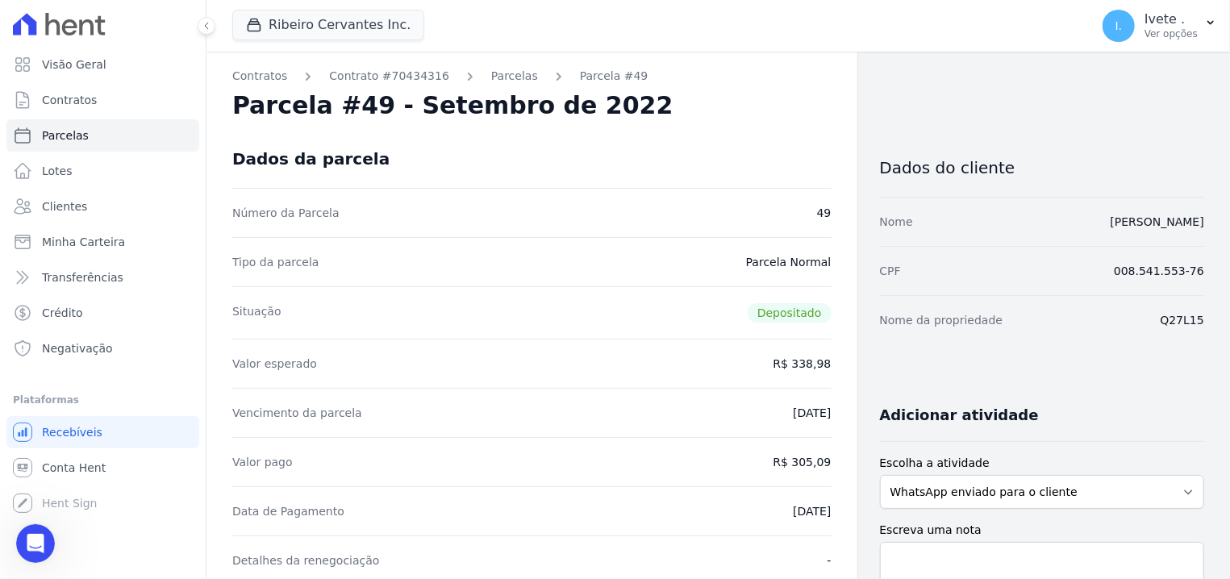
scroll to position [0, 0]
click at [26, 544] on icon "Abertura do Messenger da Intercom" at bounding box center [33, 541] width 27 height 27
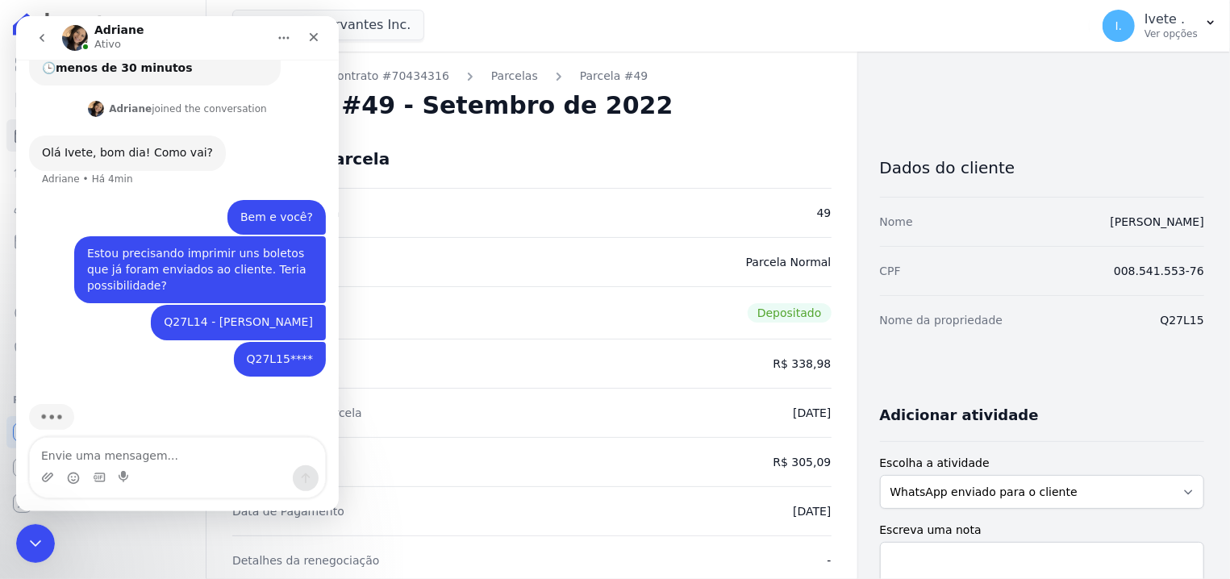
scroll to position [166, 0]
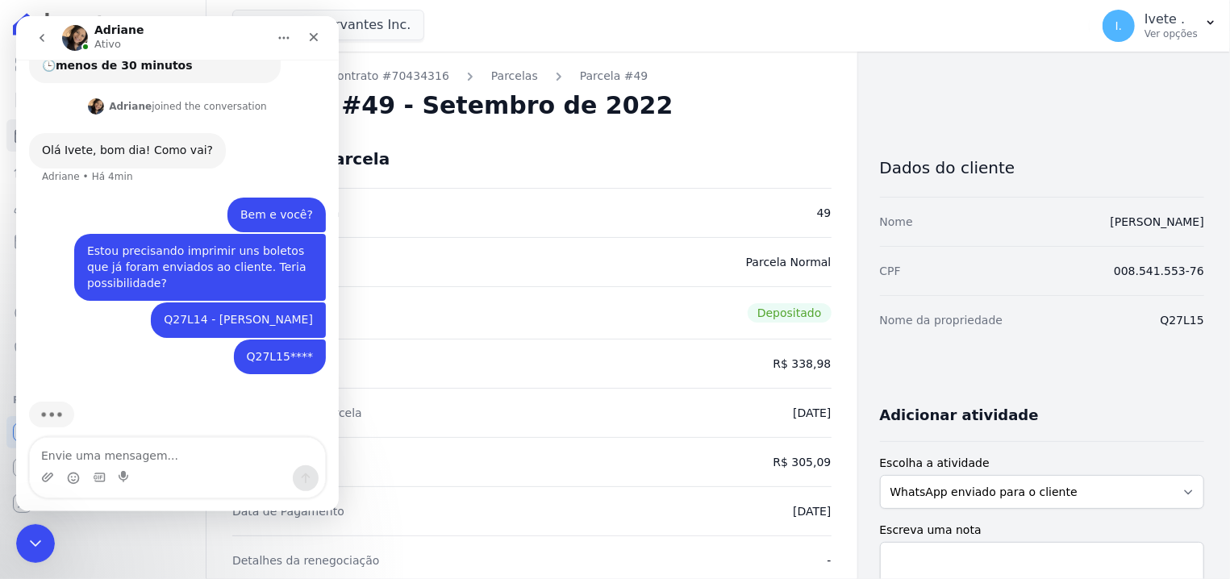
click at [156, 448] on textarea "Envie uma mensagem..." at bounding box center [177, 451] width 295 height 27
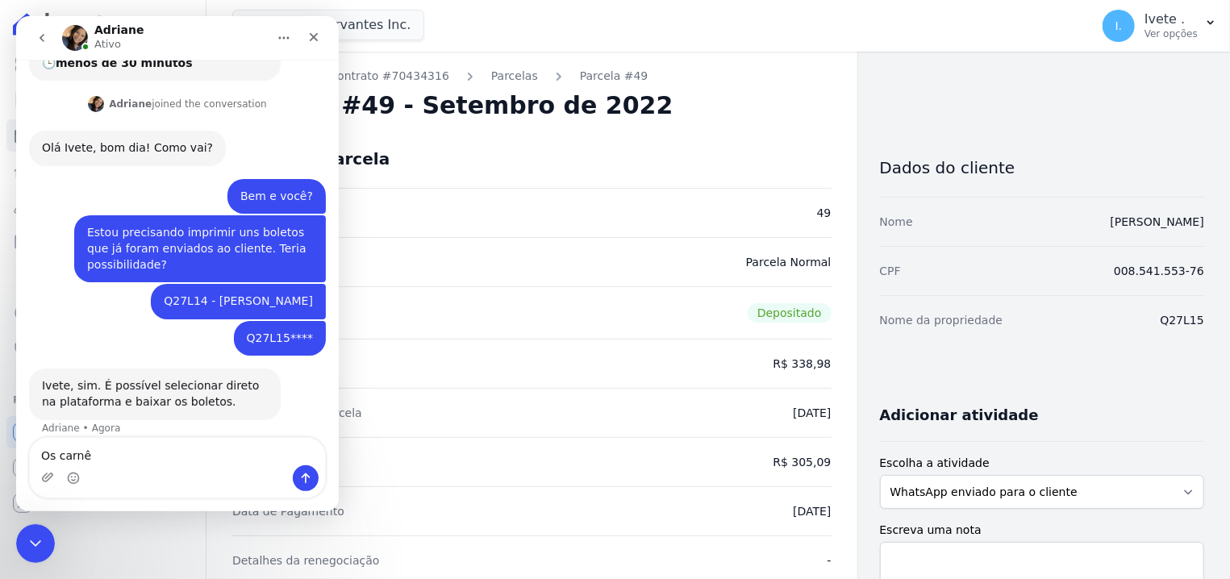
scroll to position [168, 0]
type textarea "O"
click at [94, 462] on textarea "Poderia m auxiliar?" at bounding box center [177, 451] width 295 height 27
type textarea "Poderia me auxiliar?"
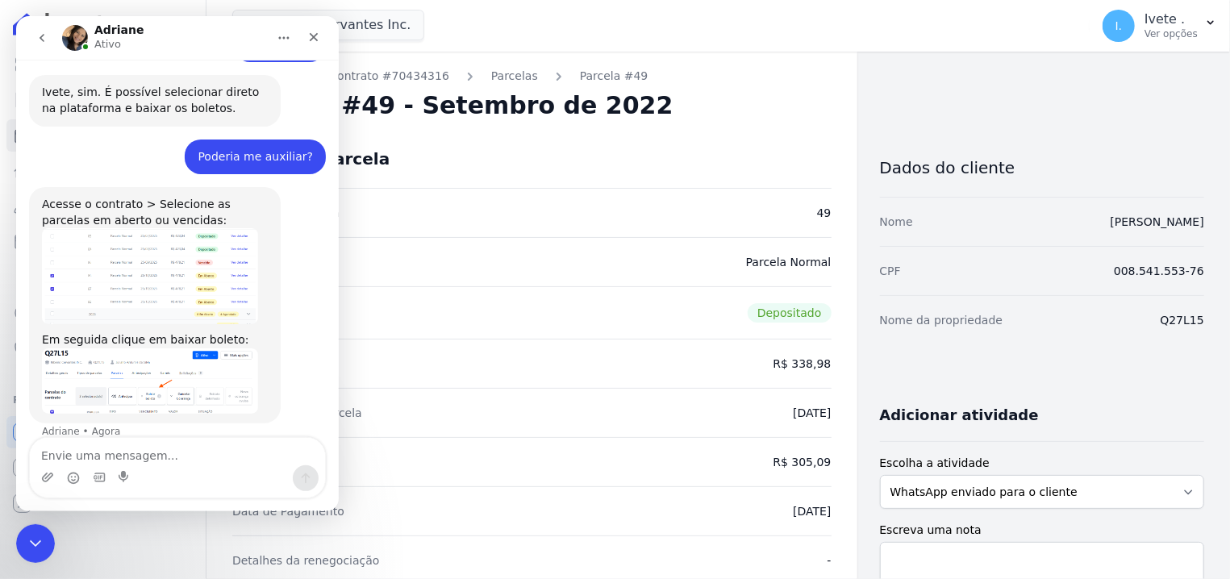
scroll to position [466, 0]
click at [194, 272] on img "Adriane diz…" at bounding box center [150, 273] width 216 height 96
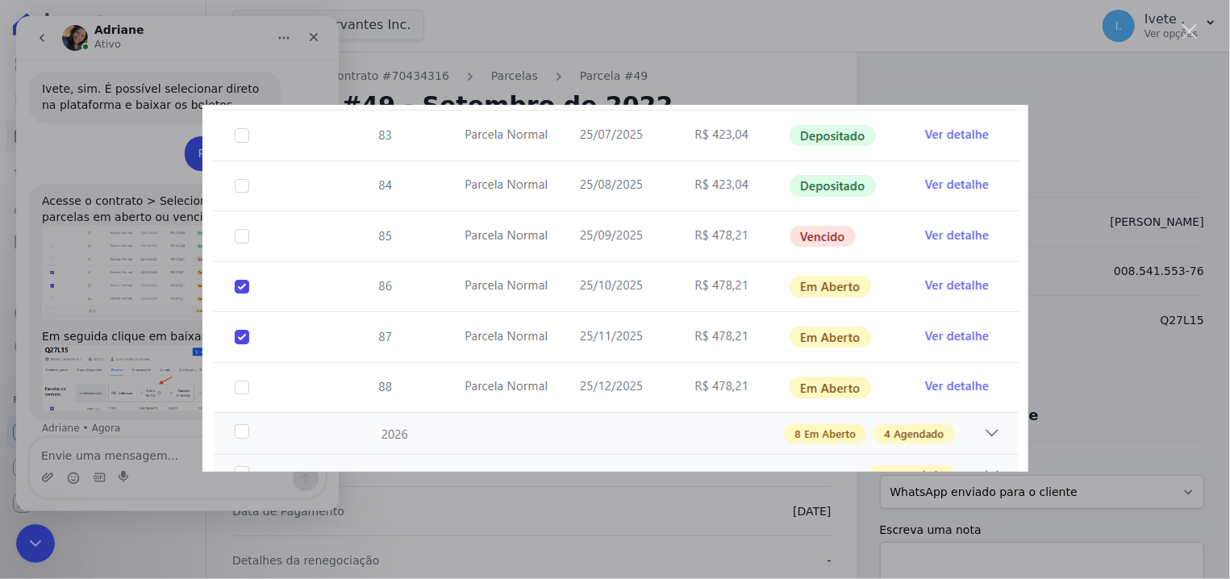
scroll to position [0, 0]
click at [132, 354] on div "Messenger da Intercom" at bounding box center [615, 289] width 1230 height 579
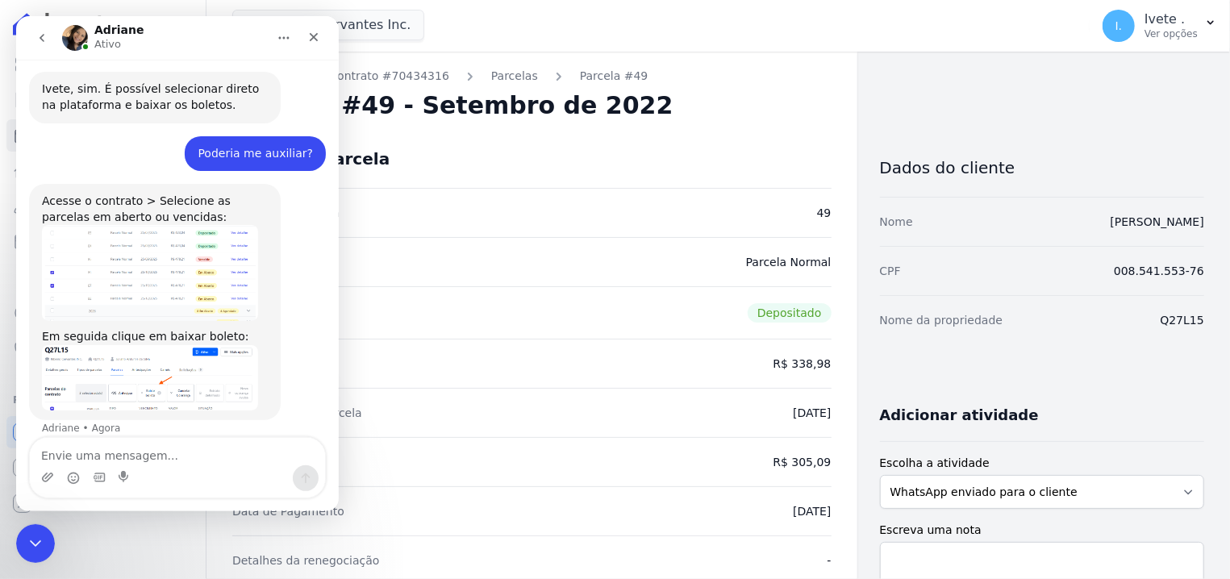
click at [132, 354] on img "Adriane diz…" at bounding box center [150, 377] width 216 height 65
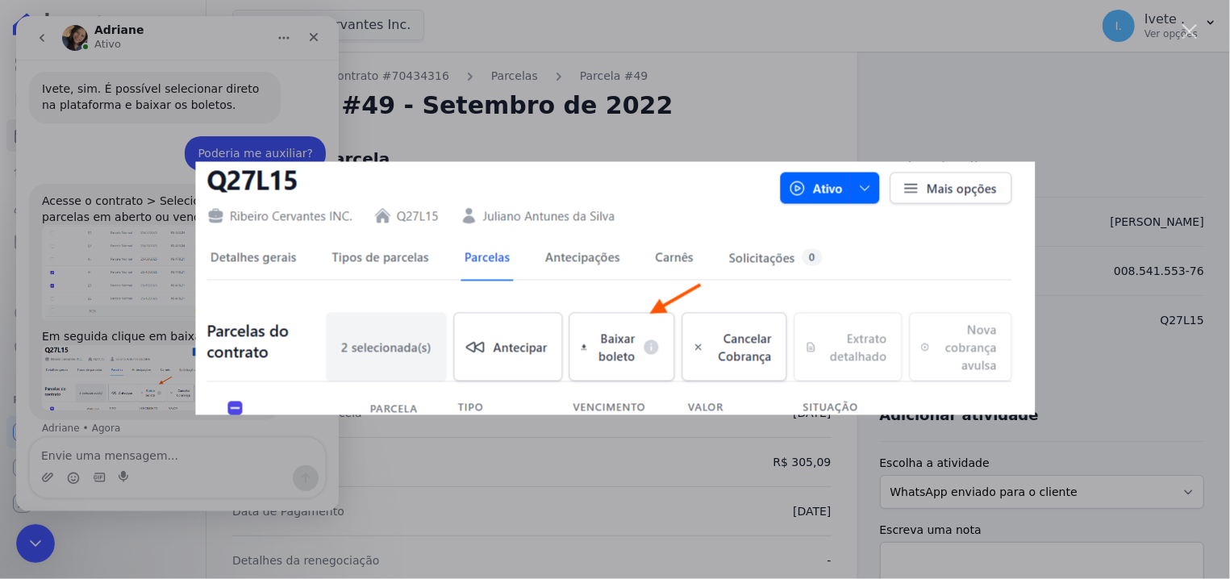
click at [155, 273] on div "Messenger da Intercom" at bounding box center [615, 289] width 1230 height 579
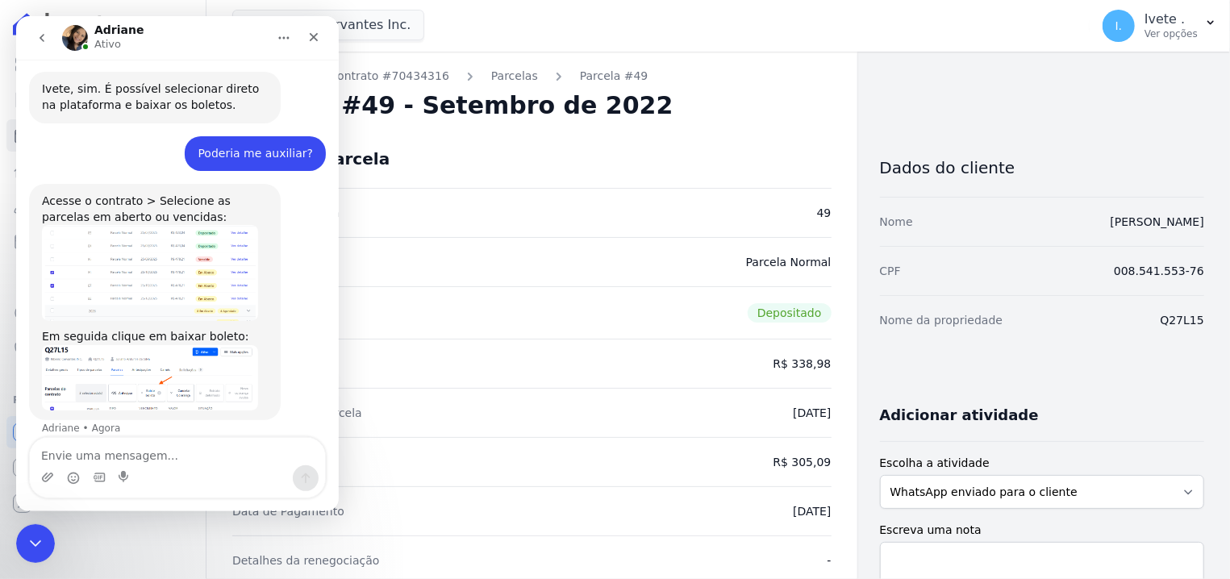
click at [407, 177] on div "Dados da parcela" at bounding box center [531, 159] width 599 height 58
click at [315, 39] on icon "Fechar" at bounding box center [314, 37] width 9 height 9
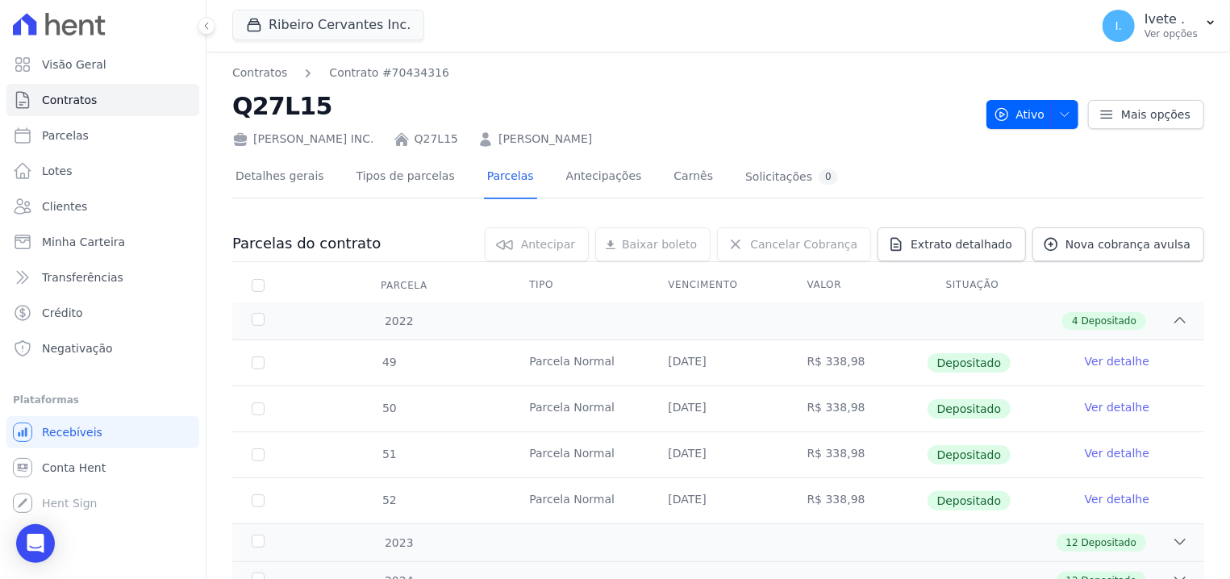
click at [244, 357] on td "49" at bounding box center [258, 362] width 52 height 45
click at [249, 361] on td "49" at bounding box center [258, 362] width 52 height 45
click at [257, 370] on td "49" at bounding box center [258, 362] width 52 height 45
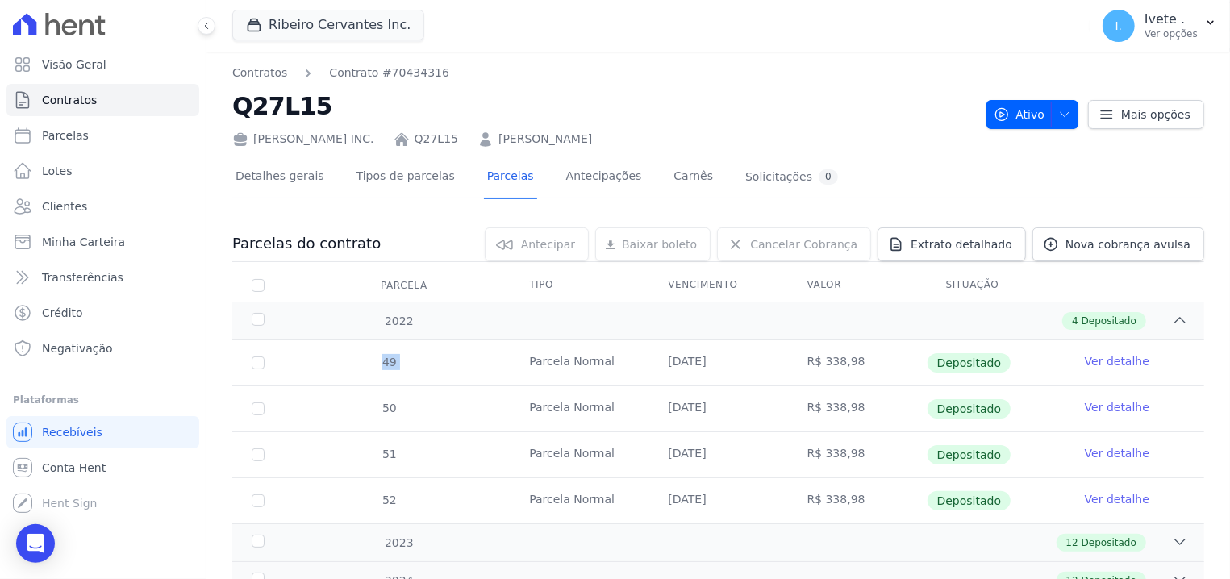
click at [257, 370] on td "49" at bounding box center [258, 362] width 52 height 45
click at [54, 542] on body "Visão Geral Contratos [GEOGRAPHIC_DATA] Lotes Clientes Minha Carteira Transferê…" at bounding box center [615, 289] width 1230 height 579
click at [26, 539] on div "Open Intercom Messenger" at bounding box center [36, 544] width 43 height 43
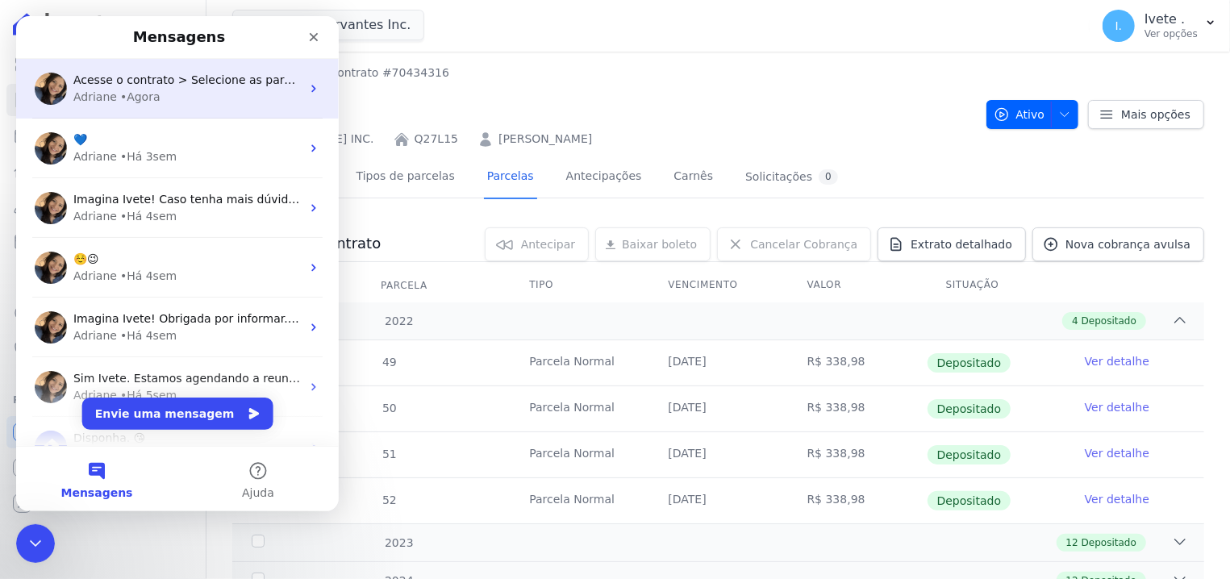
click at [201, 108] on div "Acesse o contrato > Selecione as parcelas em aberto ou vencidas: Em seguida cli…" at bounding box center [177, 89] width 323 height 60
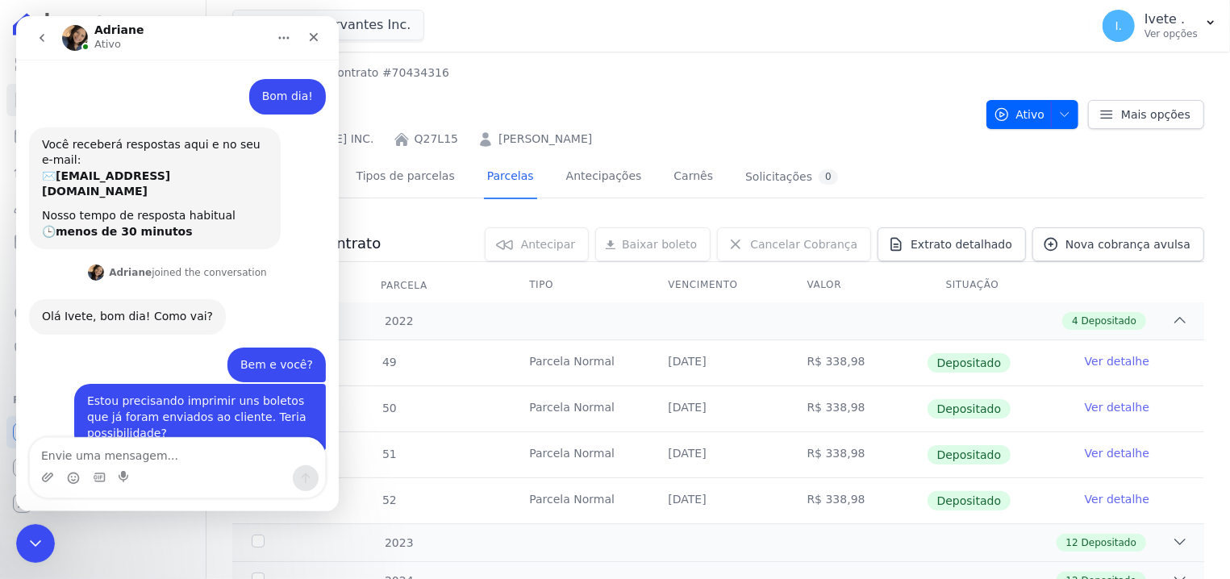
scroll to position [466, 0]
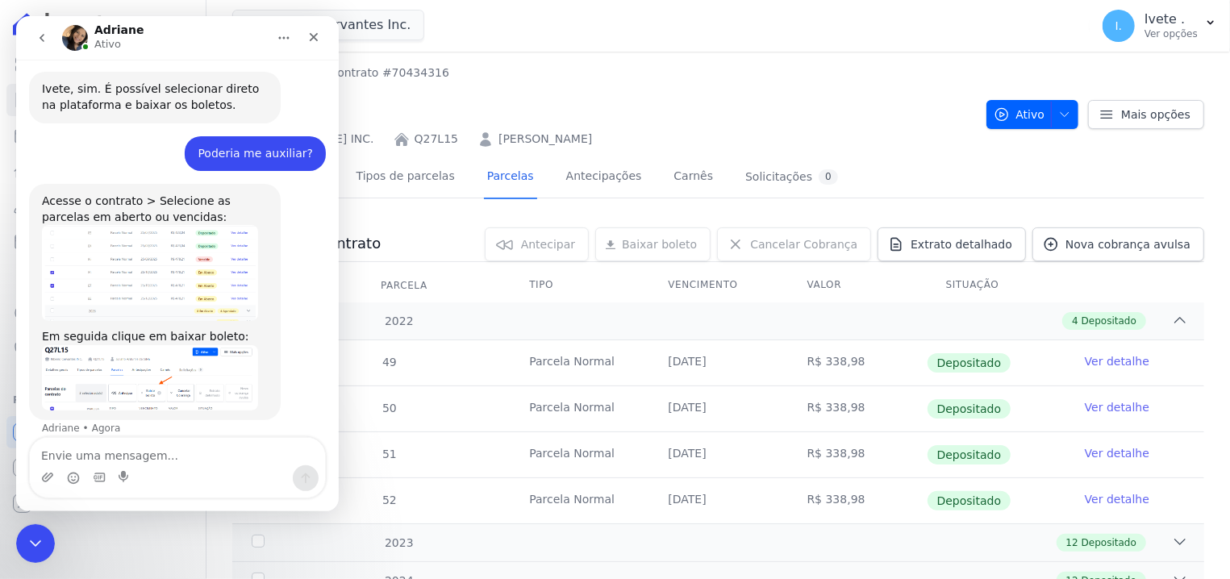
click at [122, 457] on textarea "Envie uma mensagem..." at bounding box center [177, 451] width 295 height 27
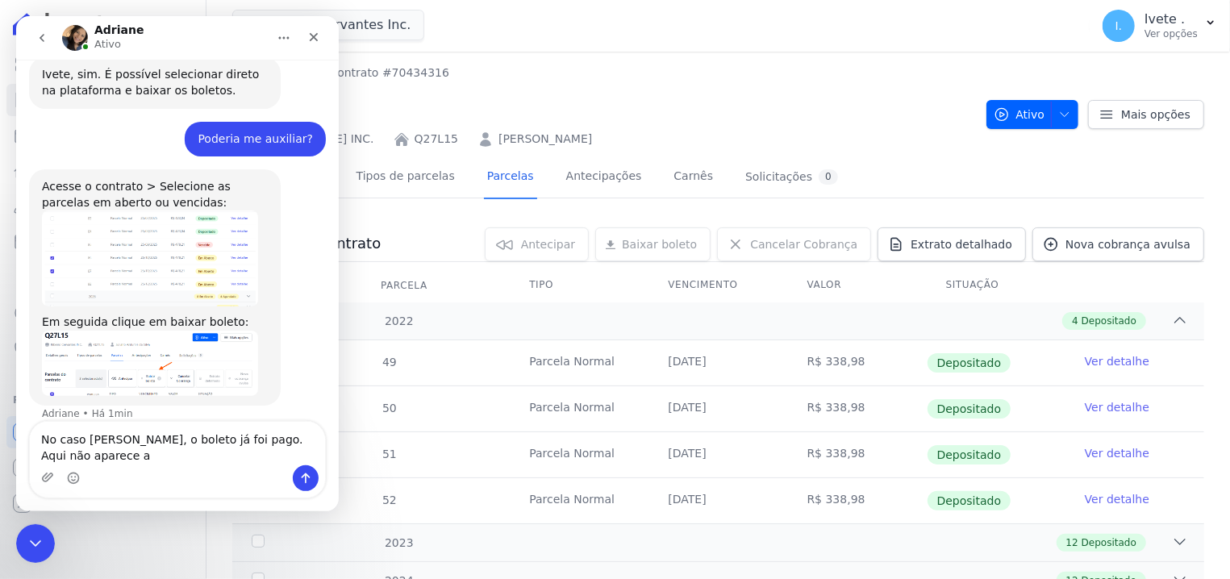
scroll to position [482, 0]
type textarea "No caso [PERSON_NAME], o boleto já foi pago. Aqui não aparece a opção para eu b…"
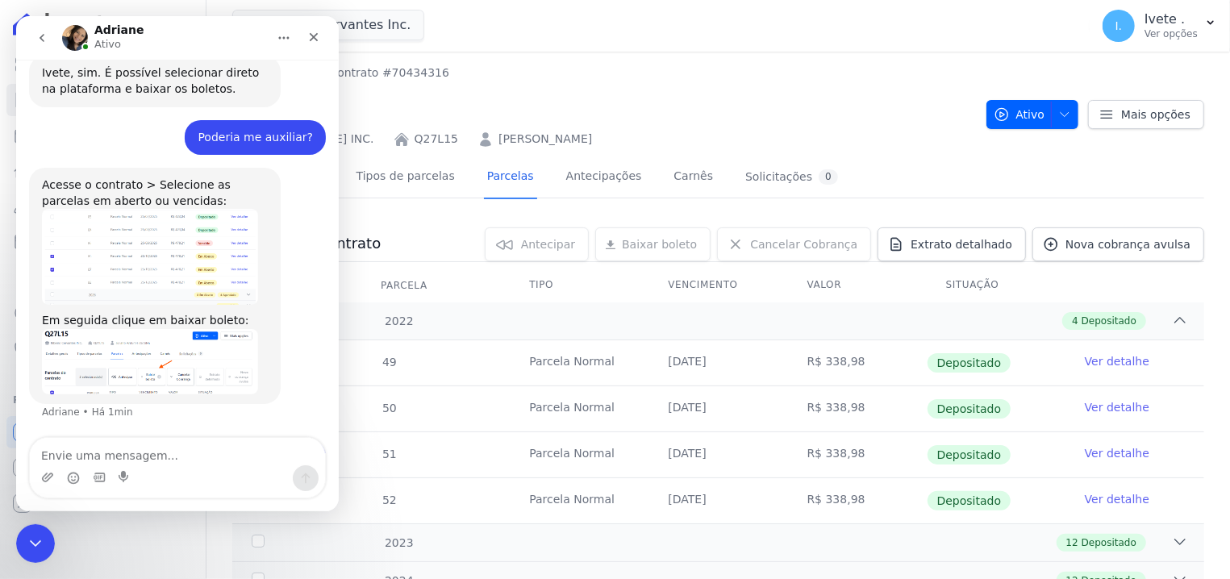
scroll to position [529, 0]
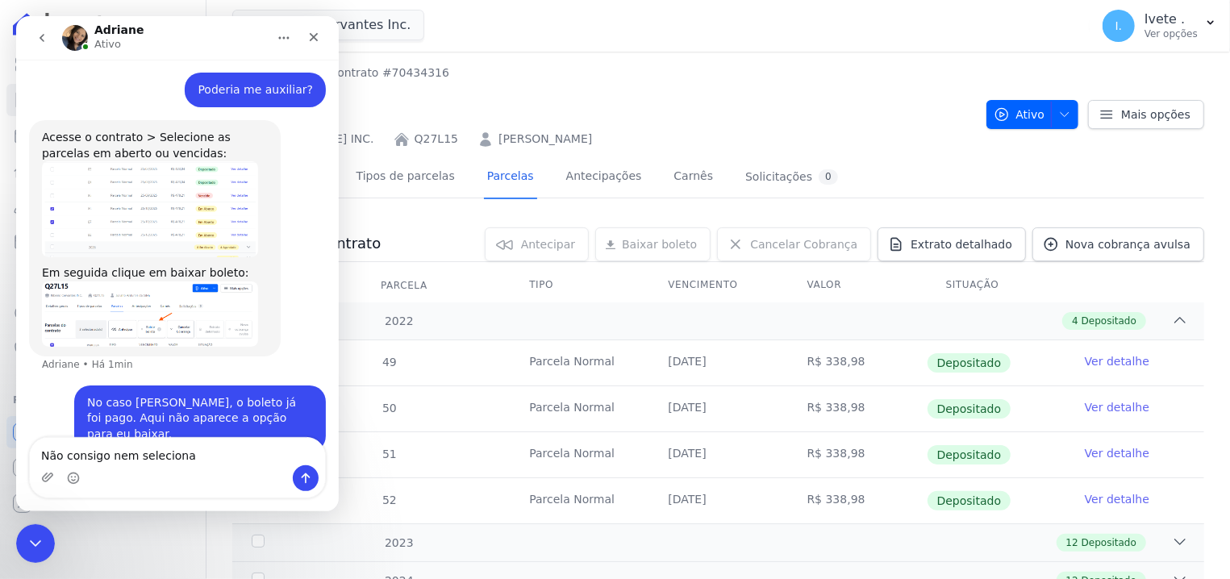
type textarea "Não consigo nem selecionar"
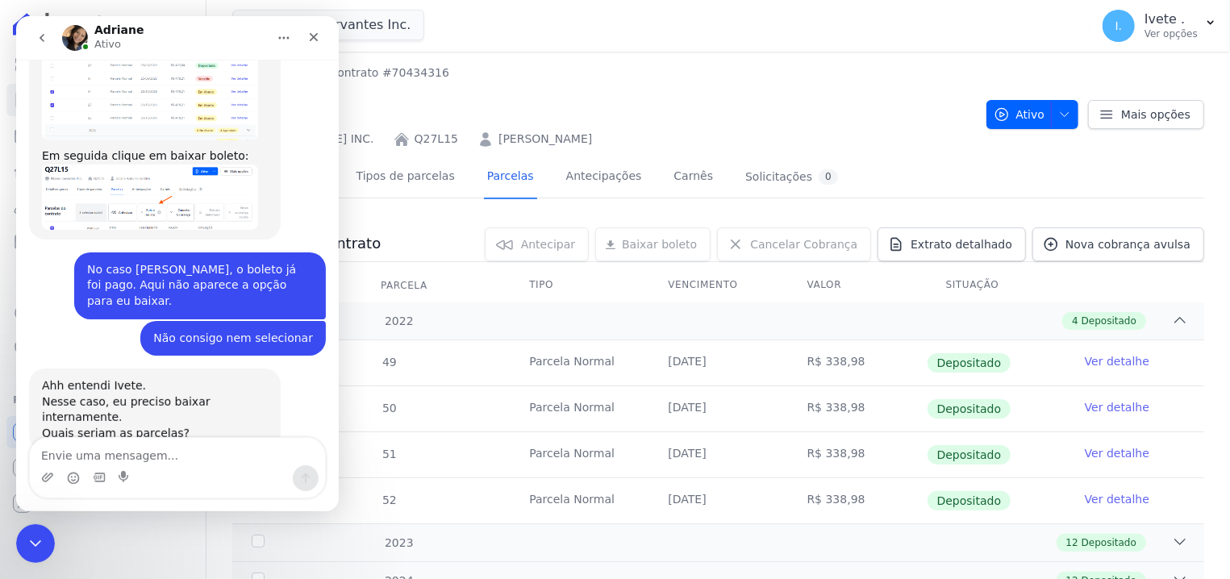
scroll to position [646, 0]
click at [82, 457] on textarea "Parcela 49, 61, 73," at bounding box center [177, 451] width 295 height 27
click at [173, 468] on div "Messenger da Intercom" at bounding box center [177, 479] width 295 height 26
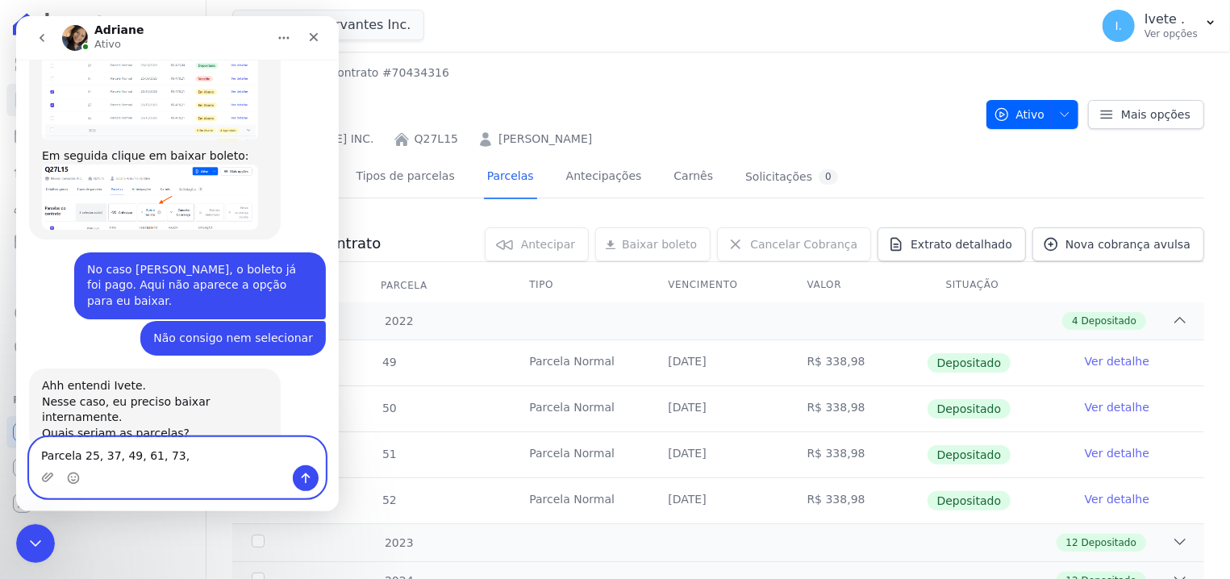
click at [173, 462] on textarea "Parcela 25, 37, 49, 61, 73," at bounding box center [177, 451] width 295 height 27
type textarea "Parcela 25, 37, 49, 61, 73"
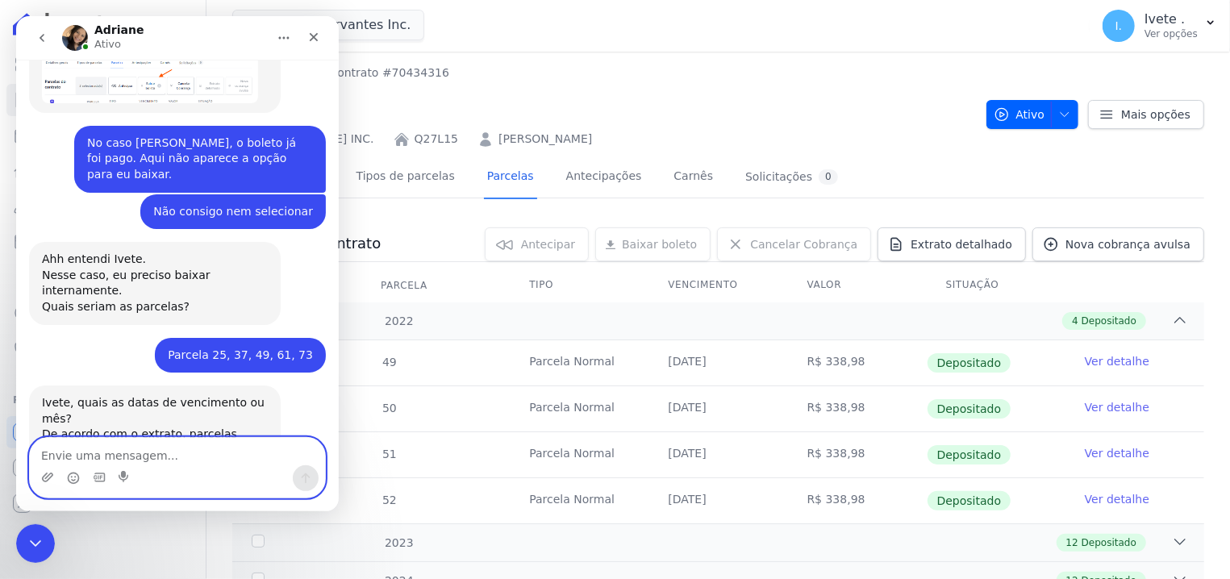
scroll to position [774, 0]
type textarea "Verdade. Da 49 em diante... perdão."
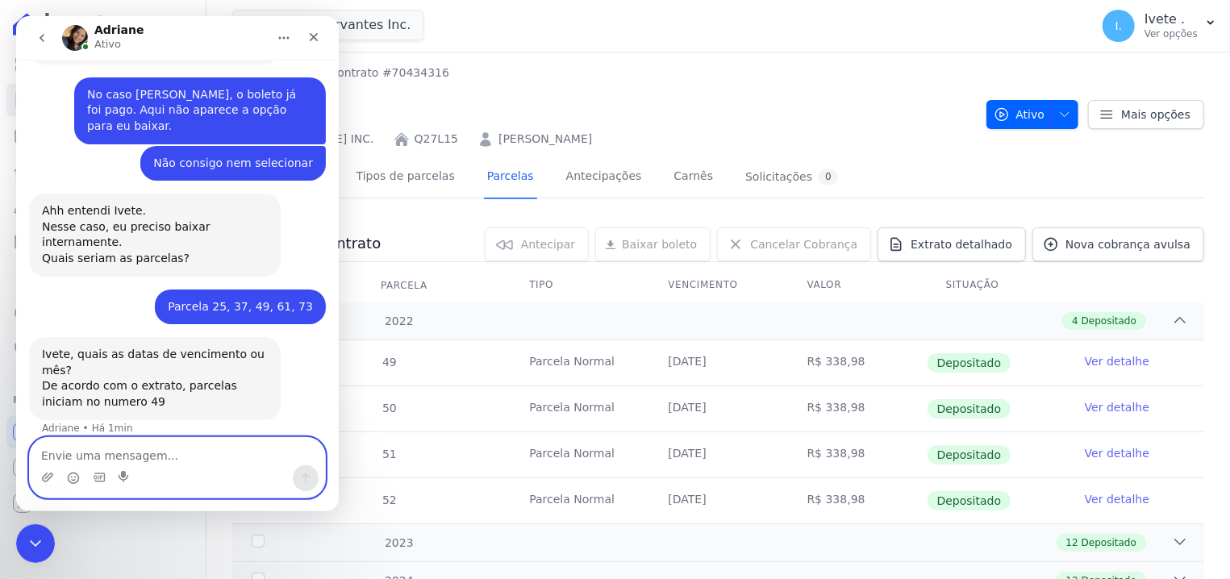
scroll to position [822, 0]
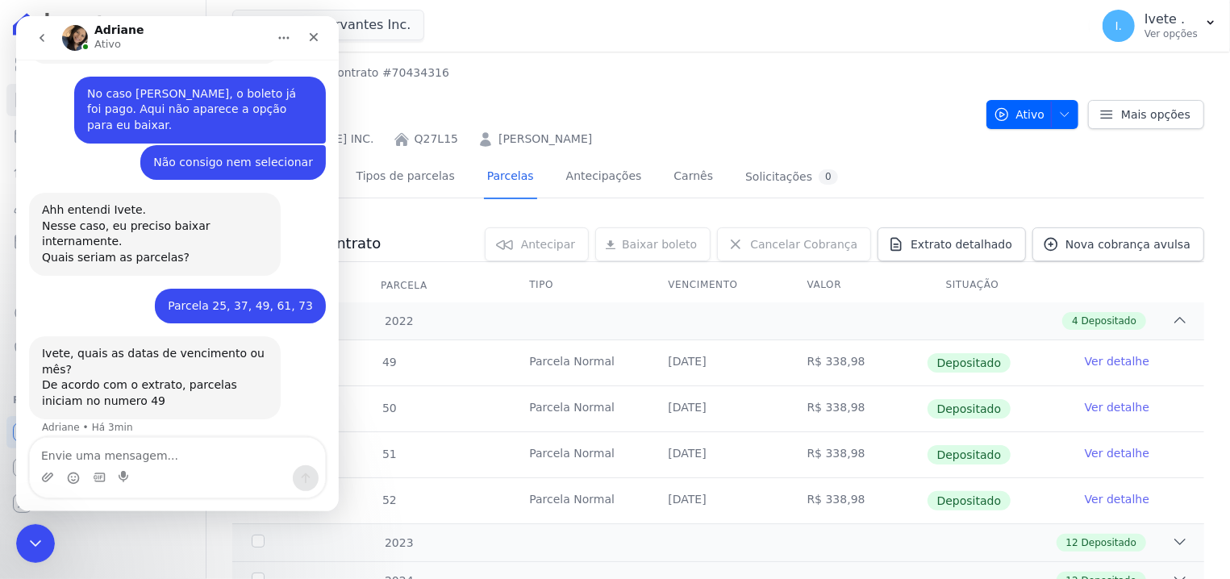
click at [72, 35] on img "Messenger da Intercom" at bounding box center [75, 38] width 26 height 26
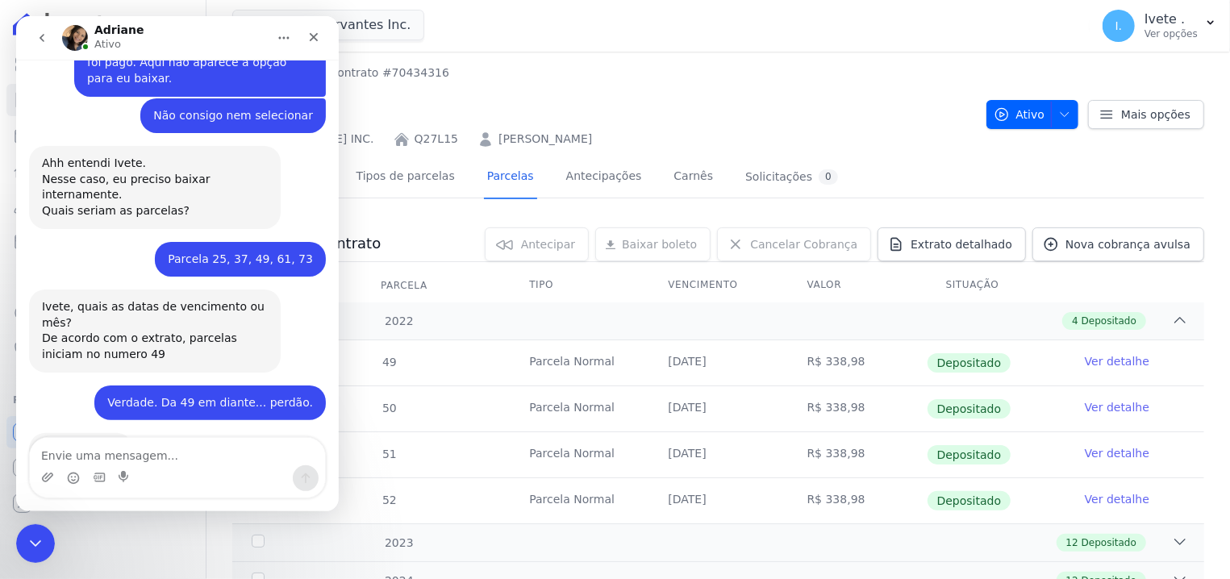
scroll to position [870, 0]
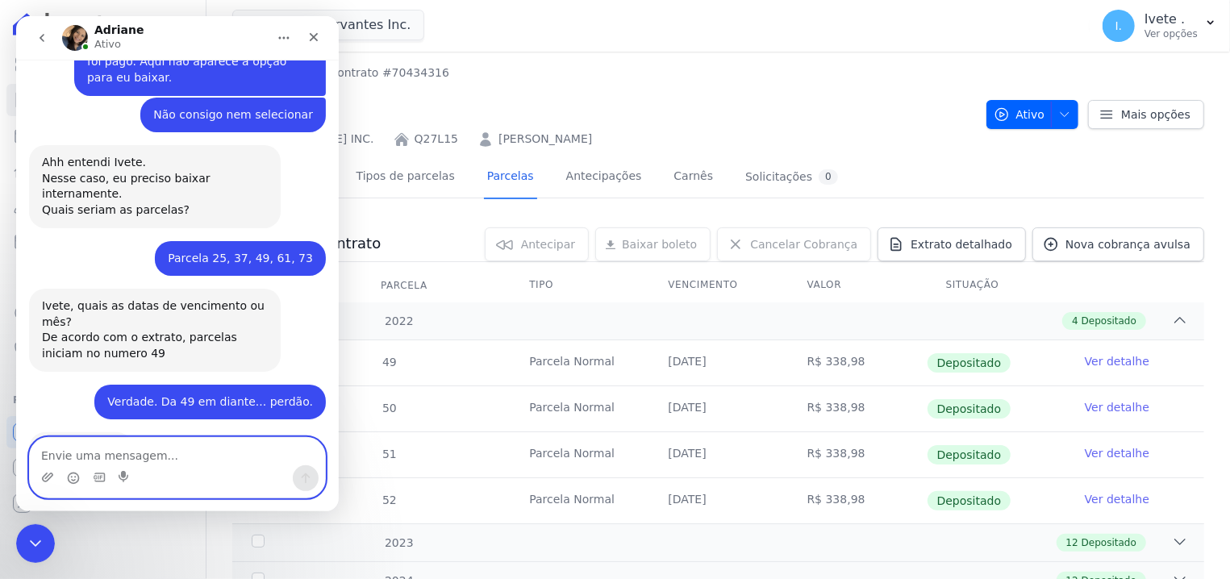
click at [167, 445] on textarea "Envie uma mensagem..." at bounding box center [177, 451] width 295 height 27
type textarea "Pode me mandar essas"
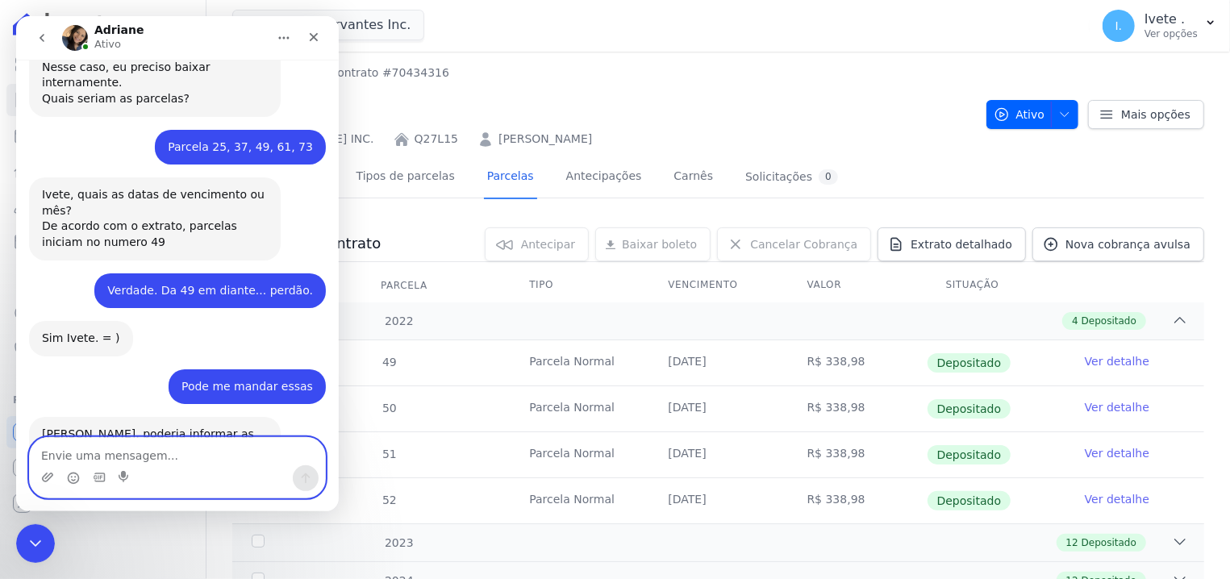
scroll to position [982, 0]
type textarea "[DATE]"
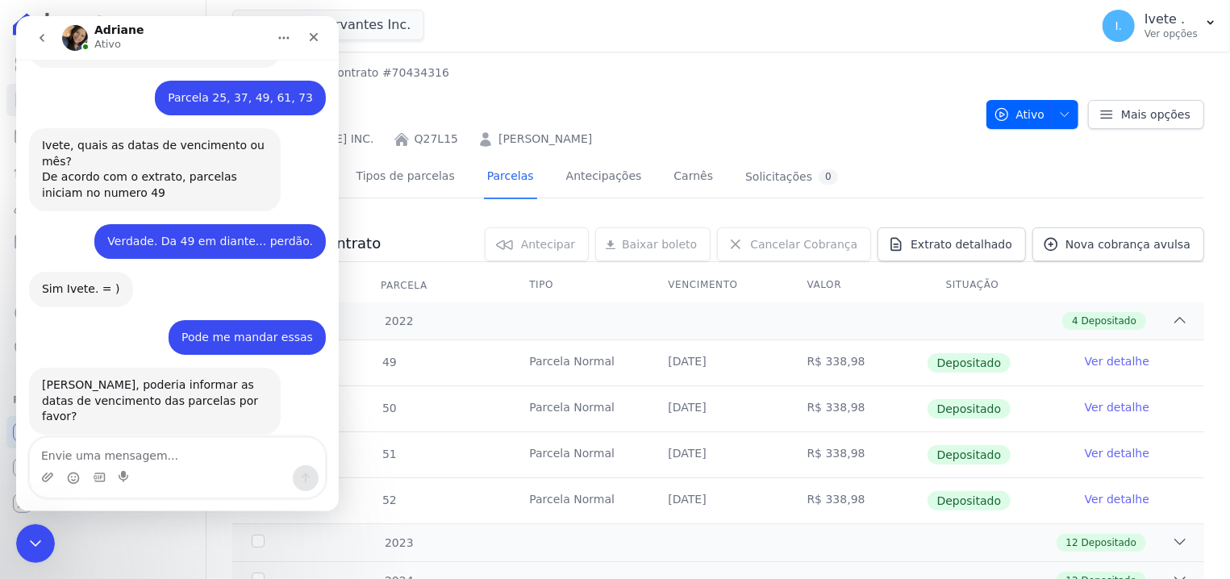
scroll to position [670, 0]
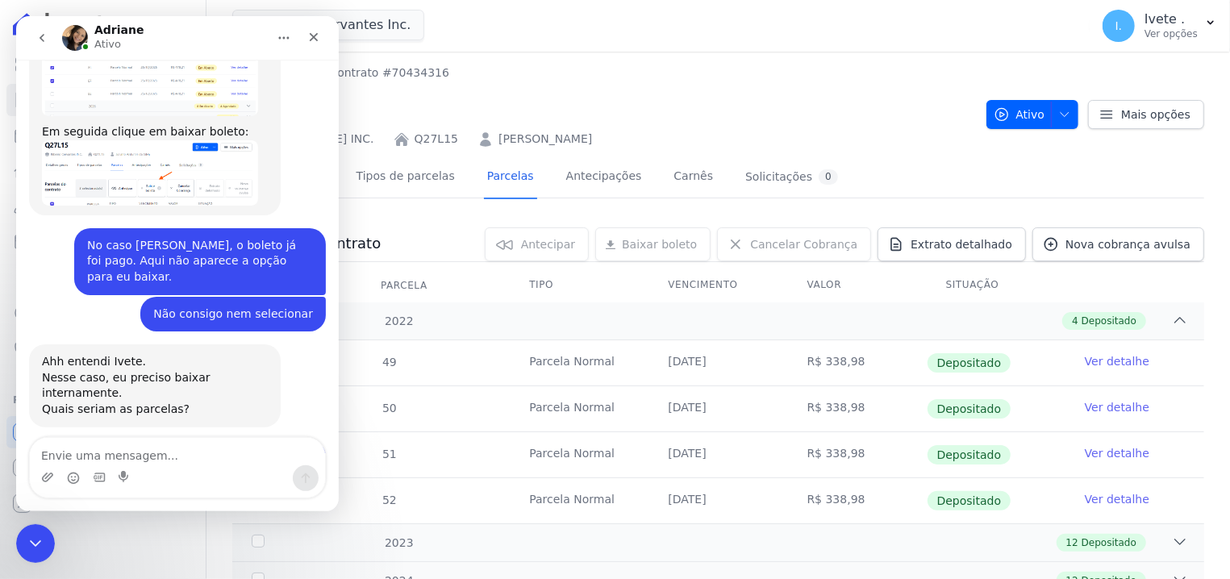
click at [326, 414] on div "Bom dia! Ivete • Há 50min Você receberá respostas aqui e no seu e-mail: ✉️ [EMA…" at bounding box center [177, 133] width 323 height 1489
click at [330, 424] on div "Bom dia! Ivete • Há 50min Você receberá respostas aqui e no seu e-mail: ✉️ [EMA…" at bounding box center [177, 133] width 323 height 1489
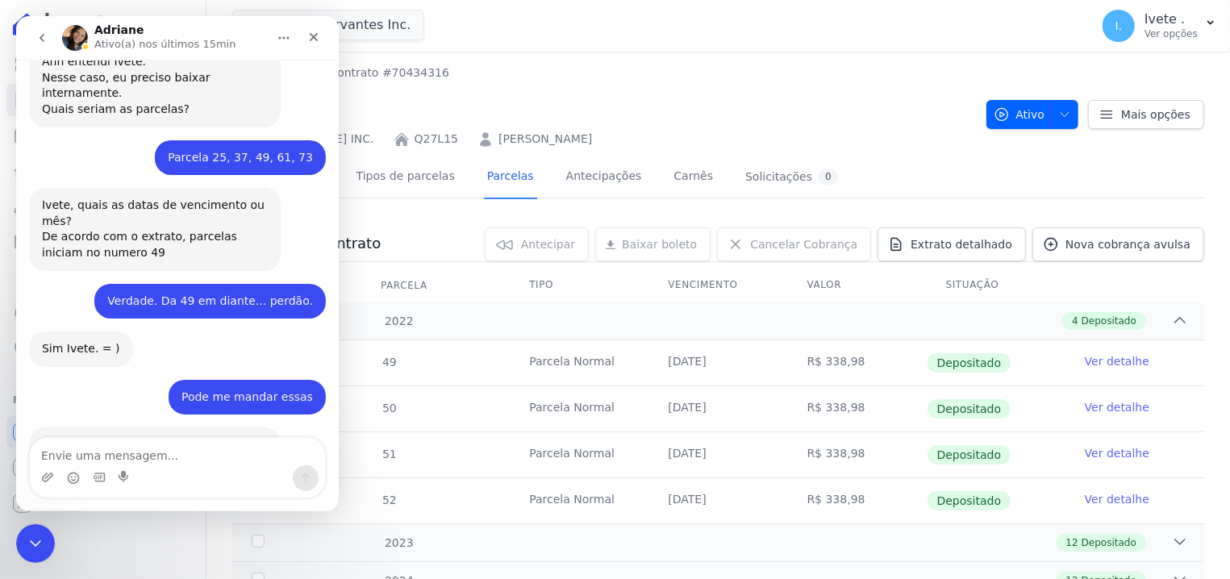
click at [249, 471] on div "Messenger da Intercom" at bounding box center [177, 479] width 295 height 26
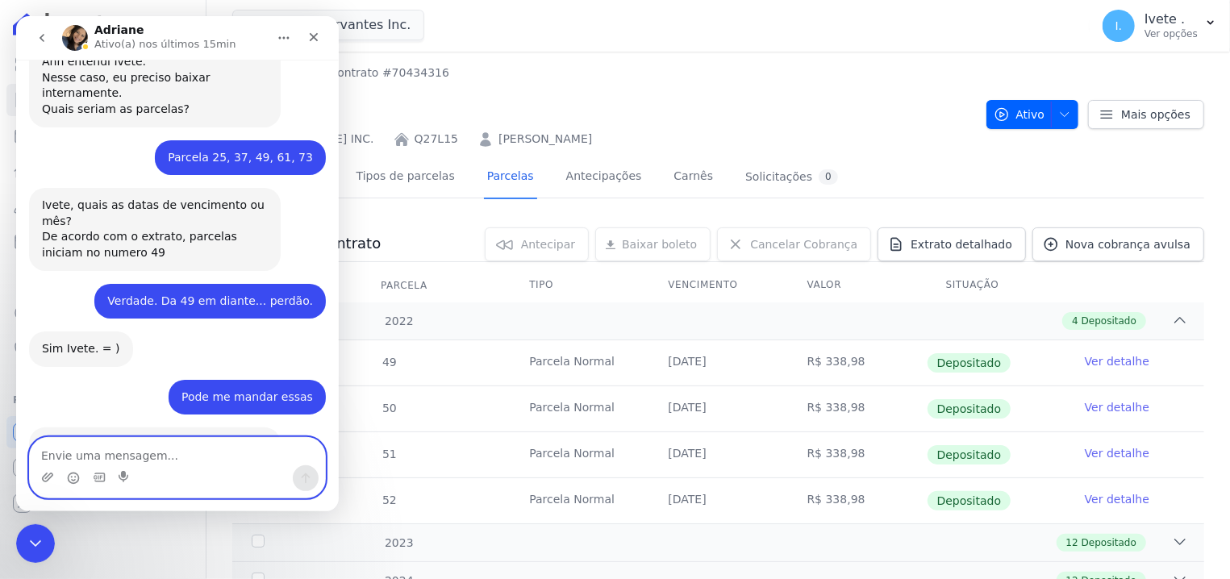
click at [245, 457] on textarea "Envie uma mensagem..." at bounding box center [177, 451] width 295 height 27
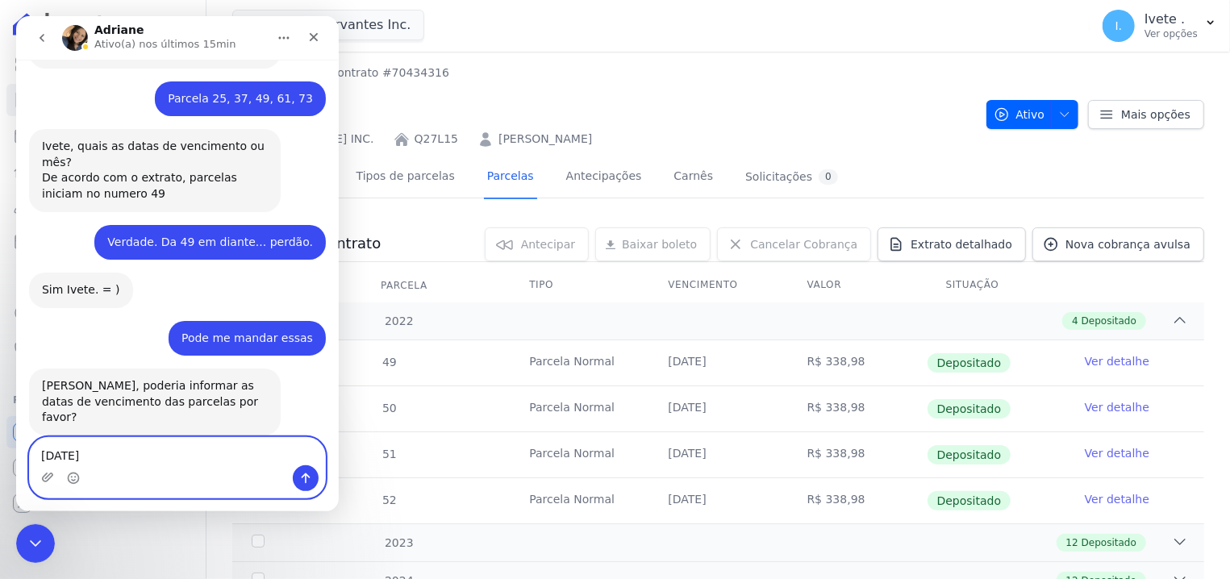
scroll to position [1030, 0]
type textarea "[DATE]"
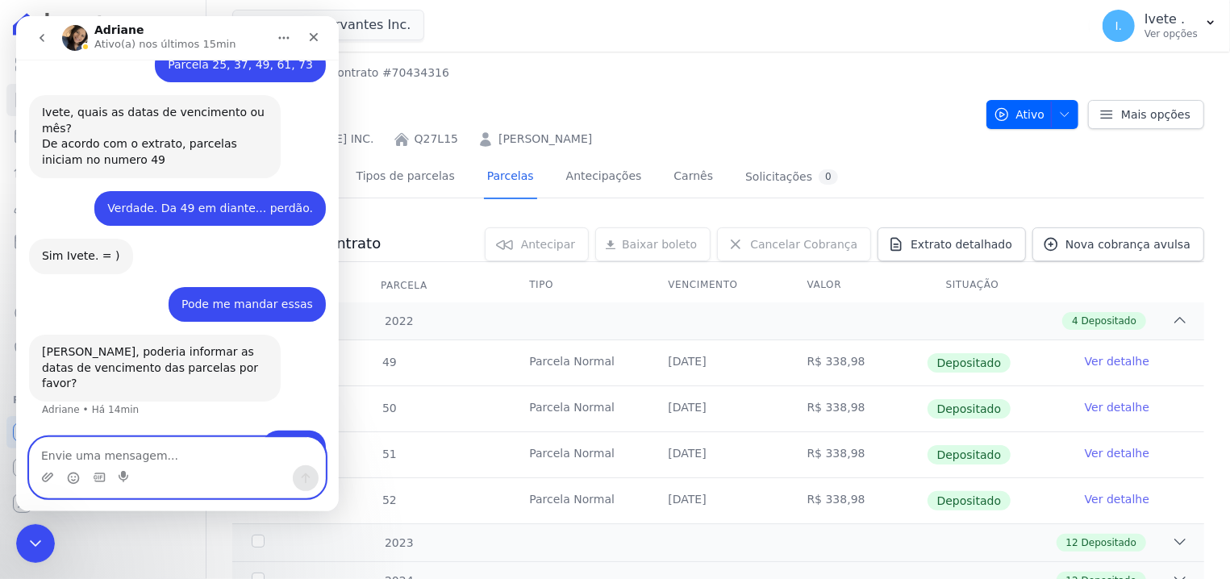
scroll to position [1067, 0]
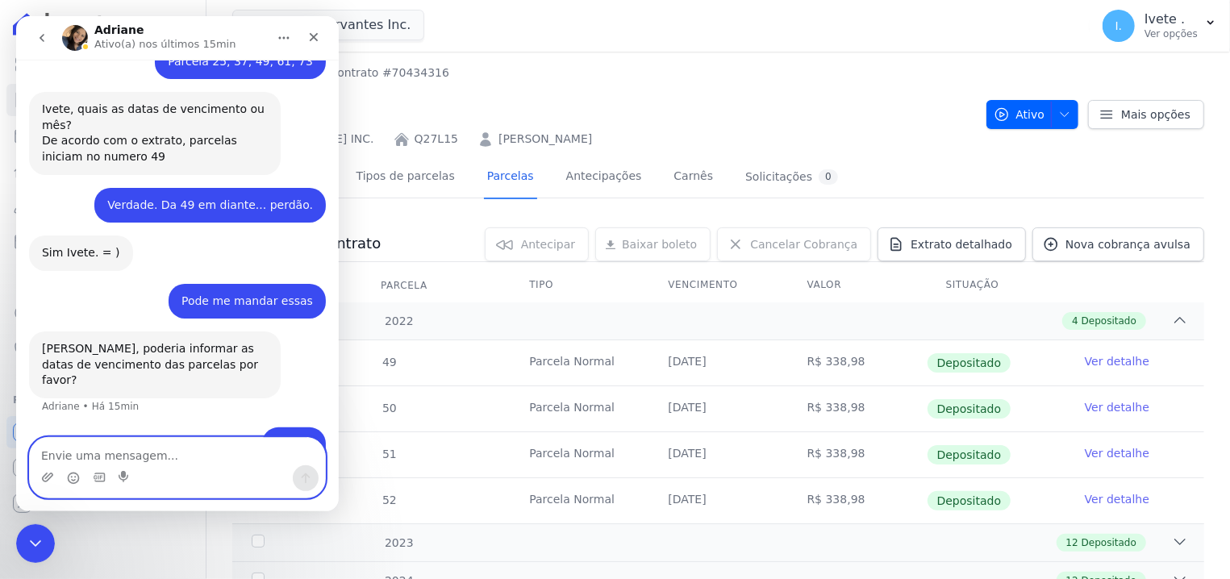
click at [157, 455] on textarea "Envie uma mensagem..." at bounding box center [177, 451] width 295 height 27
type textarea "[DATE]"
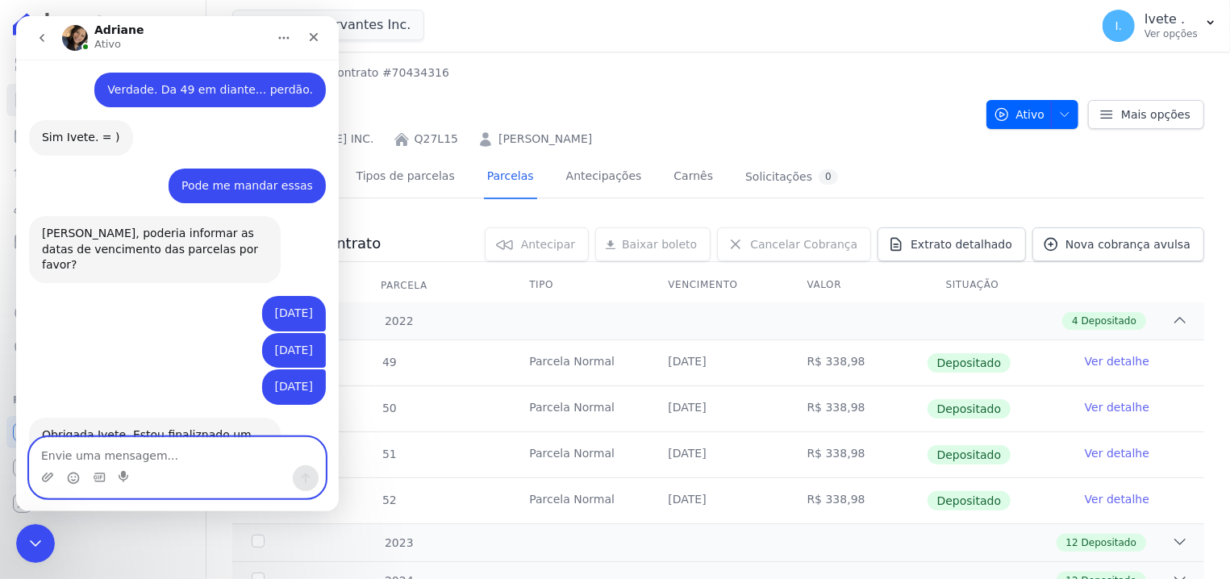
scroll to position [1184, 0]
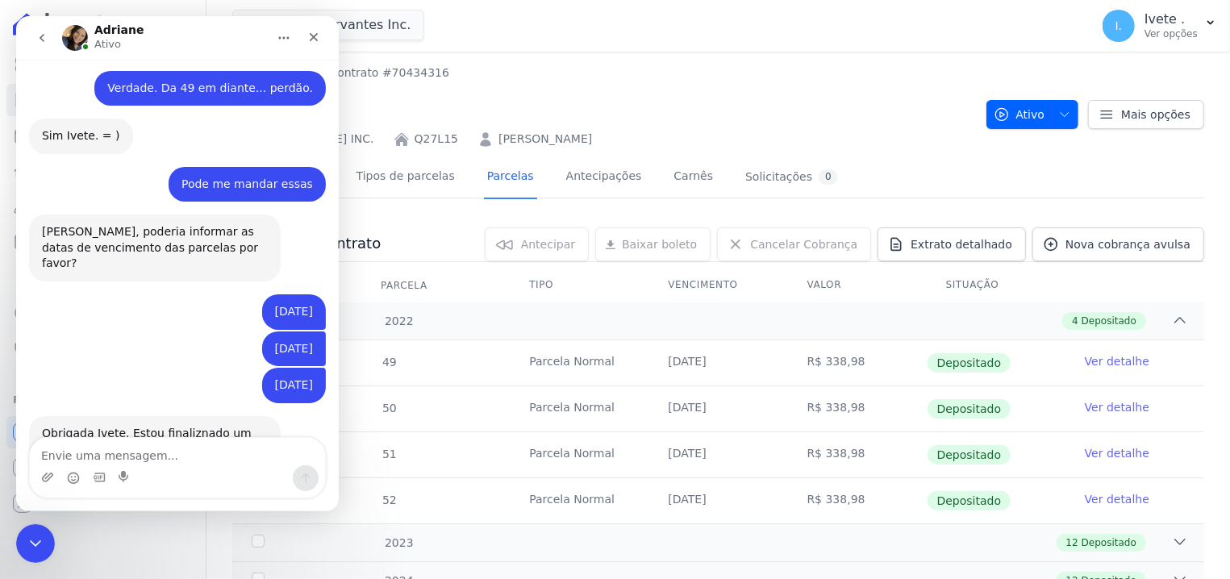
click at [222, 466] on div "Messenger da Intercom" at bounding box center [177, 479] width 295 height 26
click at [213, 462] on textarea "Envie uma mensagem..." at bounding box center [177, 451] width 295 height 27
type textarea "o"
click at [157, 455] on textarea "Envie uma mensagem..." at bounding box center [177, 451] width 295 height 27
type textarea "Ok."
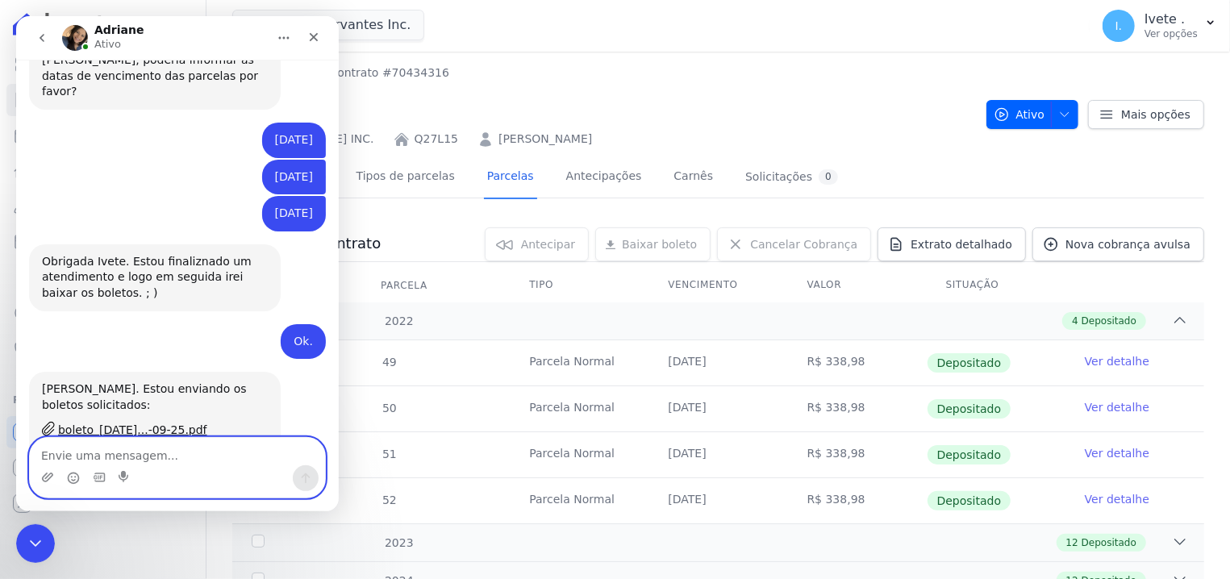
scroll to position [1372, 0]
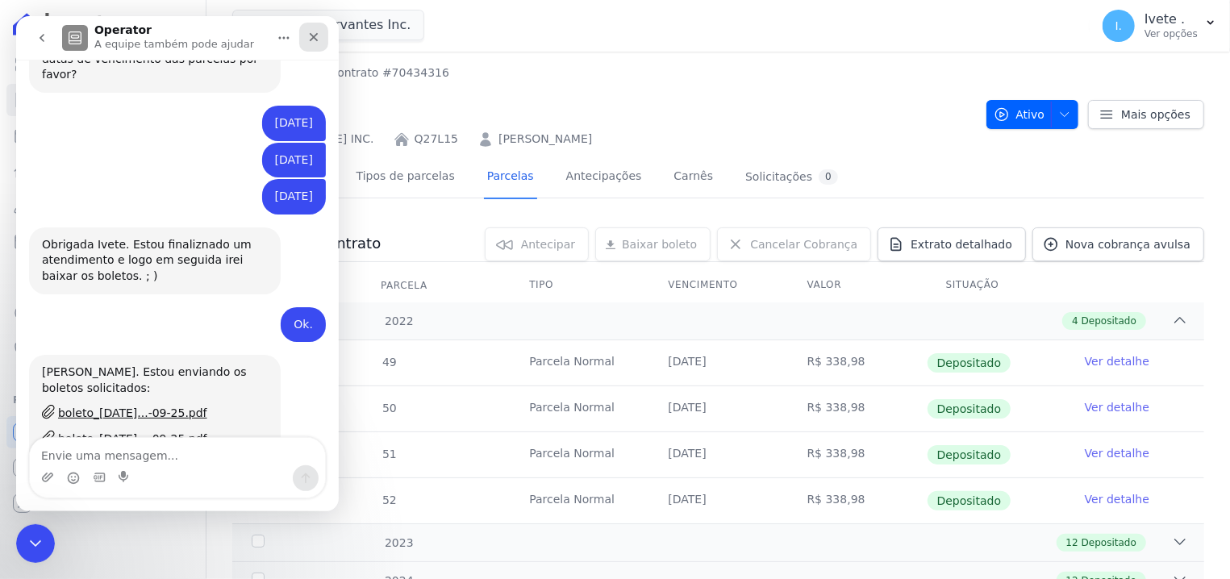
click at [309, 40] on icon "Fechar" at bounding box center [313, 37] width 13 height 13
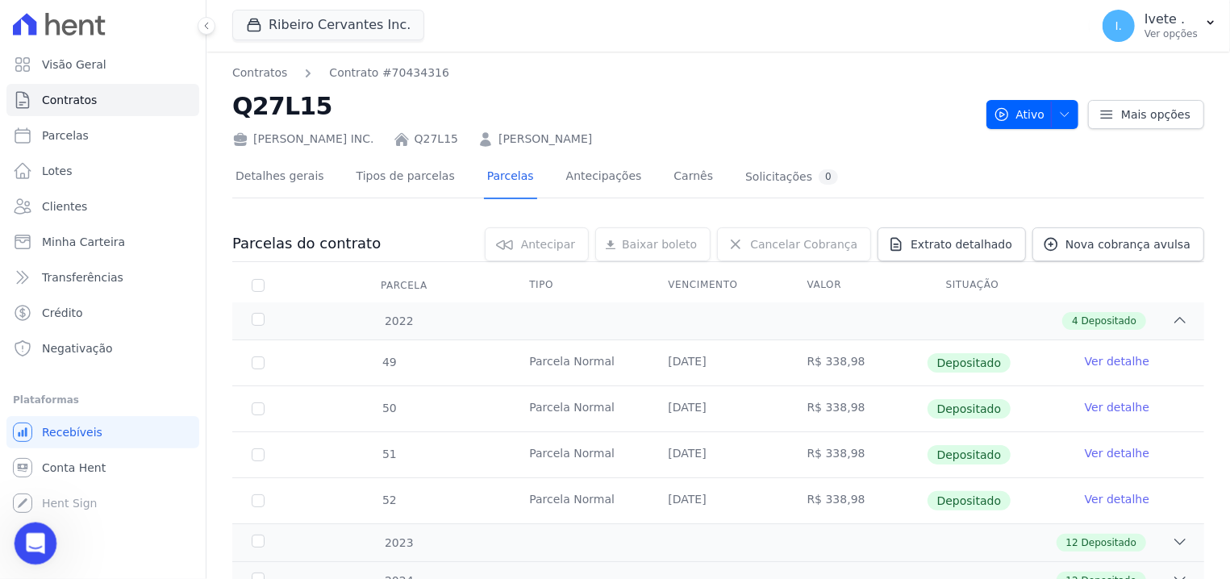
click at [35, 542] on icon "Abertura do Messenger da Intercom" at bounding box center [32, 541] width 11 height 13
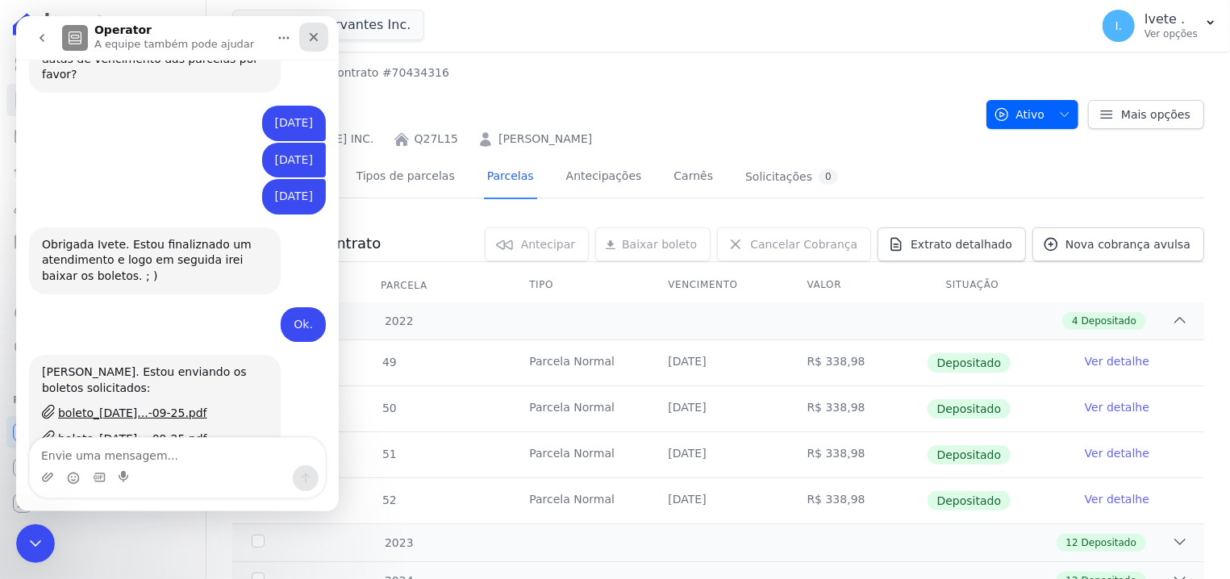
drag, startPoint x: 314, startPoint y: 27, endPoint x: 230, endPoint y: 82, distance: 100.3
click at [314, 27] on div "Fechar" at bounding box center [313, 37] width 29 height 29
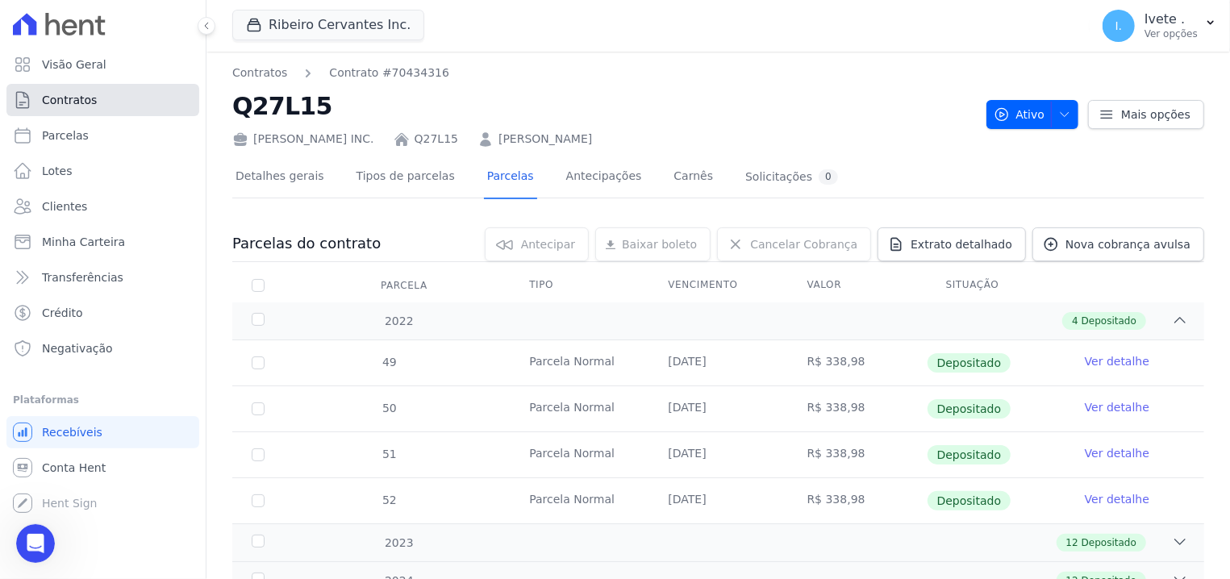
click at [93, 110] on link "Contratos" at bounding box center [102, 100] width 193 height 32
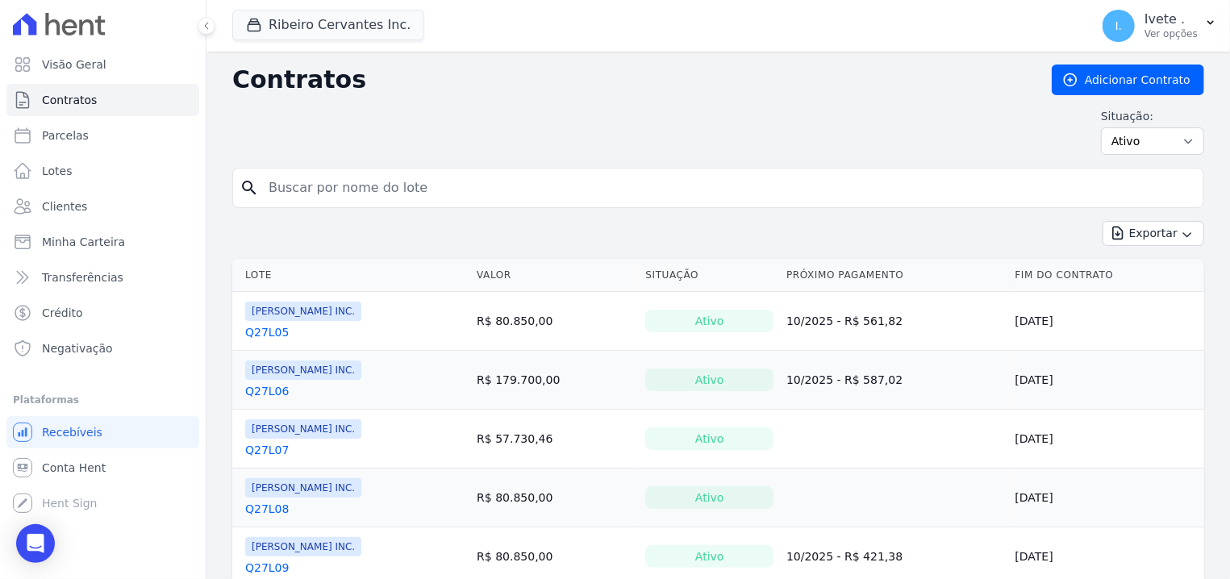
click at [336, 176] on input "search" at bounding box center [728, 188] width 938 height 32
type input "q27l15"
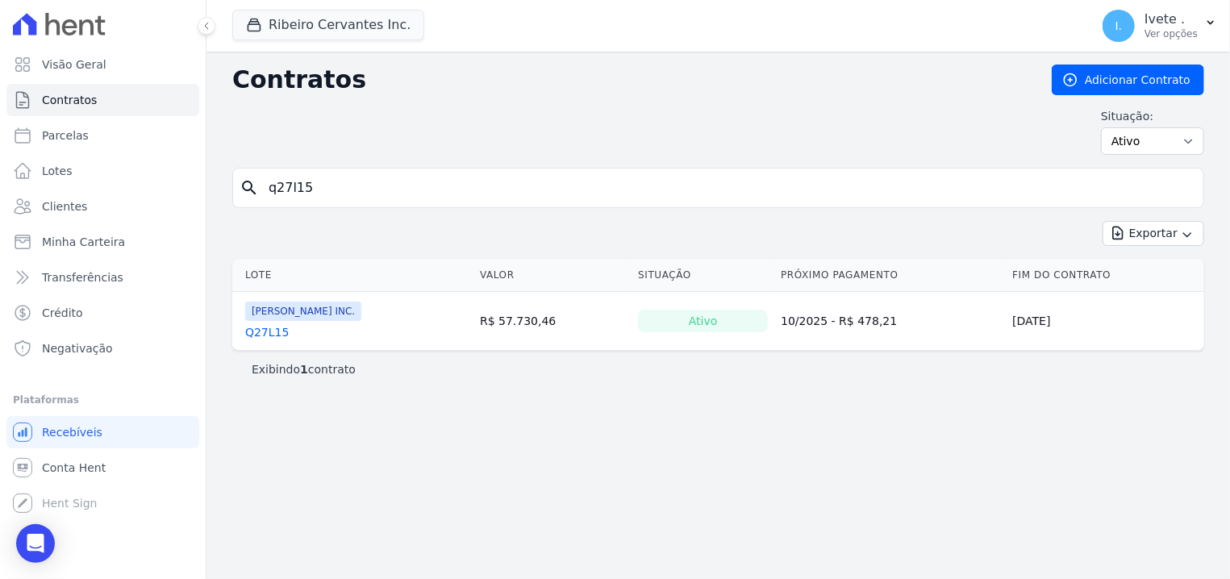
click at [256, 330] on link "Q27L15" at bounding box center [267, 332] width 44 height 16
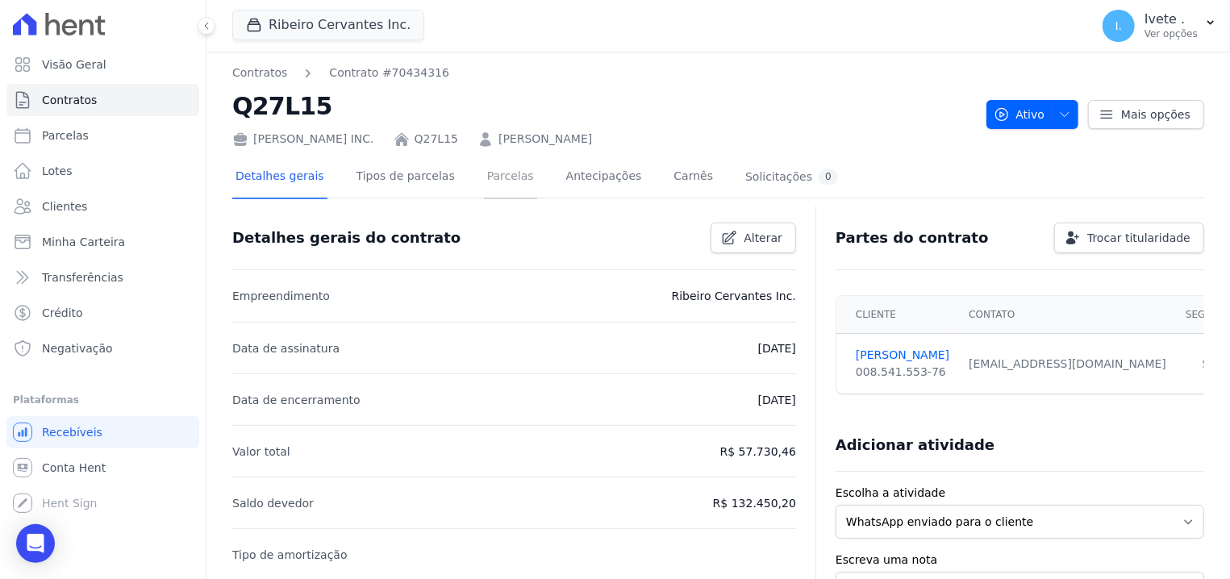
click at [489, 182] on link "Parcelas" at bounding box center [510, 178] width 53 height 43
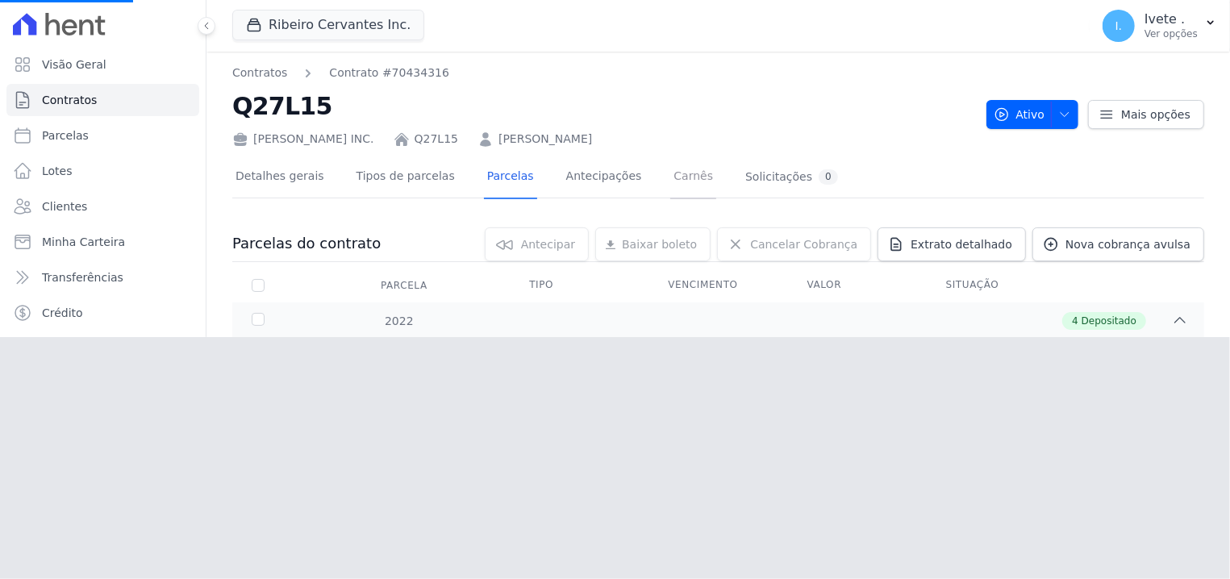
click at [670, 171] on link "Carnês" at bounding box center [693, 178] width 46 height 43
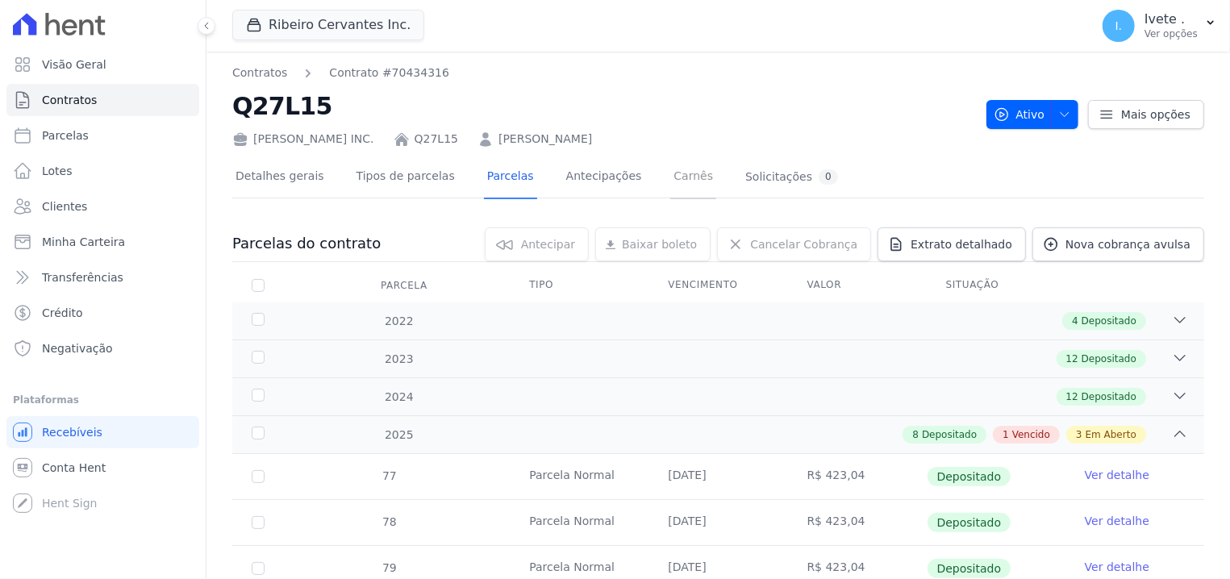
click at [670, 175] on link "Carnês" at bounding box center [693, 178] width 46 height 43
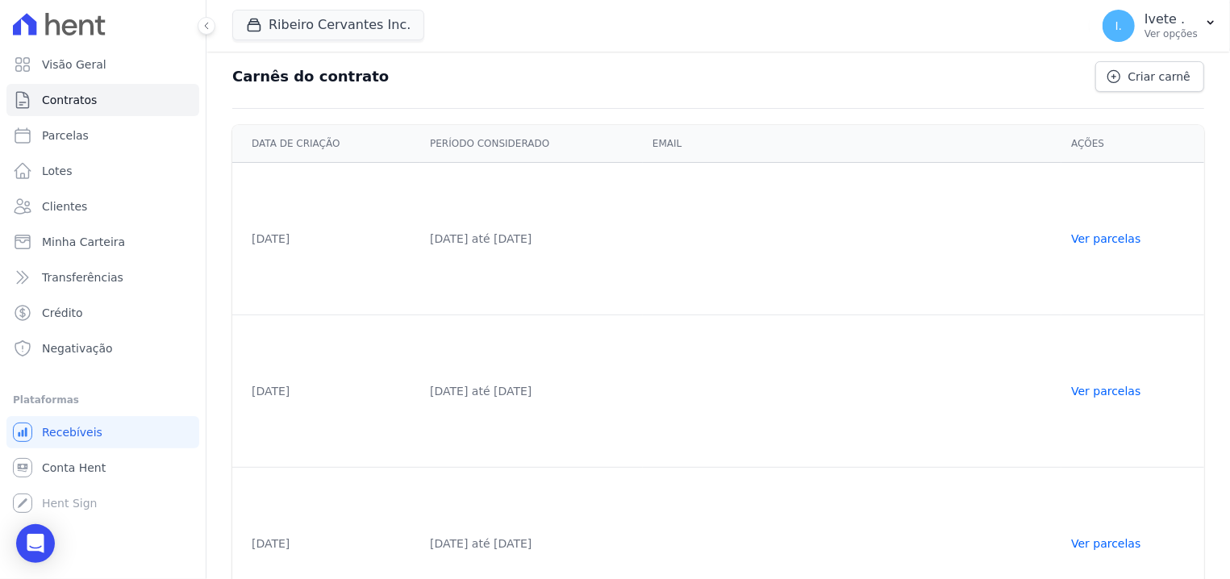
scroll to position [203, 0]
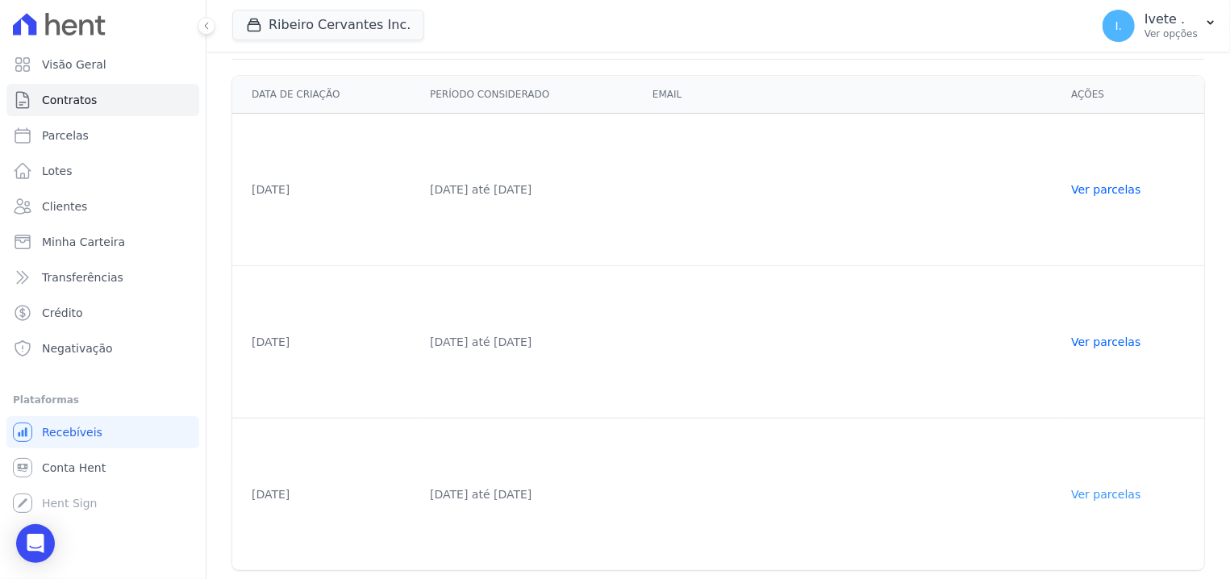
click at [1121, 488] on link "Ver parcelas" at bounding box center [1105, 494] width 69 height 13
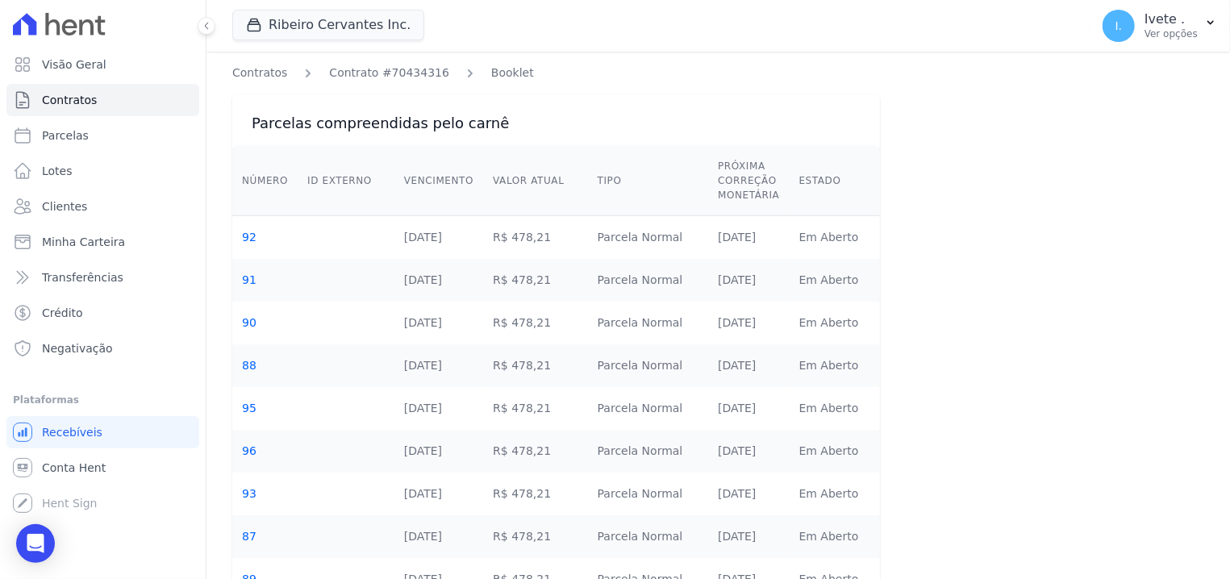
scroll to position [102, 0]
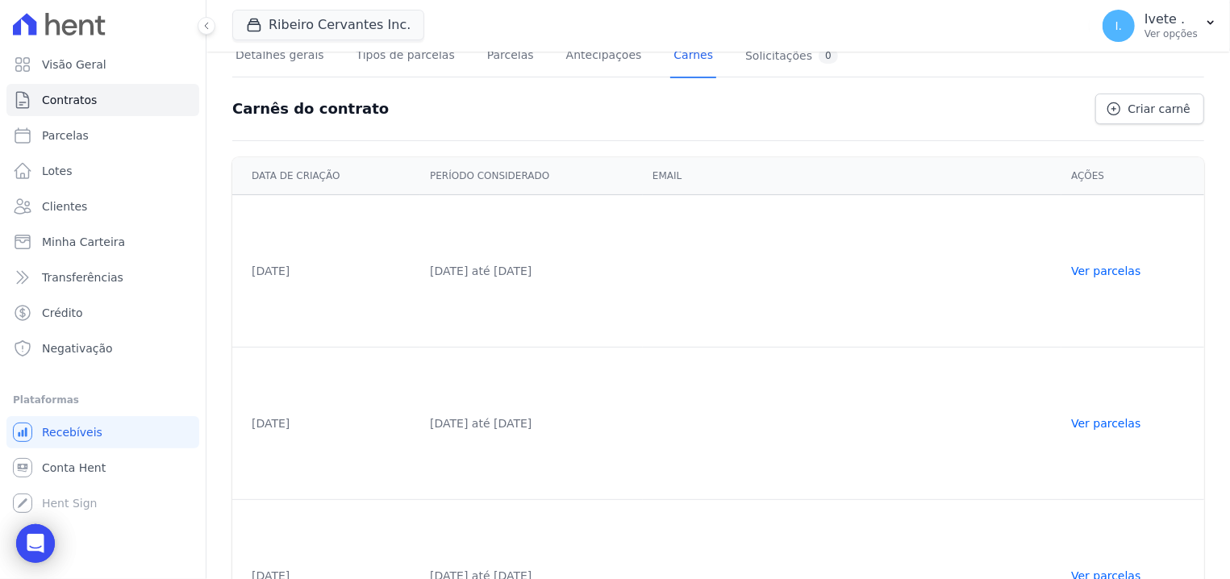
scroll to position [203, 0]
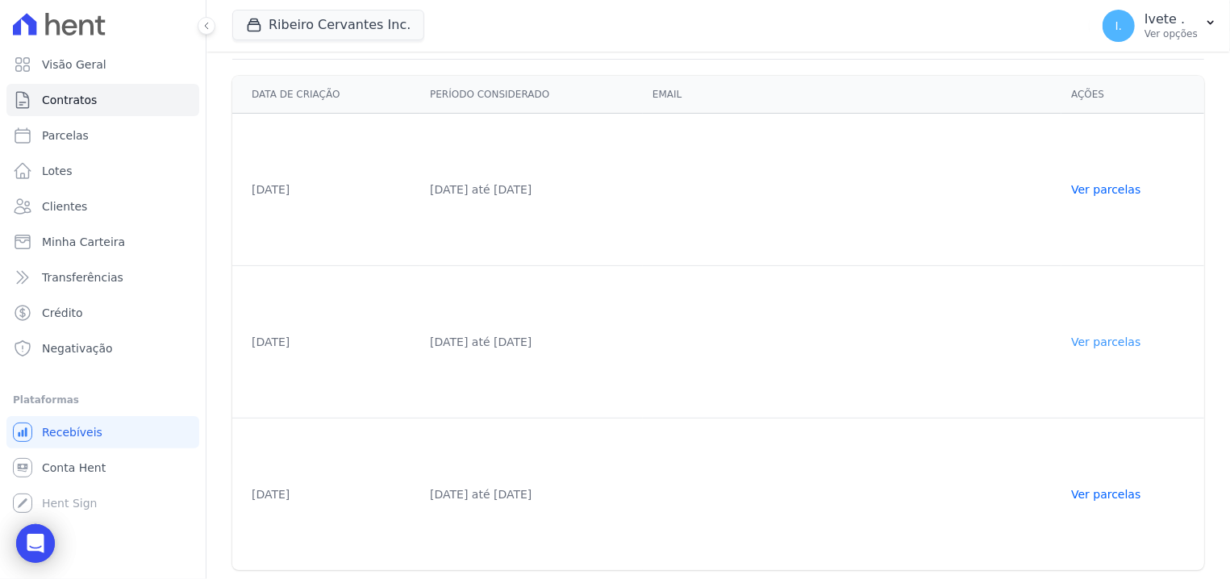
click at [1099, 336] on link "Ver parcelas" at bounding box center [1105, 342] width 69 height 13
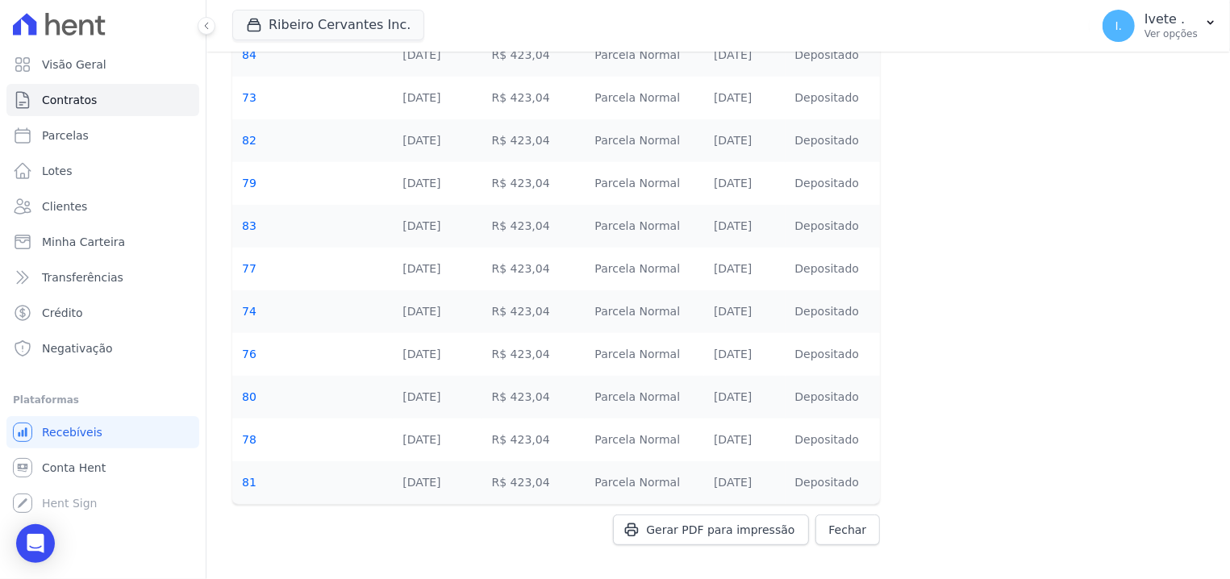
scroll to position [236, 0]
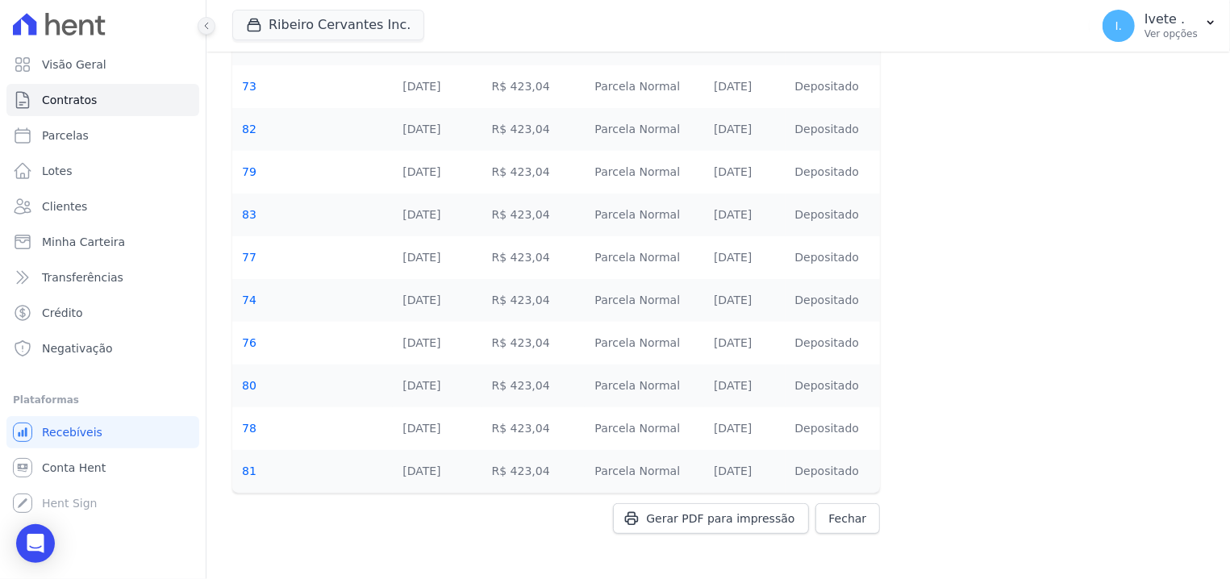
click at [213, 25] on button at bounding box center [207, 26] width 18 height 18
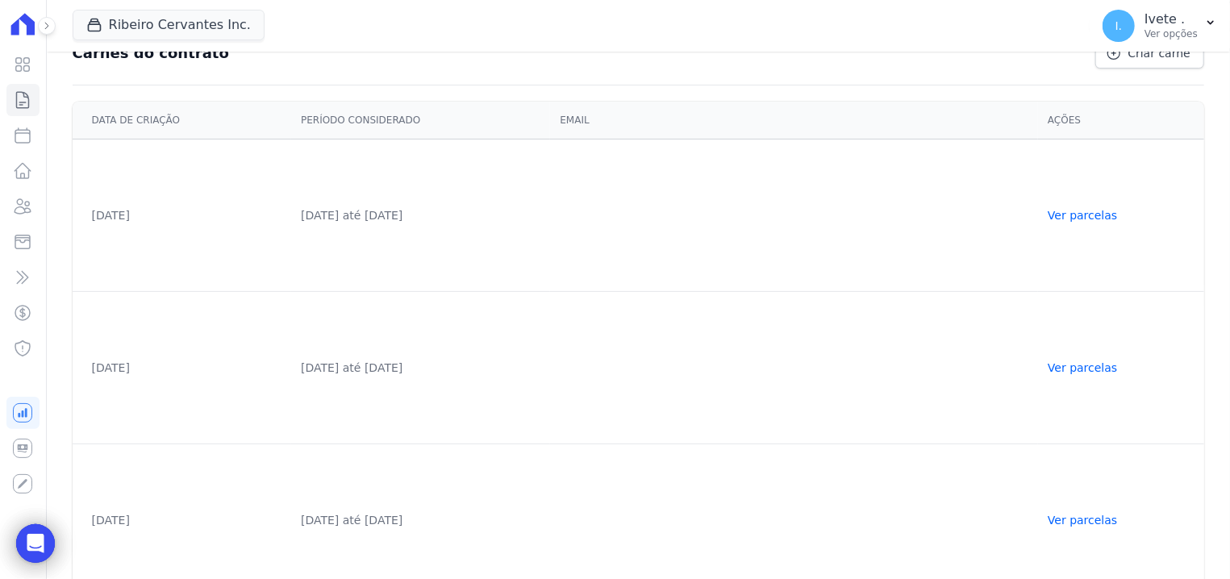
scroll to position [203, 0]
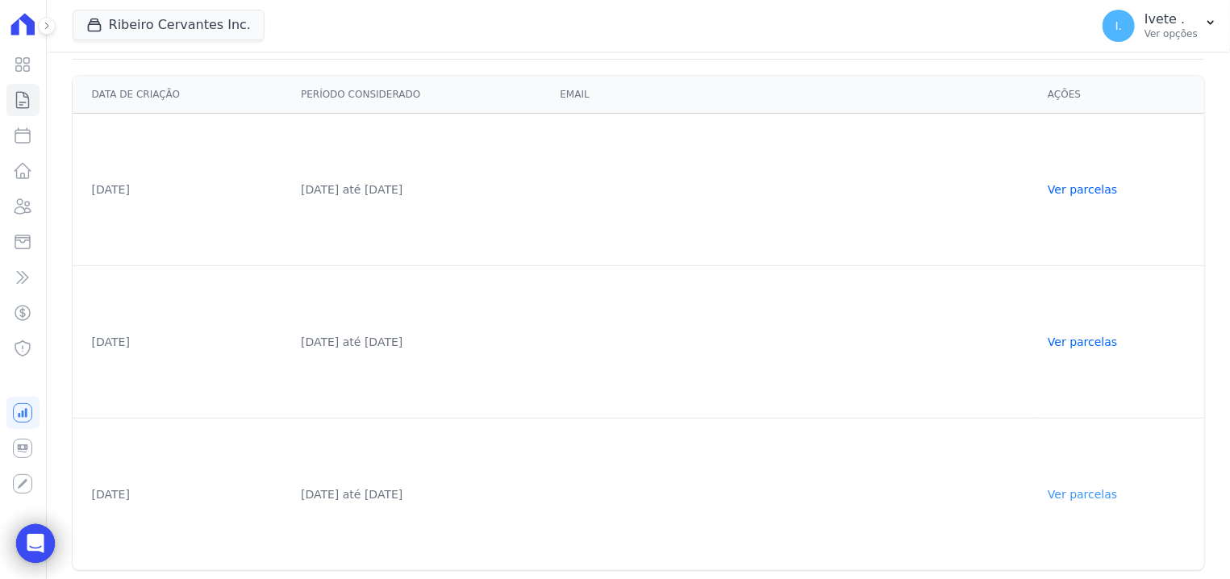
click at [1097, 491] on link "Ver parcelas" at bounding box center [1082, 494] width 69 height 13
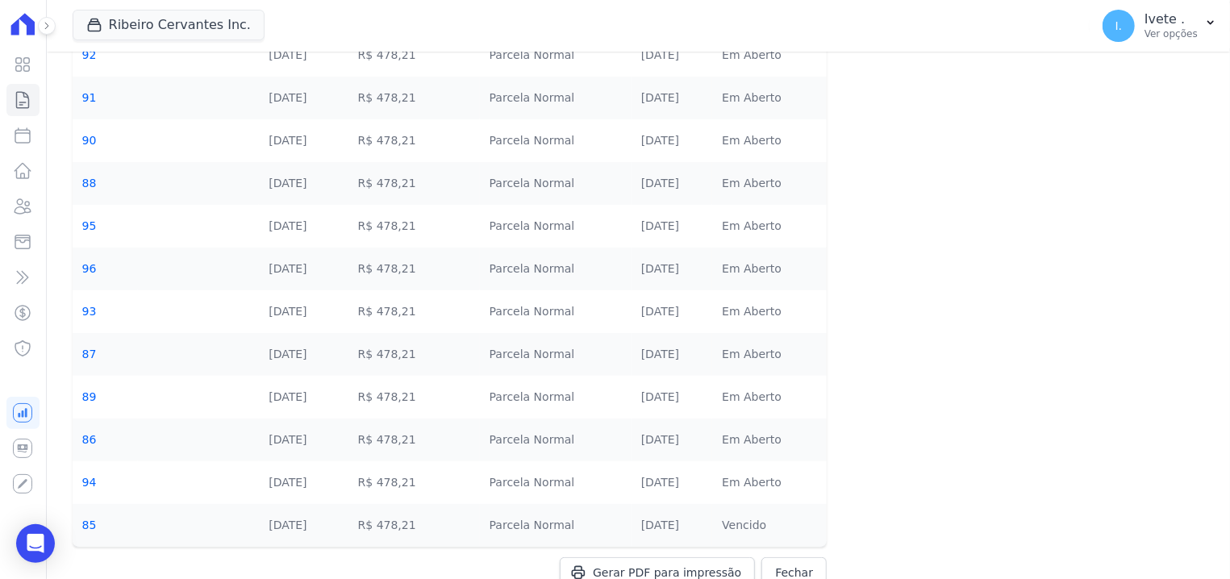
scroll to position [236, 0]
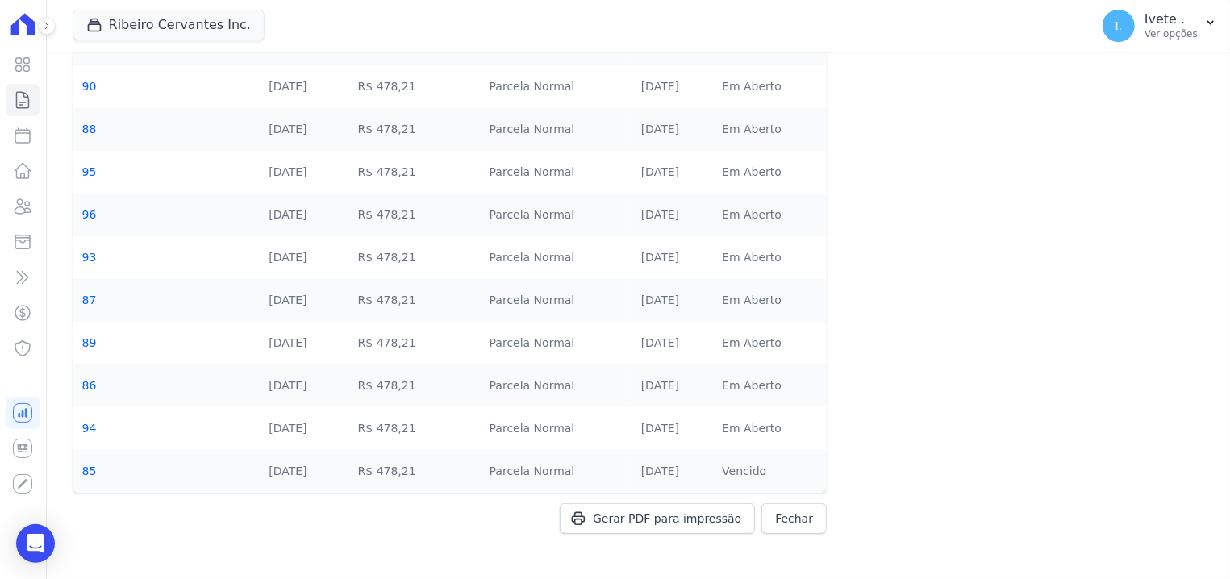
click at [441, 90] on td "R$ 478,21" at bounding box center [415, 86] width 132 height 43
click at [35, 532] on div "Open Intercom Messenger" at bounding box center [36, 544] width 43 height 43
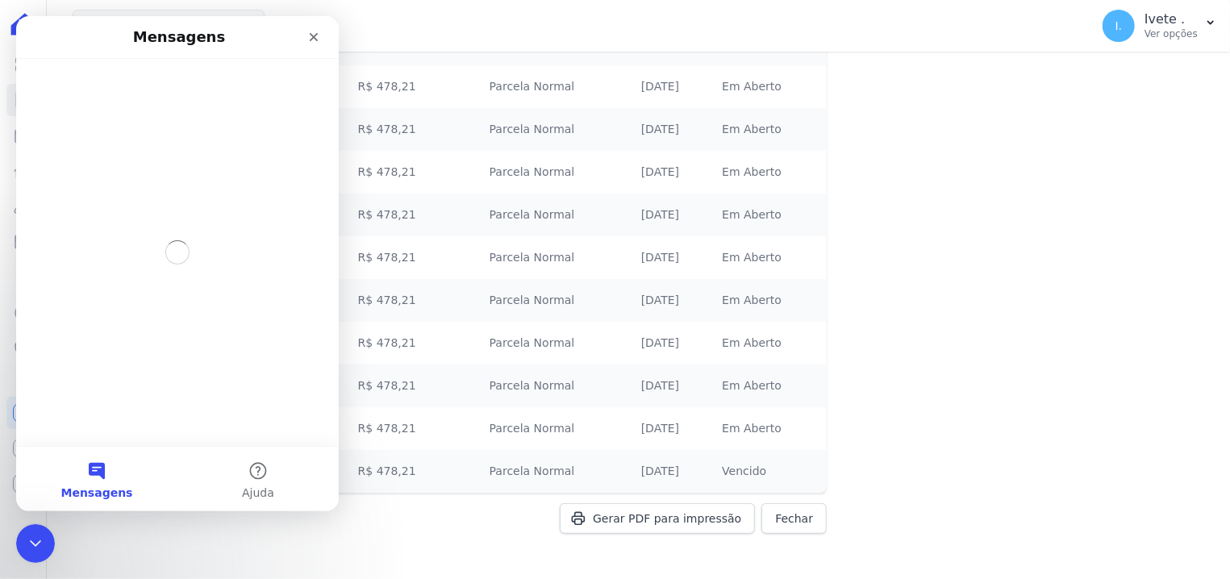
scroll to position [0, 0]
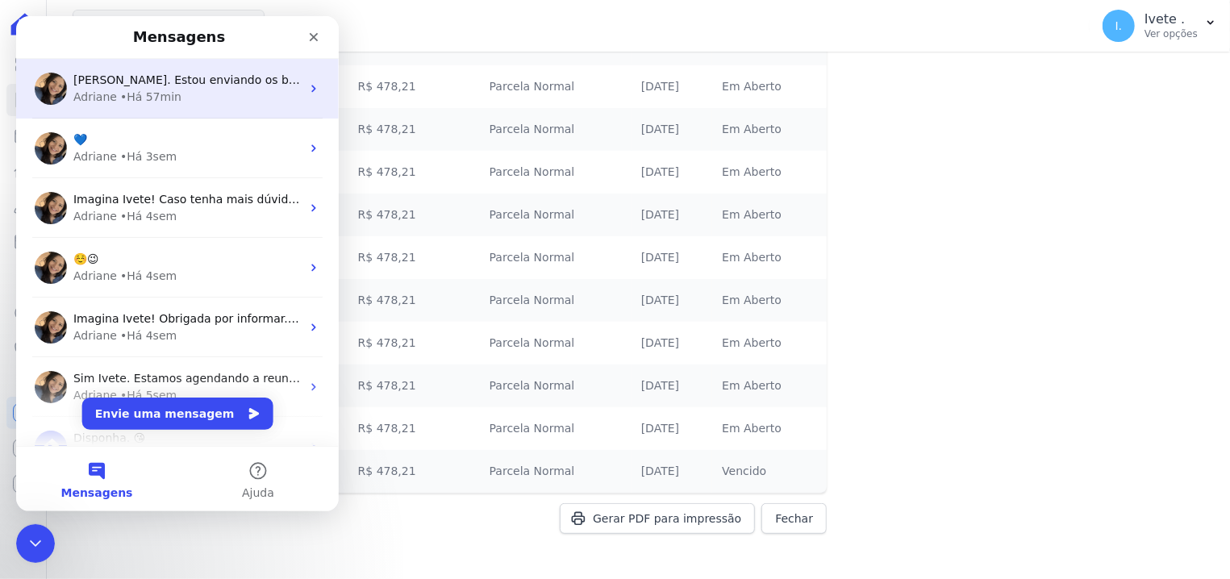
click at [107, 79] on span "[PERSON_NAME]. Estou enviando os boletos solicitados:" at bounding box center [231, 79] width 317 height 13
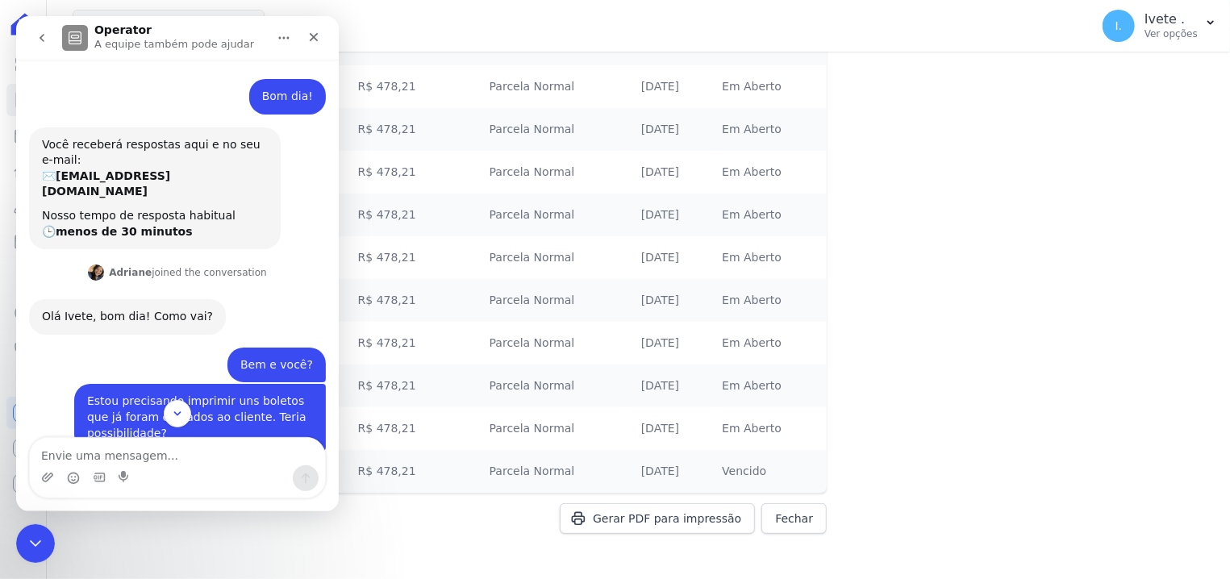
click at [40, 38] on icon "go back" at bounding box center [42, 38] width 5 height 8
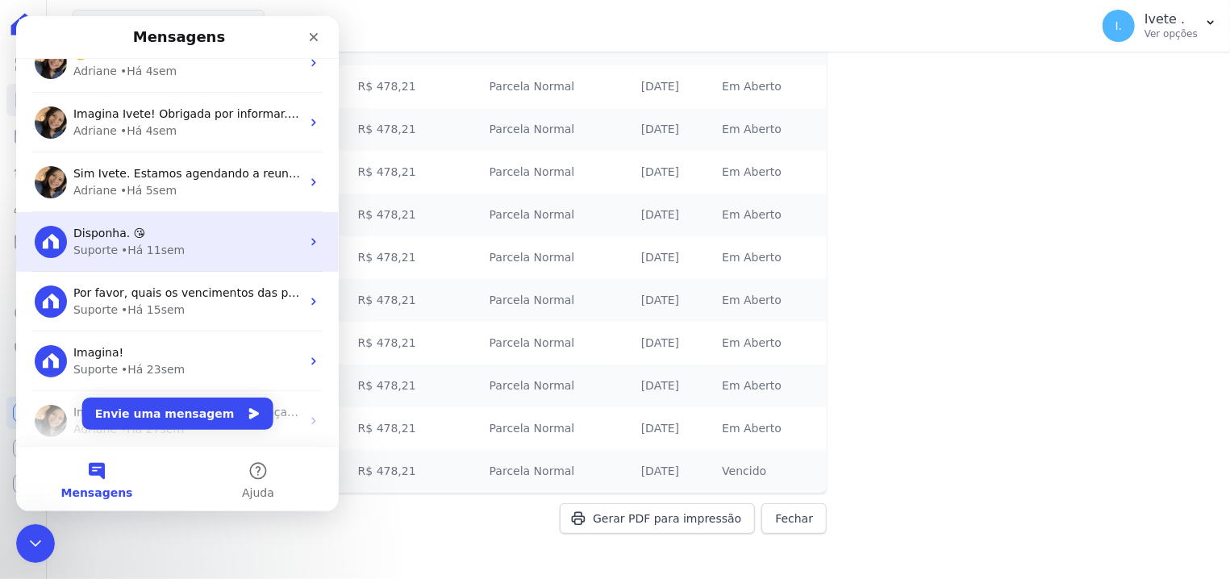
scroll to position [274, 0]
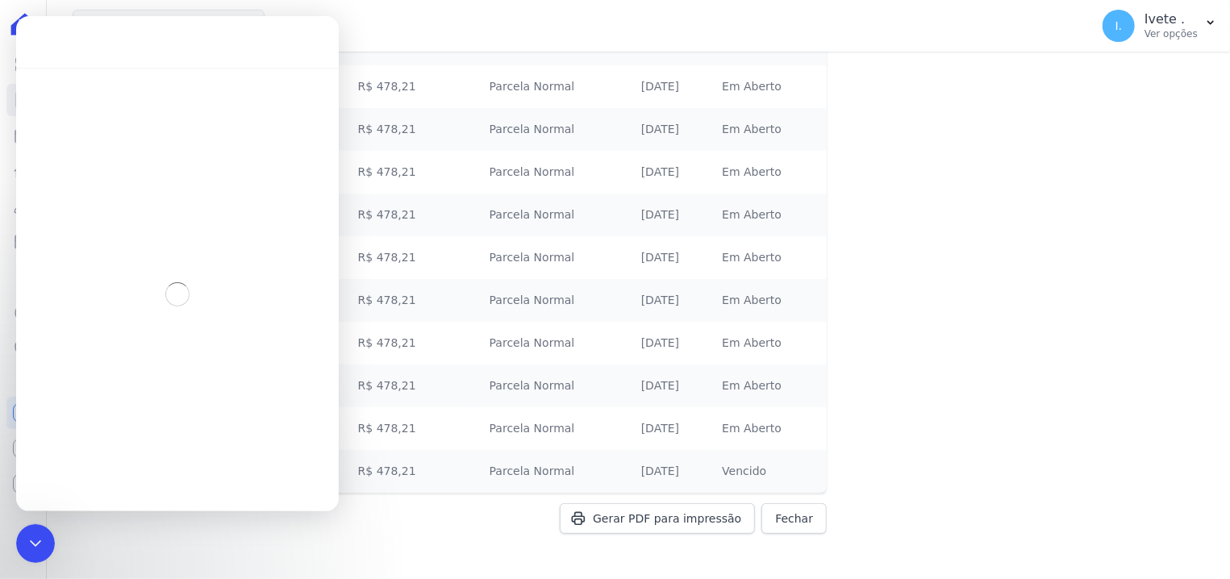
scroll to position [209, 0]
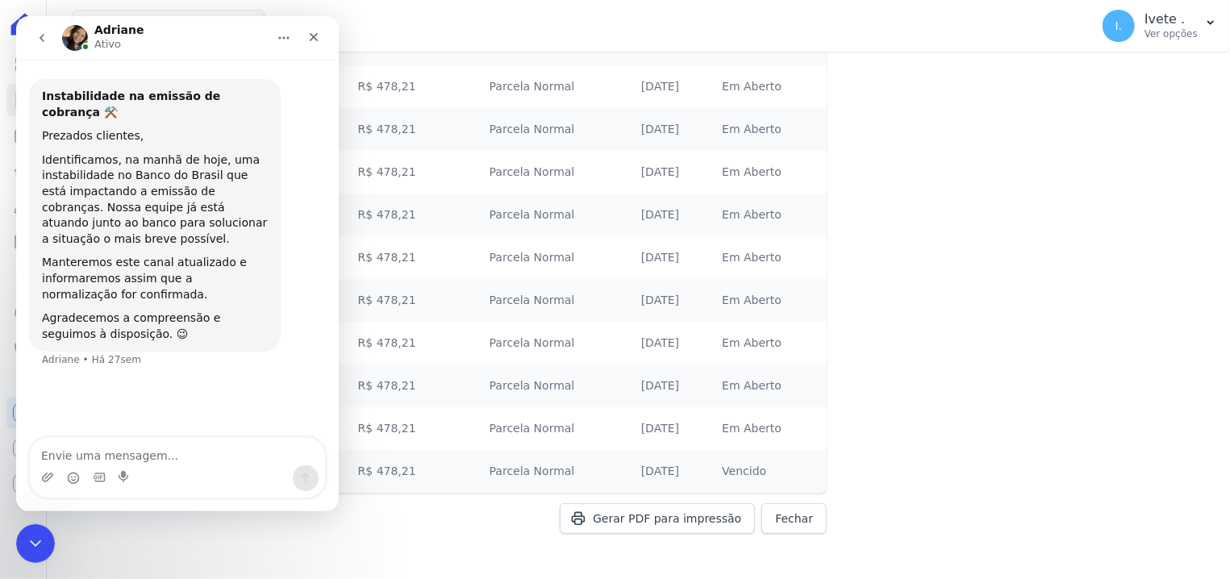
click at [84, 39] on img "Messenger da Intercom" at bounding box center [75, 38] width 26 height 26
click at [76, 35] on img "Messenger da Intercom" at bounding box center [75, 38] width 26 height 26
click at [37, 38] on icon "go back" at bounding box center [41, 37] width 13 height 13
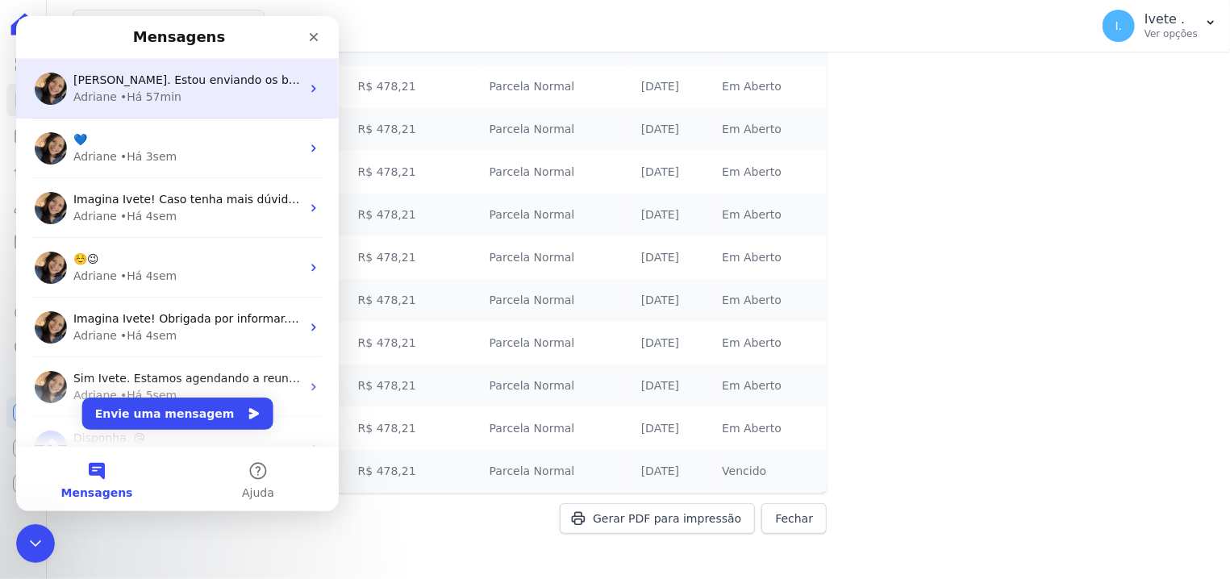
click at [45, 84] on img "Messenger da Intercom" at bounding box center [51, 89] width 32 height 32
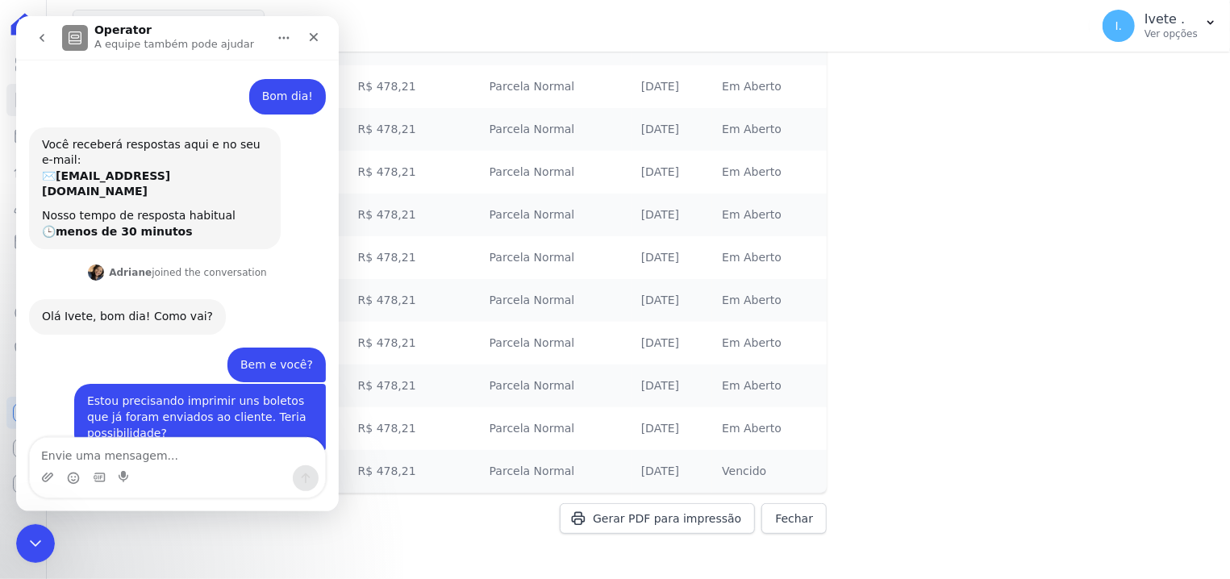
scroll to position [1372, 0]
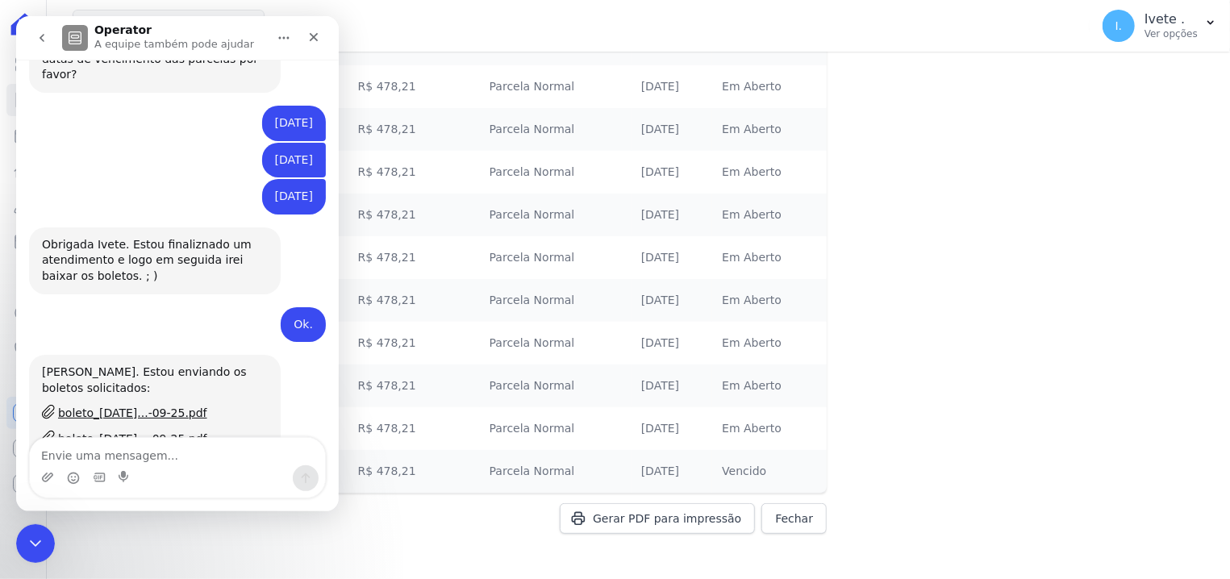
click at [42, 41] on icon "go back" at bounding box center [41, 37] width 13 height 13
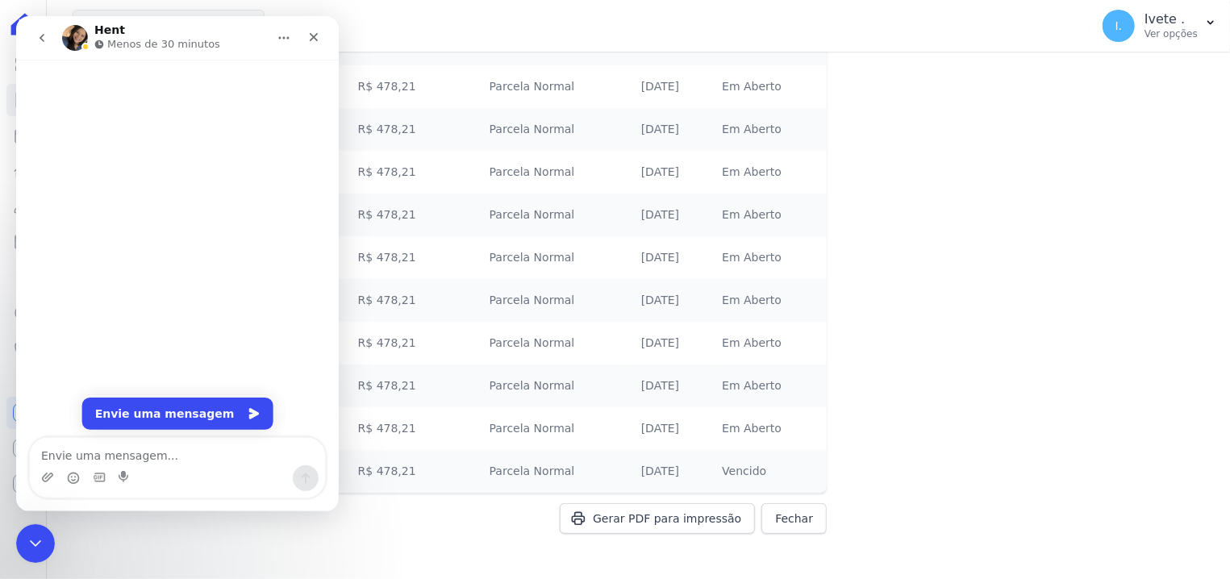
scroll to position [0, 0]
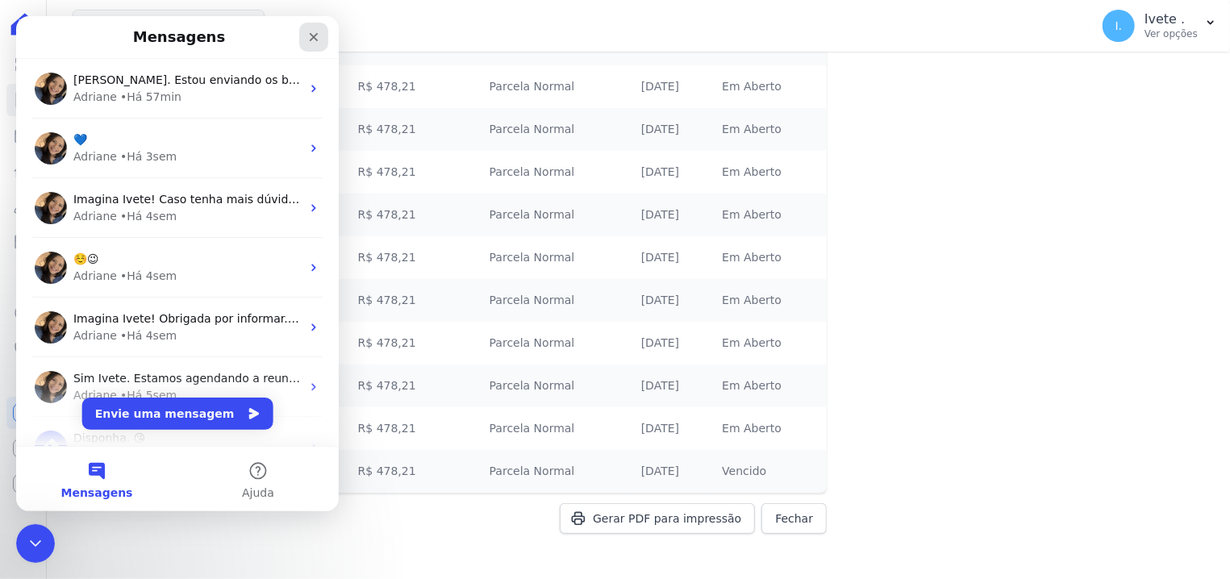
click at [303, 38] on div "Fechar" at bounding box center [313, 37] width 29 height 29
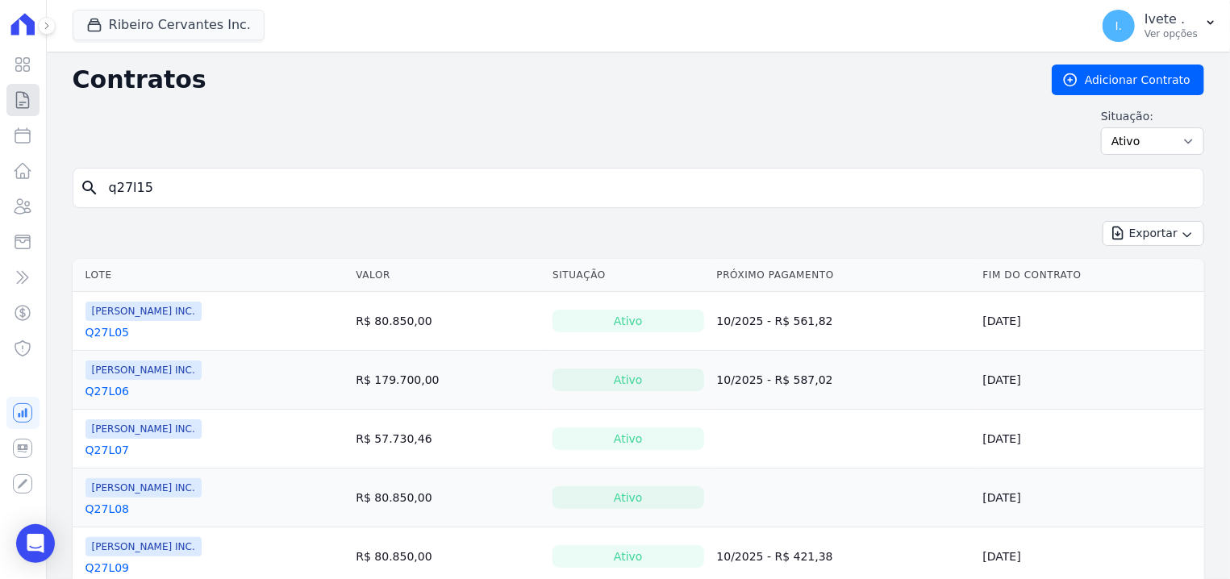
click at [12, 94] on link "Contratos" at bounding box center [22, 100] width 33 height 32
click at [17, 68] on icon at bounding box center [23, 65] width 14 height 14
click at [103, 65] on div "Contratos Adicionar Contrato" at bounding box center [639, 80] width 1132 height 31
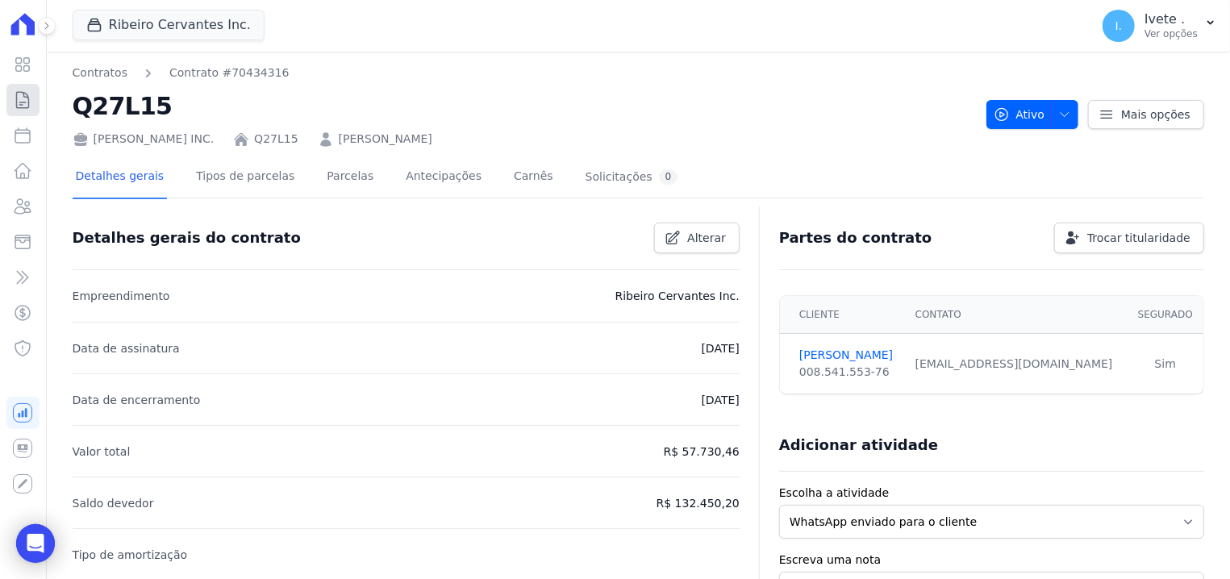
click at [10, 107] on link "Contratos" at bounding box center [22, 100] width 33 height 32
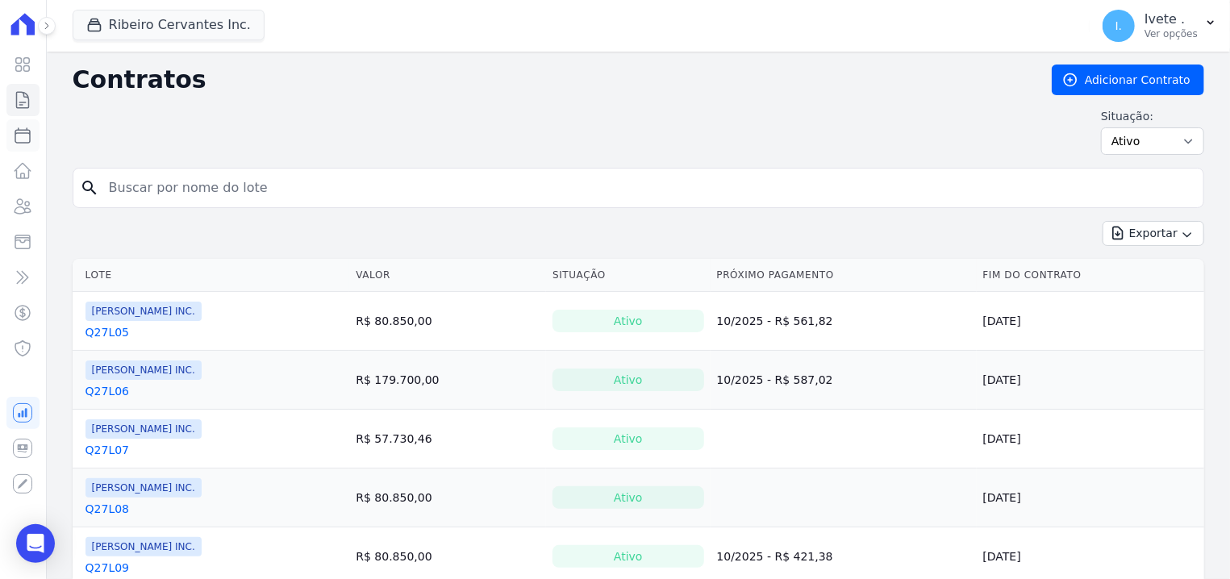
click at [23, 132] on icon at bounding box center [22, 135] width 19 height 19
select select
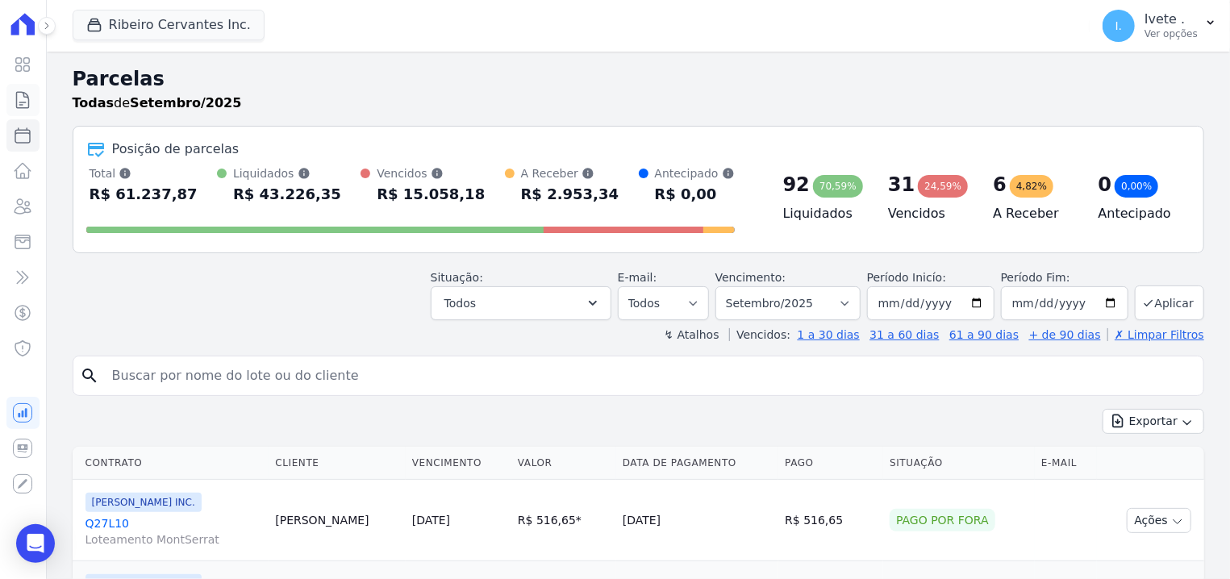
click at [28, 94] on icon at bounding box center [23, 100] width 12 height 16
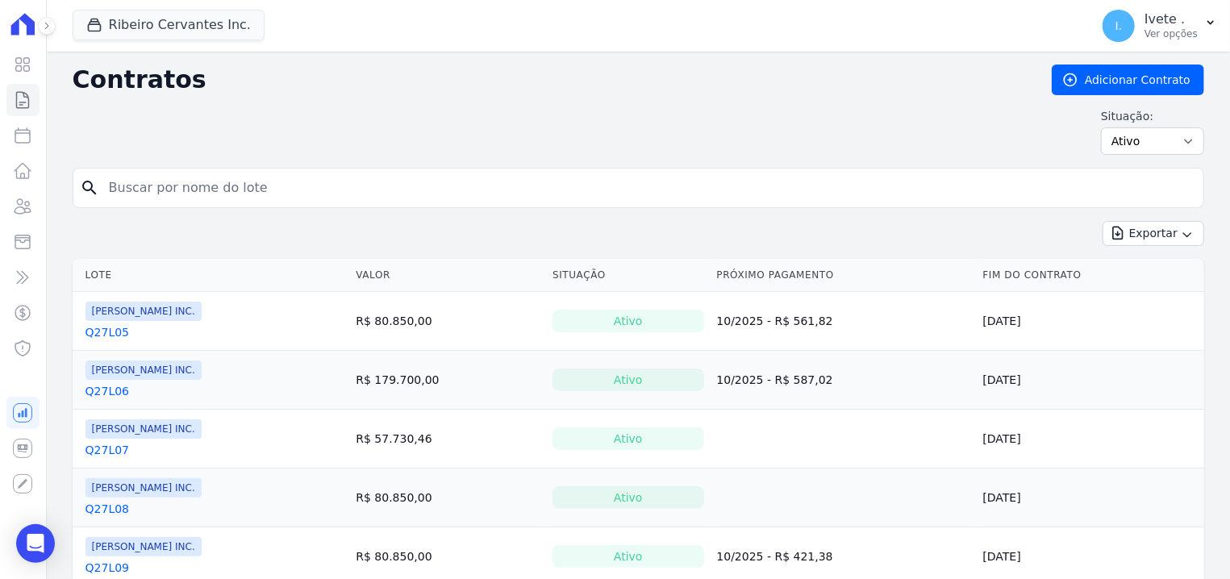
click at [138, 198] on input "search" at bounding box center [648, 188] width 1098 height 32
type input "m"
click at [18, 127] on icon at bounding box center [22, 135] width 19 height 19
select select
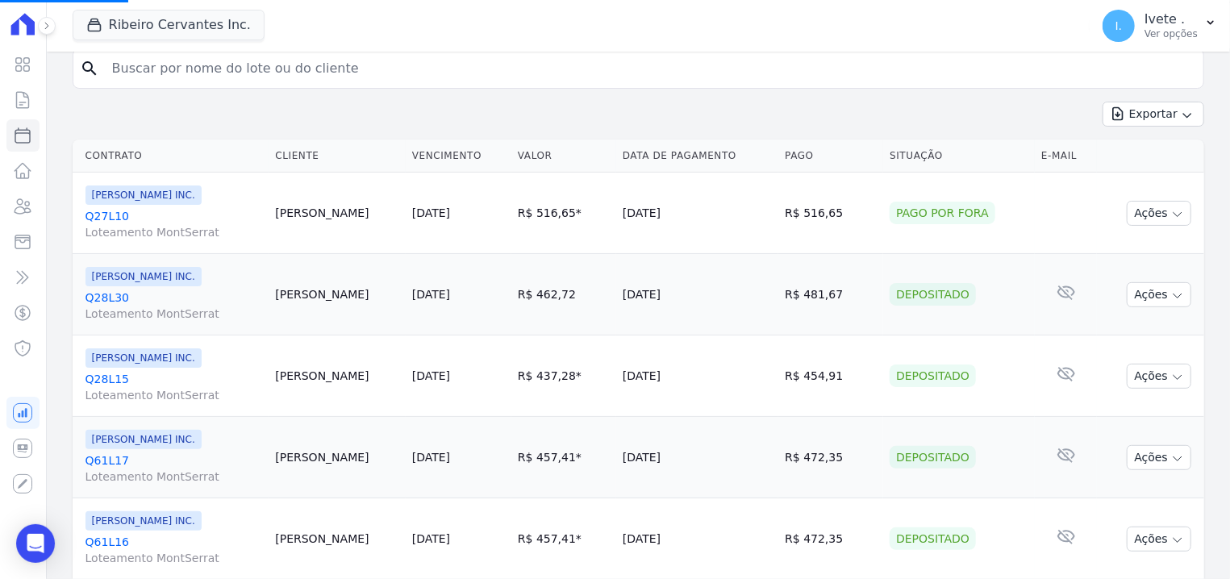
scroll to position [616, 0]
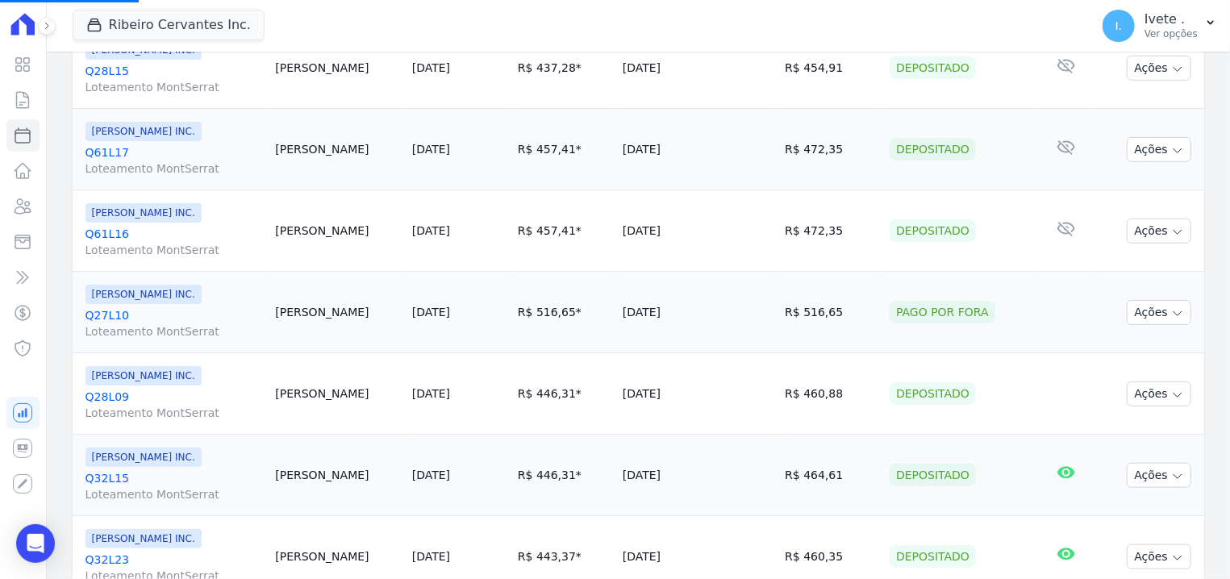
select select
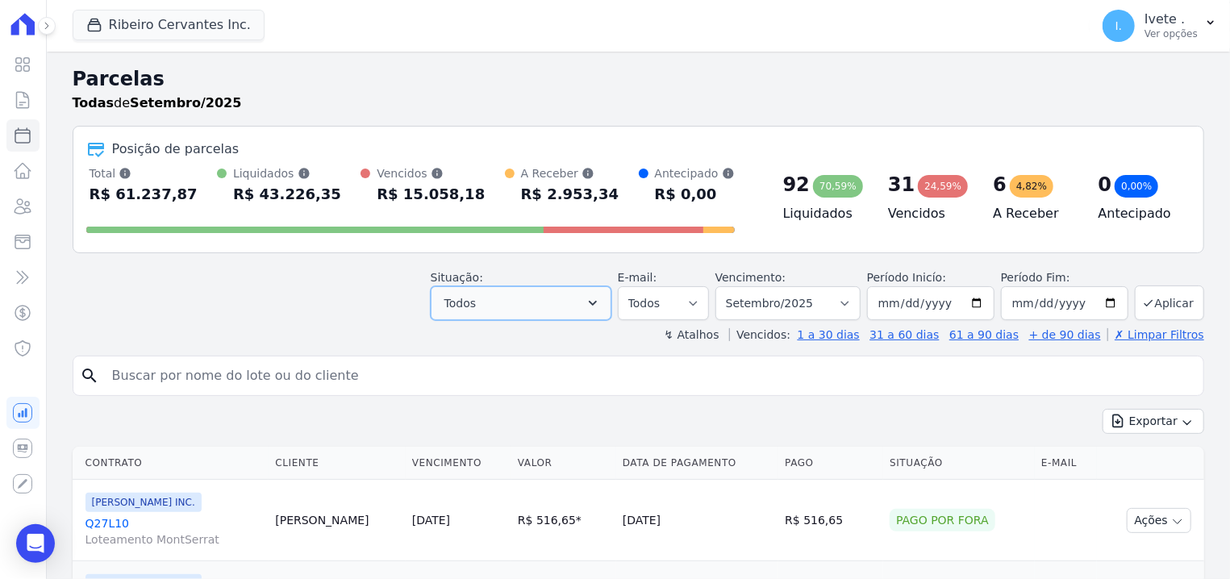
click at [601, 311] on icon "button" at bounding box center [593, 303] width 16 height 16
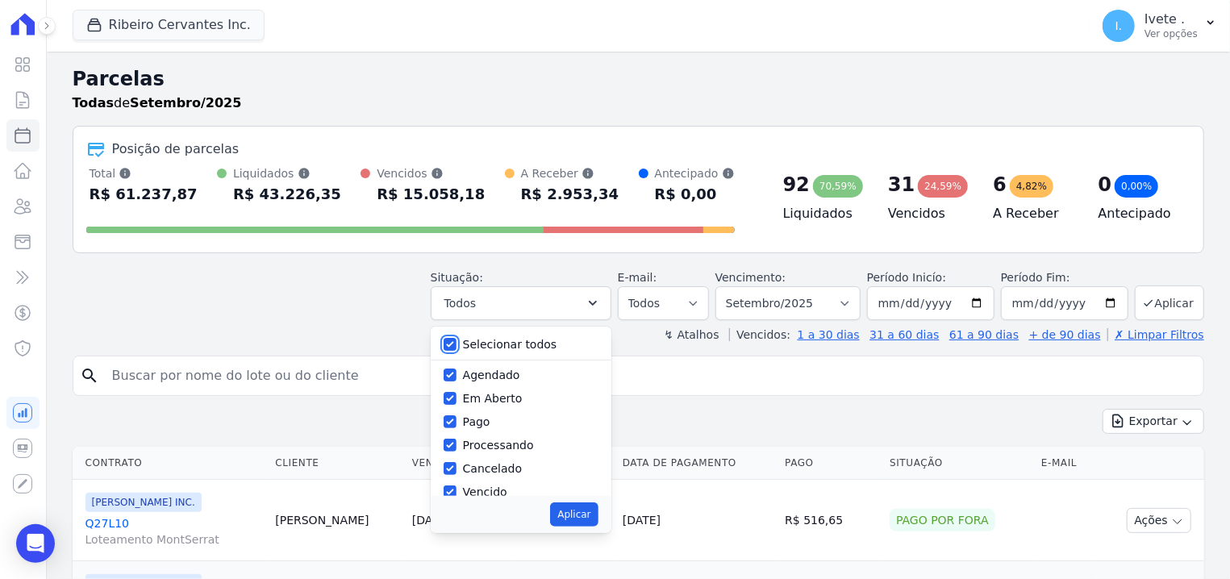
click at [457, 348] on input "Selecionar todos" at bounding box center [450, 344] width 13 height 13
checkbox input "false"
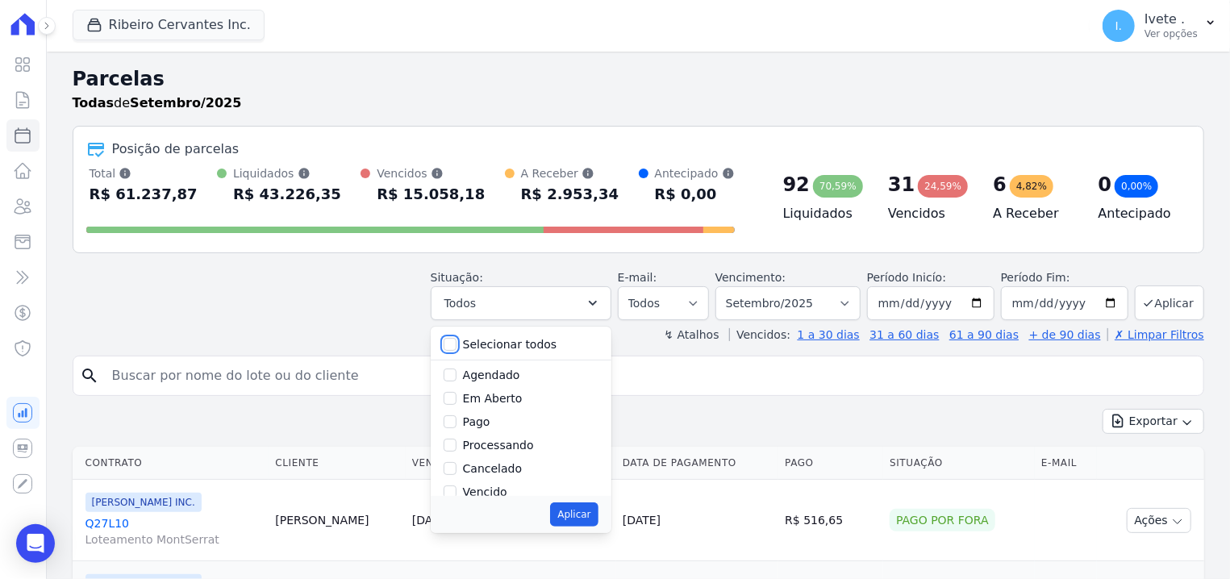
checkbox input "false"
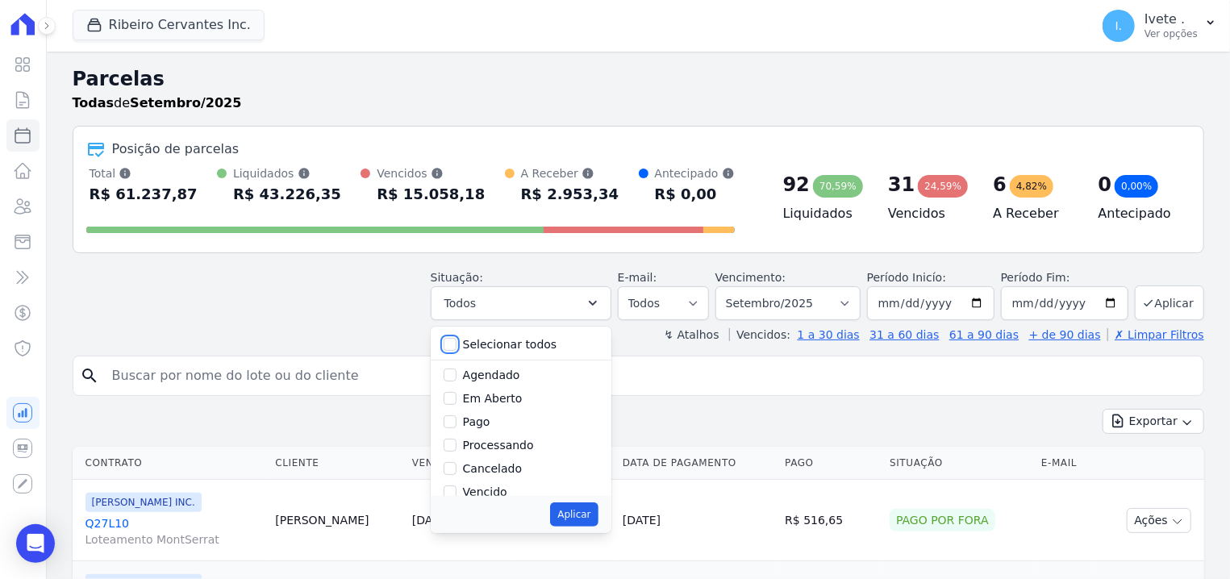
checkbox input "false"
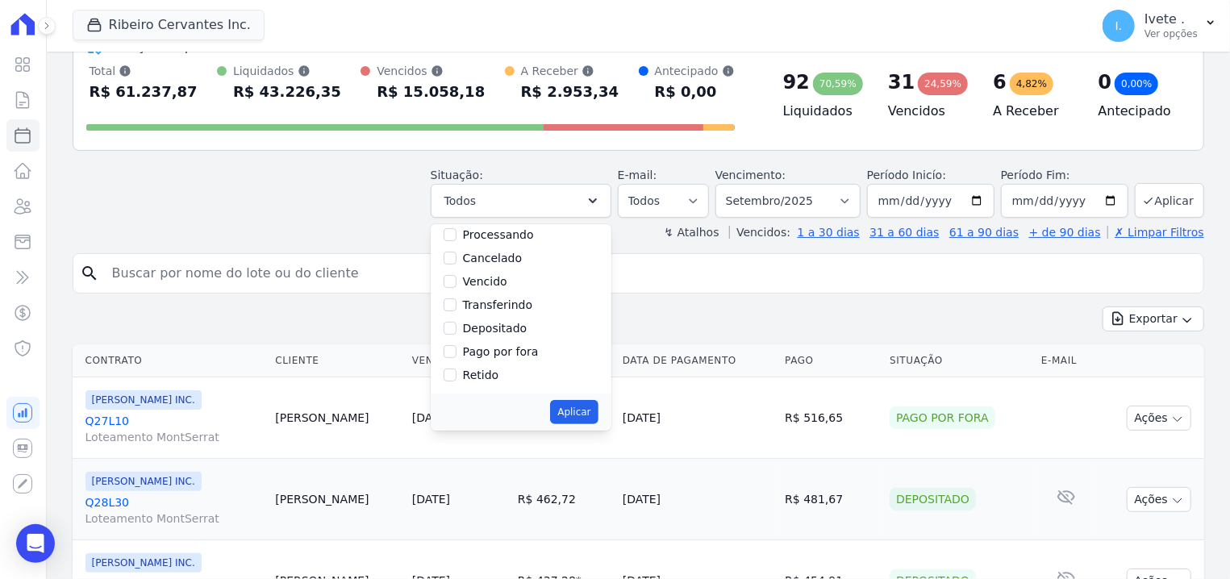
scroll to position [16, 0]
click at [457, 230] on input "Selecionar todos" at bounding box center [450, 225] width 13 height 13
checkbox input "true"
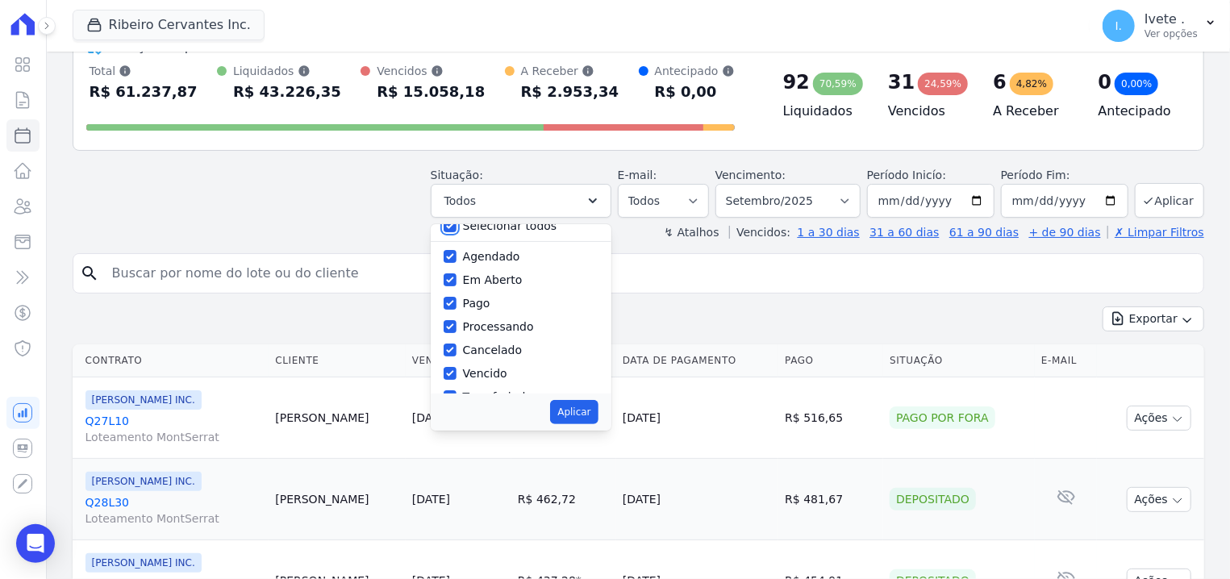
checkbox input "true"
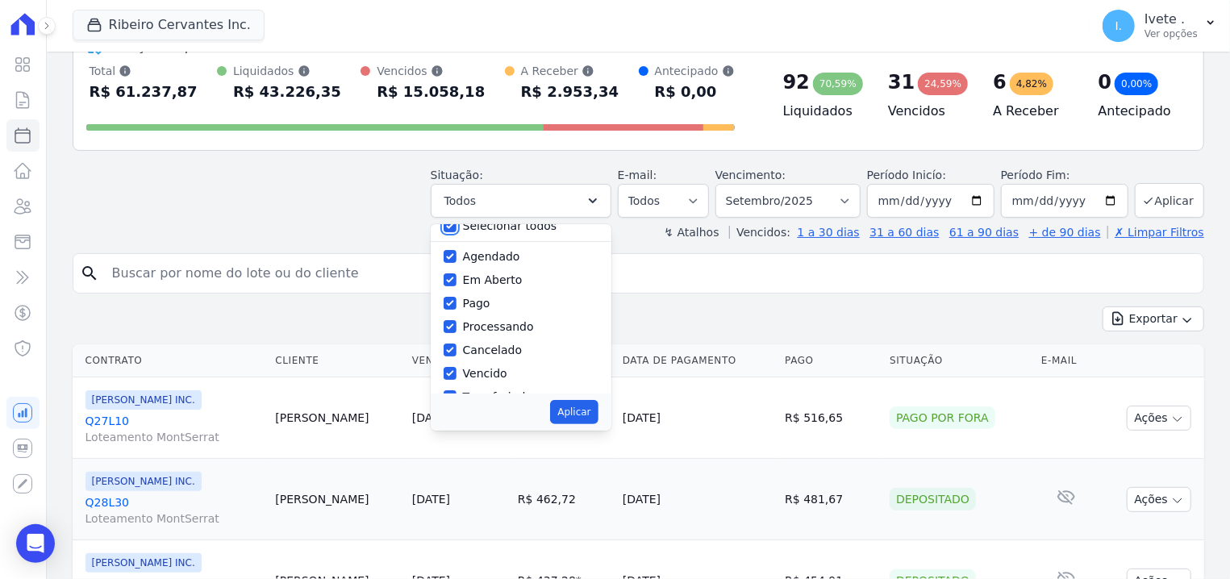
checkbox input "true"
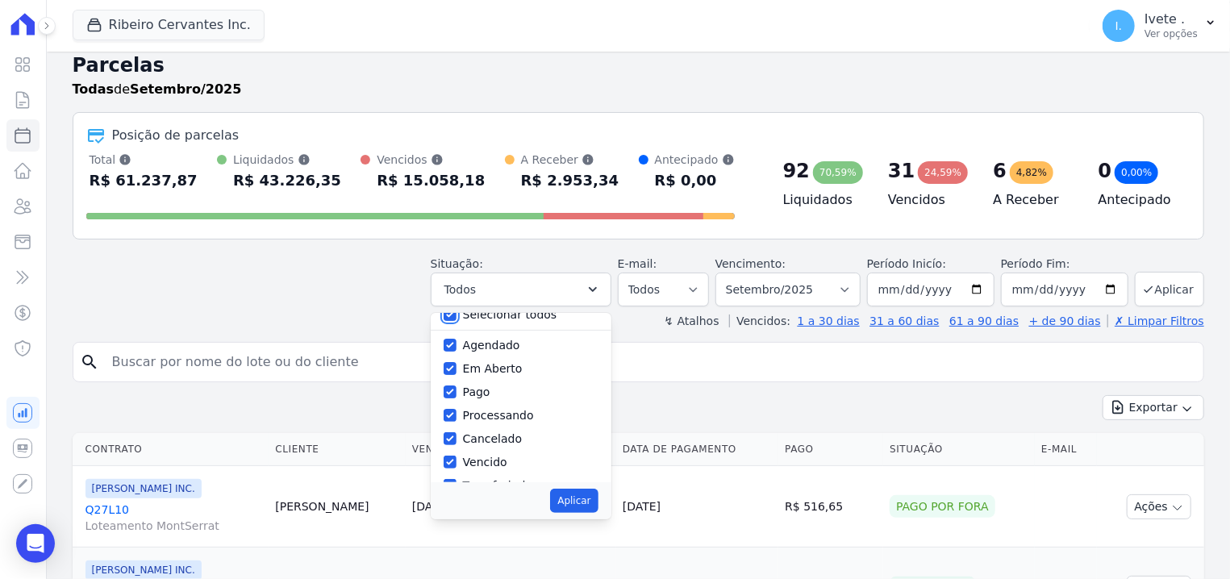
scroll to position [0, 0]
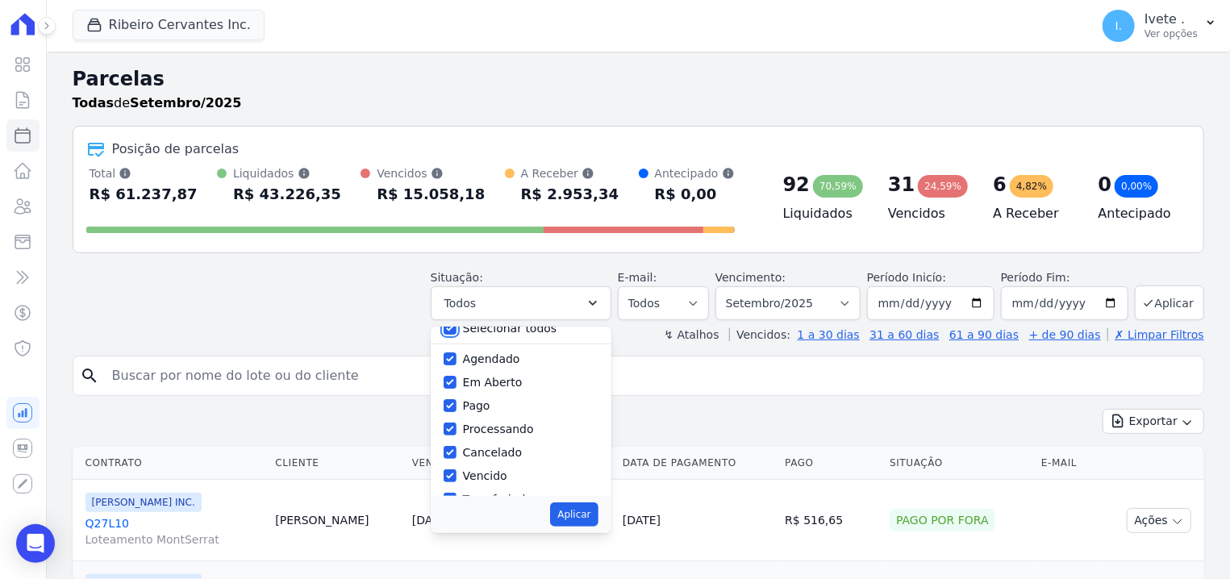
click at [457, 330] on input "Selecionar todos" at bounding box center [450, 328] width 13 height 13
checkbox input "false"
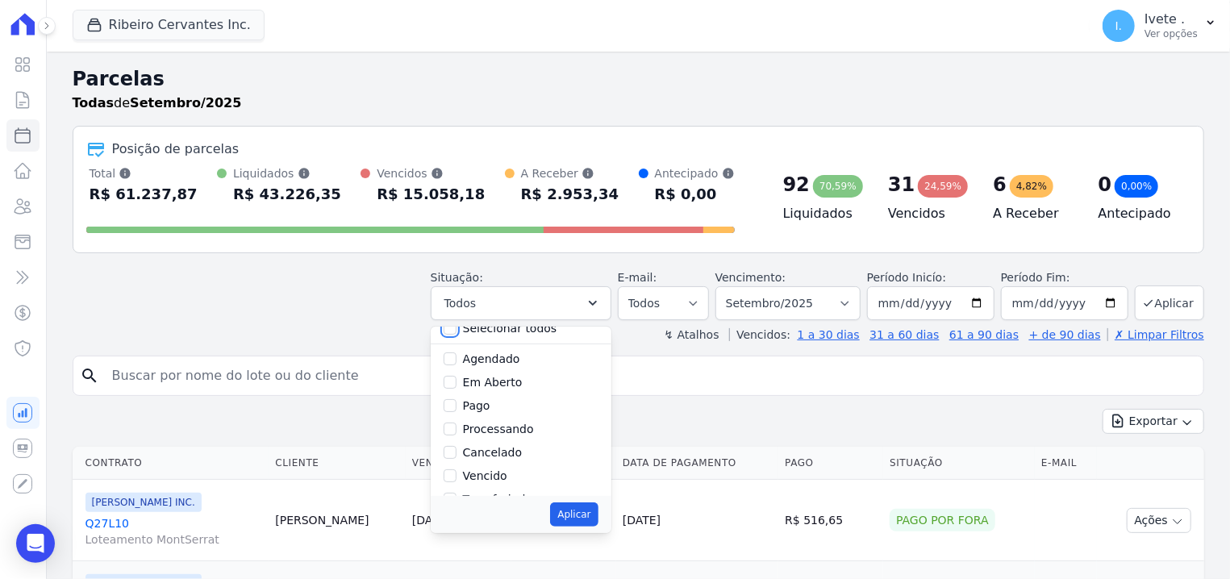
checkbox input "false"
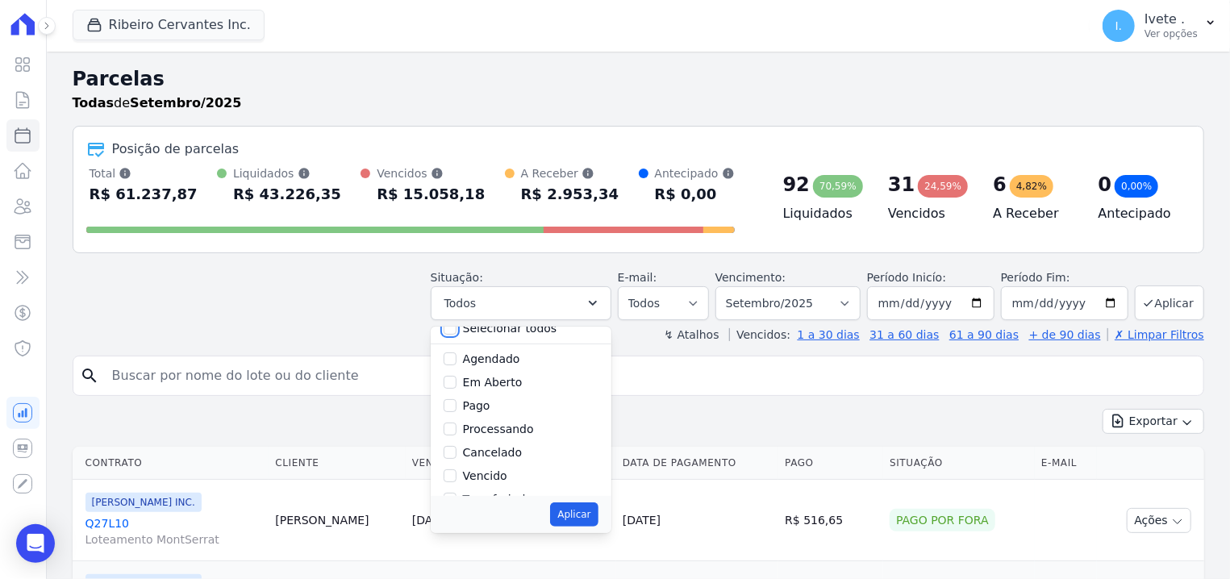
checkbox input "false"
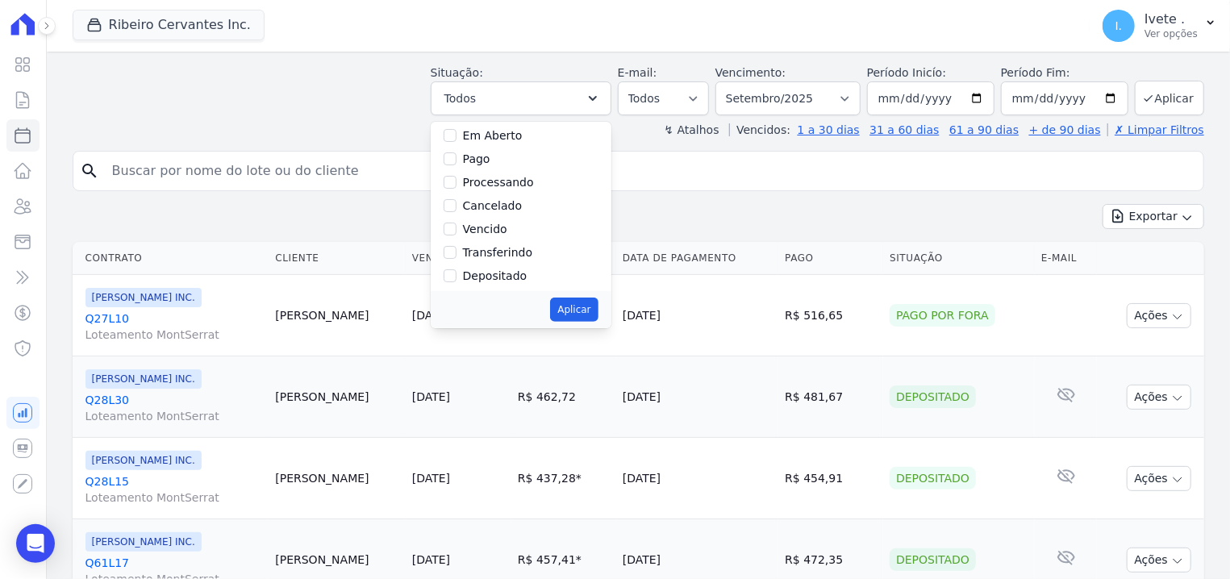
scroll to position [16, 0]
click at [457, 246] on input "Cancelado" at bounding box center [450, 247] width 13 height 13
checkbox input "true"
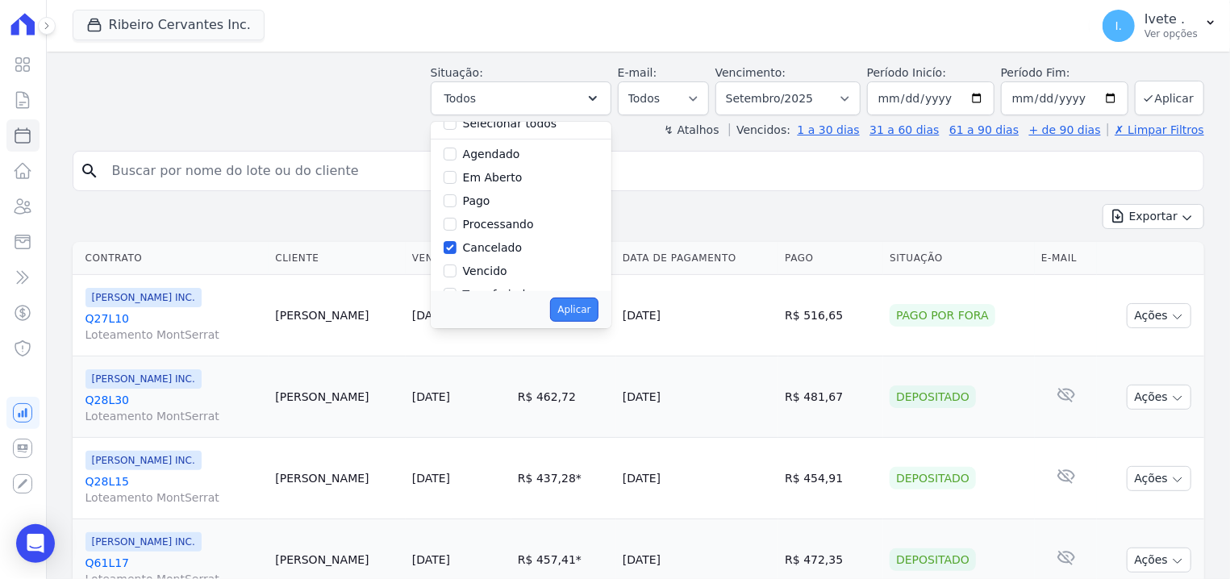
click at [598, 311] on button "Aplicar" at bounding box center [574, 310] width 48 height 24
select select "cancelled"
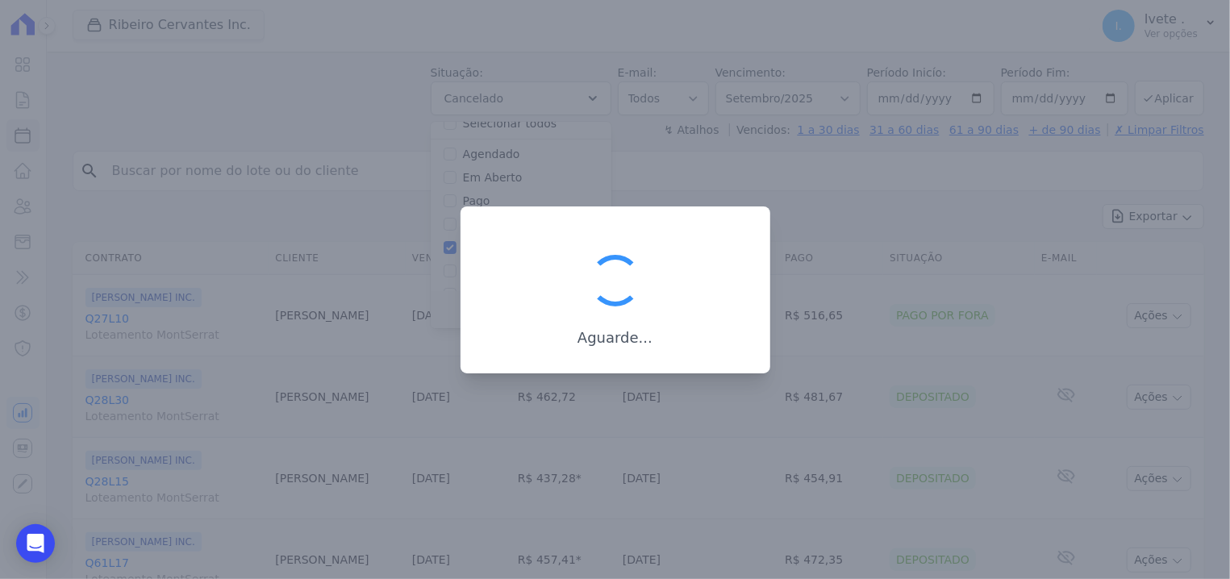
scroll to position [14, 0]
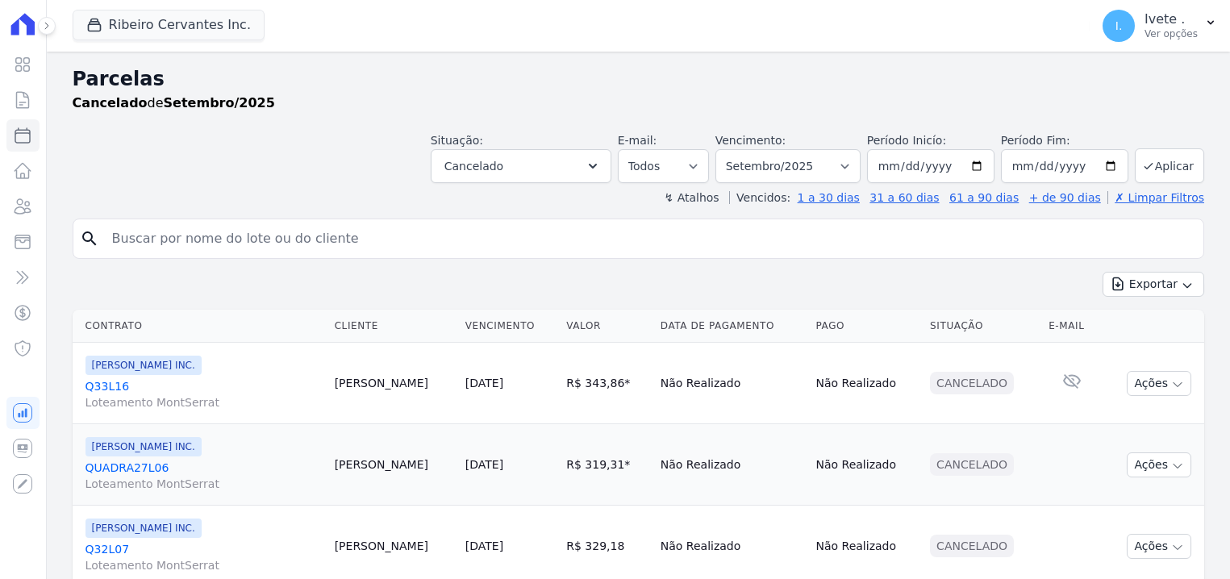
select select
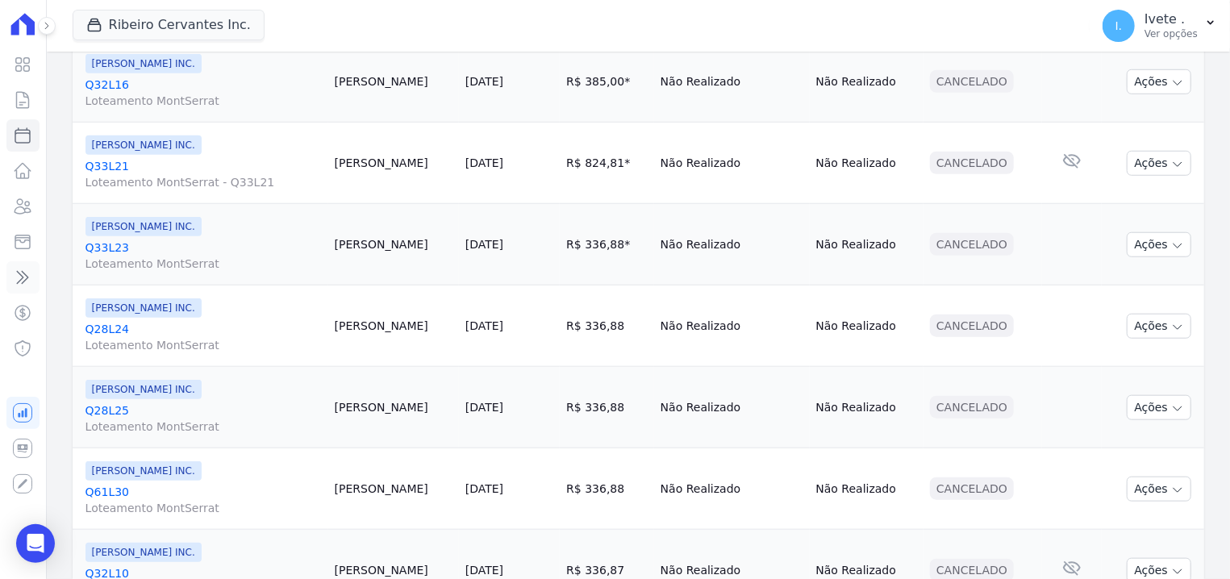
scroll to position [641, 0]
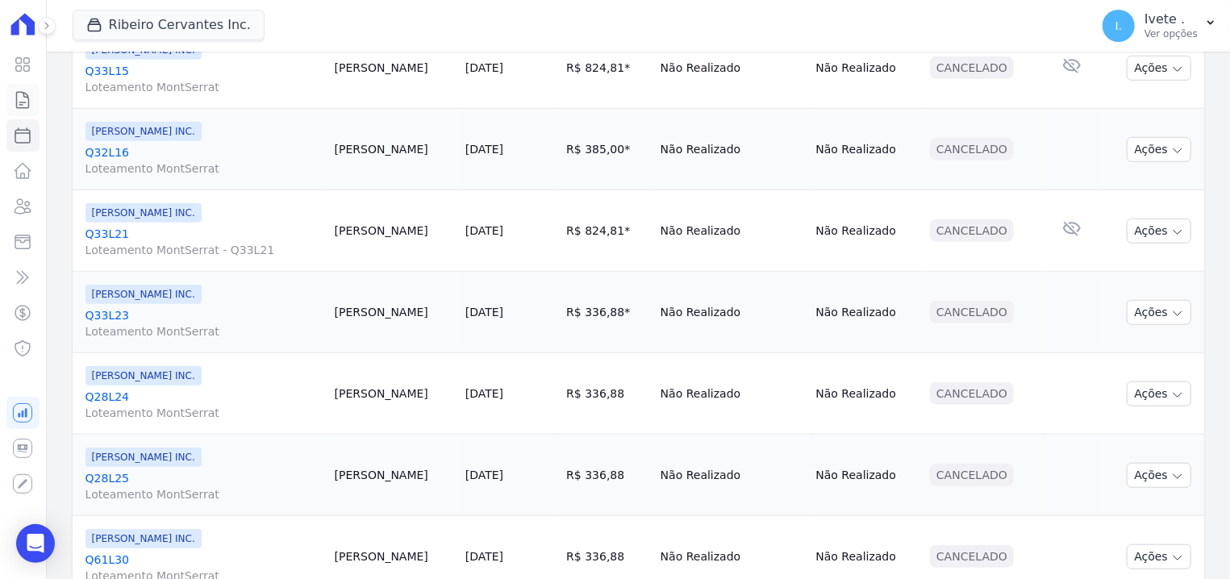
click at [17, 92] on icon at bounding box center [23, 100] width 12 height 16
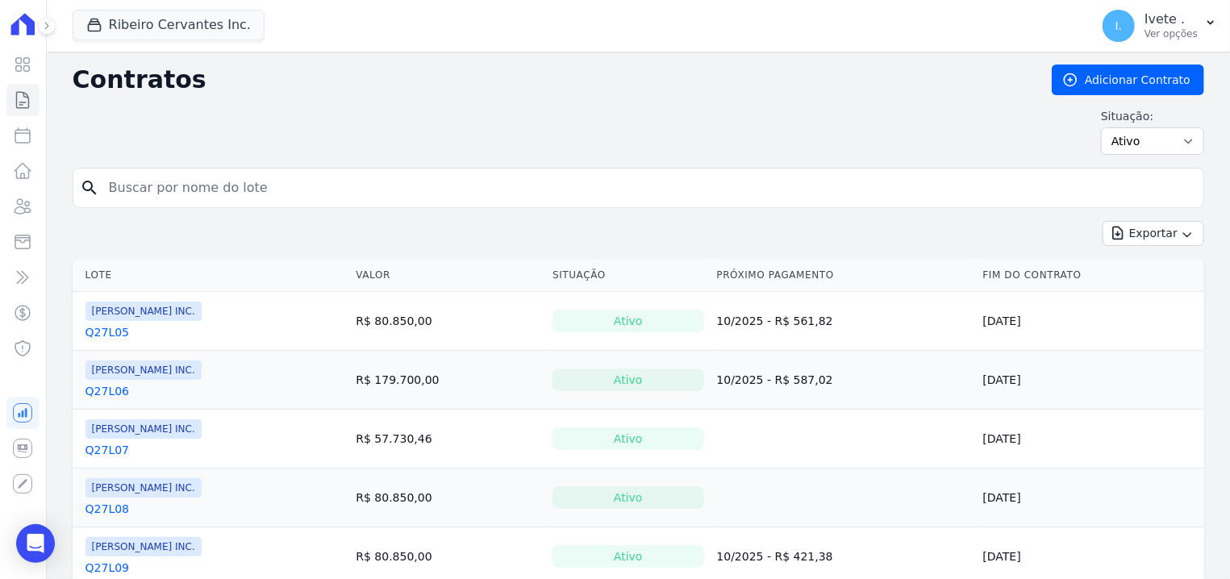
click at [93, 335] on link "Q27L05" at bounding box center [108, 332] width 44 height 16
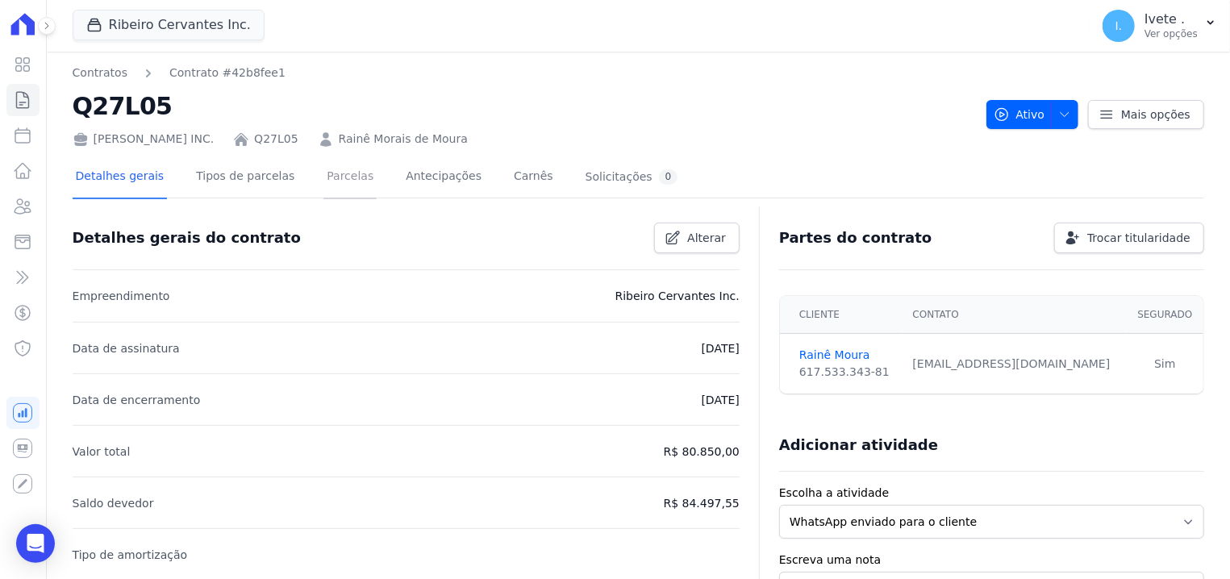
click at [324, 168] on link "Parcelas" at bounding box center [350, 178] width 53 height 43
click at [1, 90] on div "Visão Geral Contratos Parcelas Lotes Clientes Minha Carteira Transferências Cré…" at bounding box center [23, 289] width 46 height 579
click at [10, 90] on link "Contratos" at bounding box center [22, 100] width 33 height 32
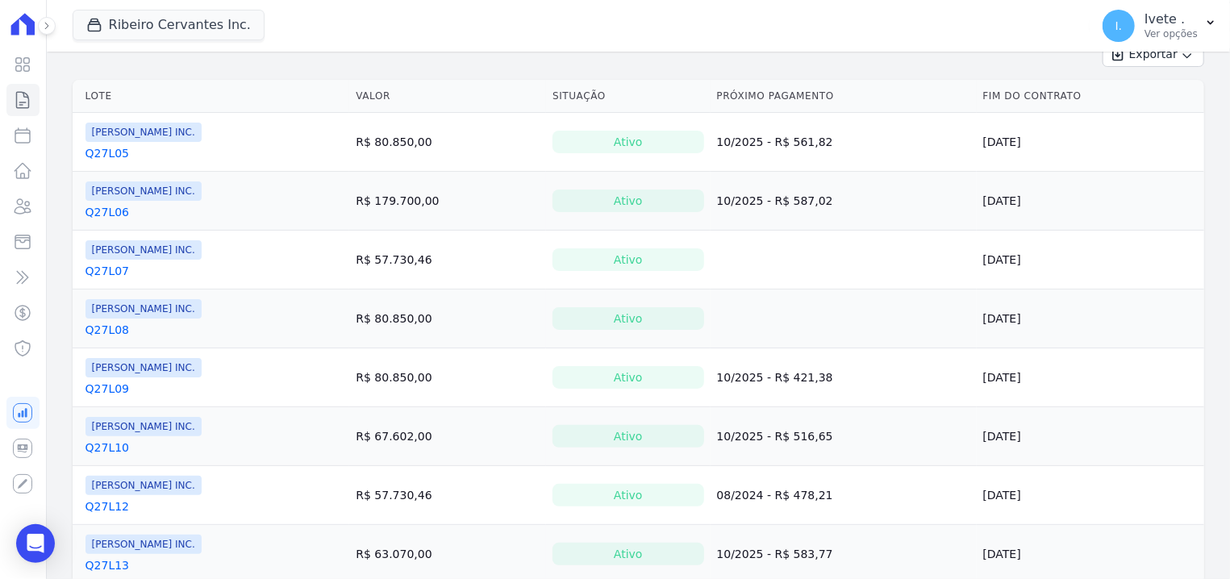
scroll to position [205, 0]
